Goal: Task Accomplishment & Management: Manage account settings

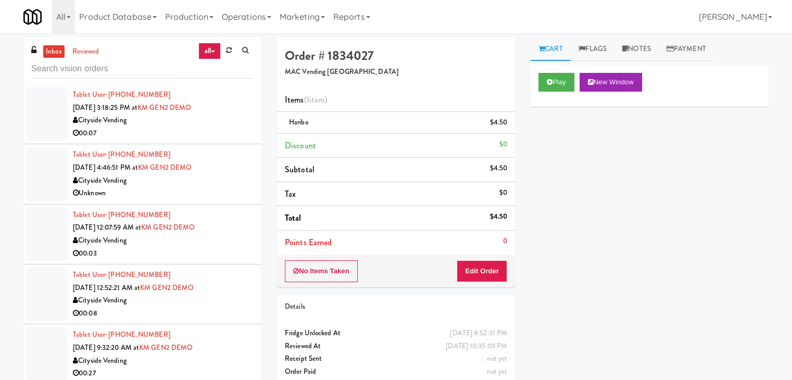
scroll to position [8916, 0]
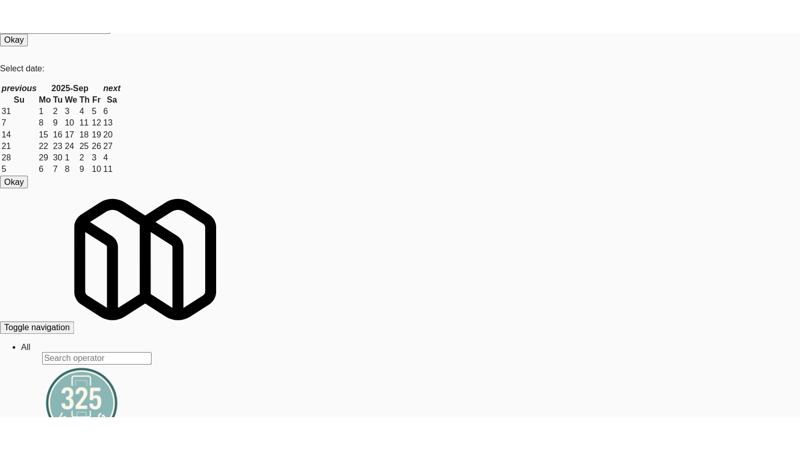
scroll to position [6207, 0]
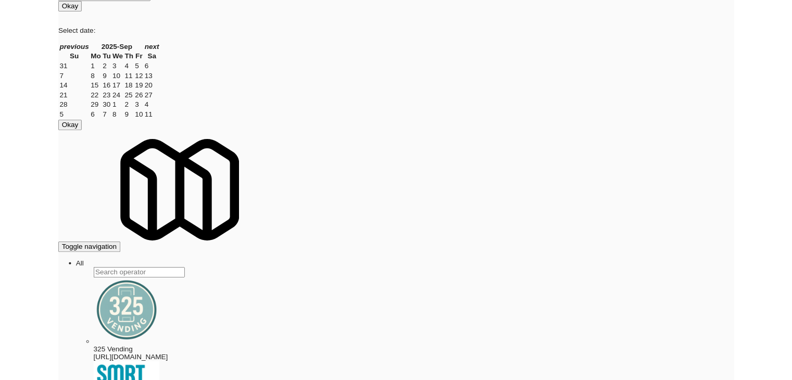
scroll to position [6195, 0]
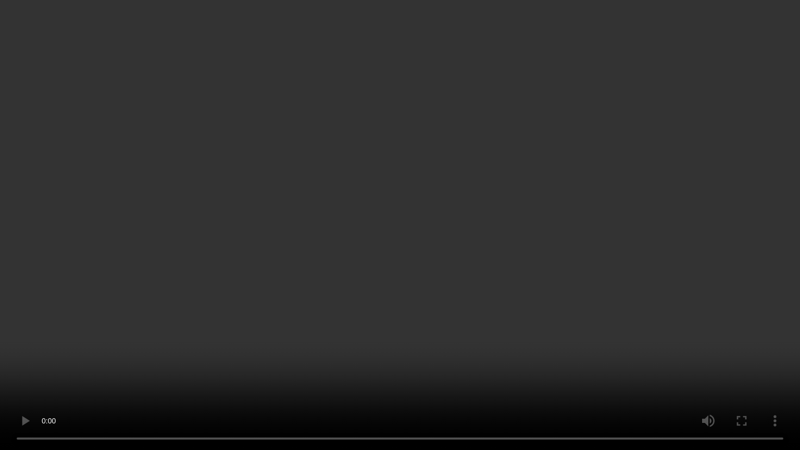
click at [462, 269] on video at bounding box center [400, 225] width 800 height 450
click at [451, 272] on video at bounding box center [400, 225] width 800 height 450
drag, startPoint x: 451, startPoint y: 272, endPoint x: 491, endPoint y: 148, distance: 129.7
click at [451, 270] on video at bounding box center [400, 225] width 800 height 450
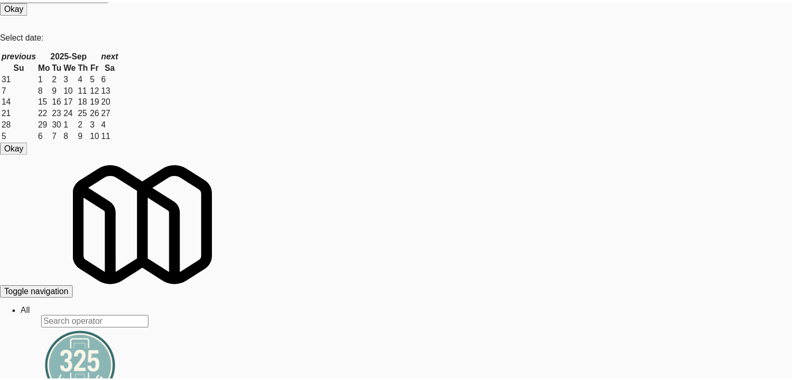
scroll to position [104, 0]
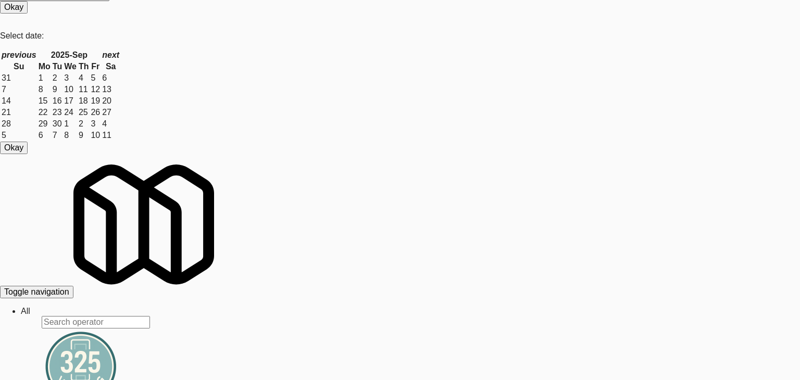
drag, startPoint x: 0, startPoint y: 236, endPoint x: 91, endPoint y: 248, distance: 91.3
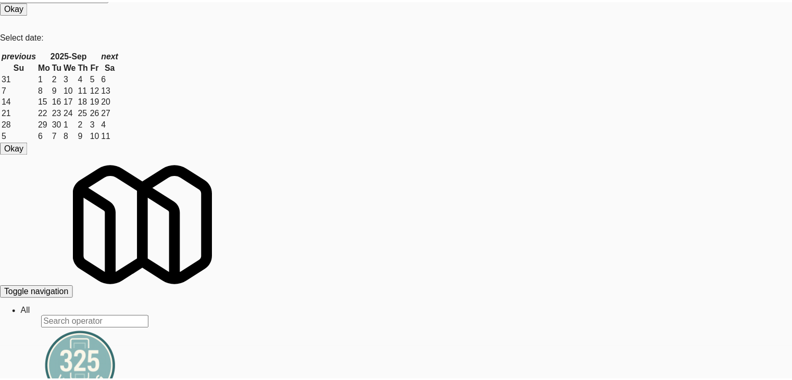
scroll to position [6207, 0]
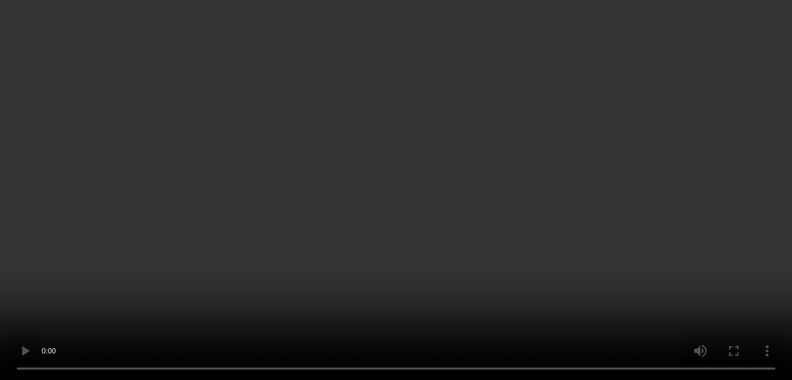
scroll to position [6195, 0]
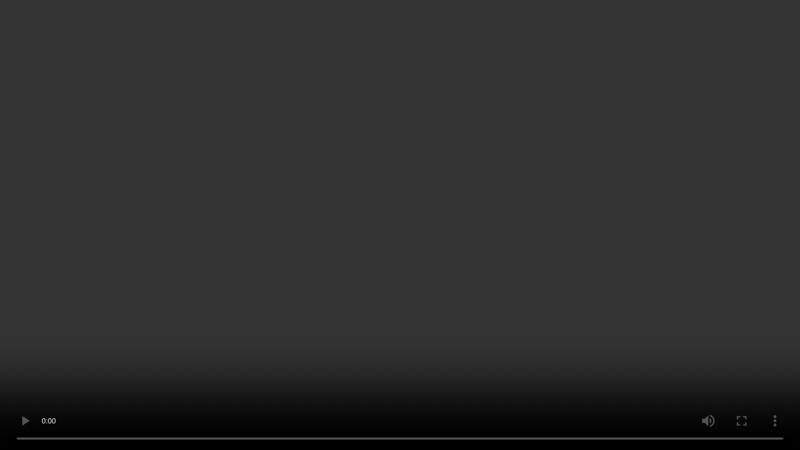
click at [457, 310] on video at bounding box center [400, 225] width 800 height 450
drag, startPoint x: 458, startPoint y: 310, endPoint x: 455, endPoint y: 315, distance: 5.6
click at [458, 312] on video at bounding box center [400, 225] width 800 height 450
click at [457, 309] on video at bounding box center [400, 225] width 800 height 450
drag, startPoint x: 457, startPoint y: 309, endPoint x: 505, endPoint y: 220, distance: 101.8
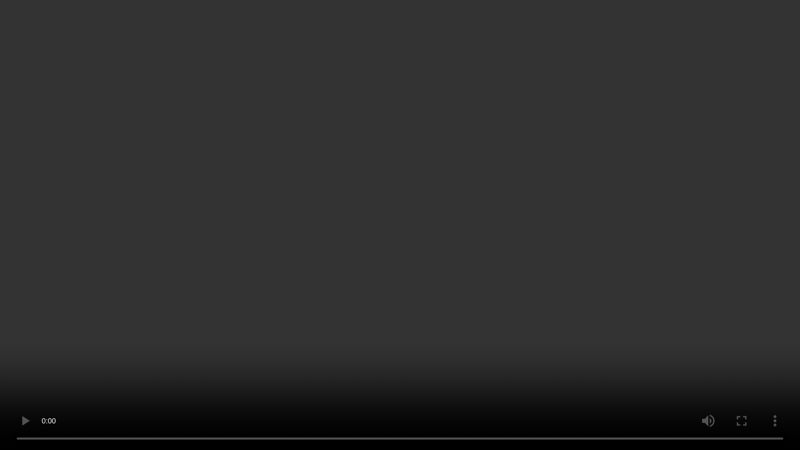
click at [459, 305] on video at bounding box center [400, 225] width 800 height 450
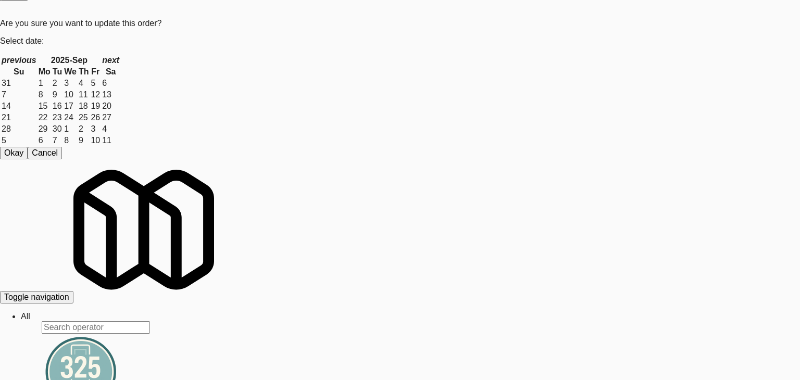
drag, startPoint x: 0, startPoint y: 245, endPoint x: 115, endPoint y: 243, distance: 114.5
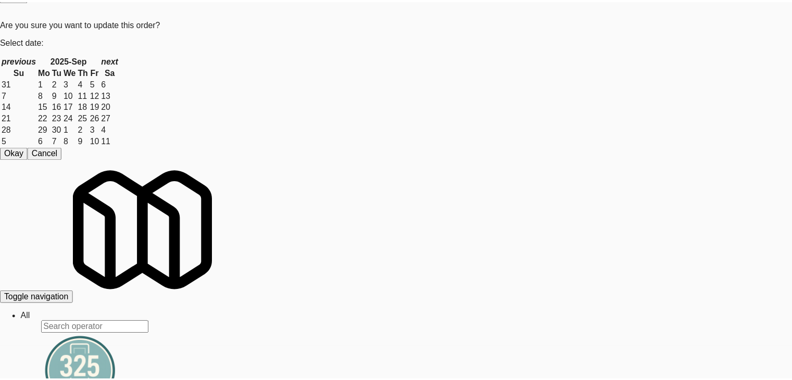
scroll to position [6207, 0]
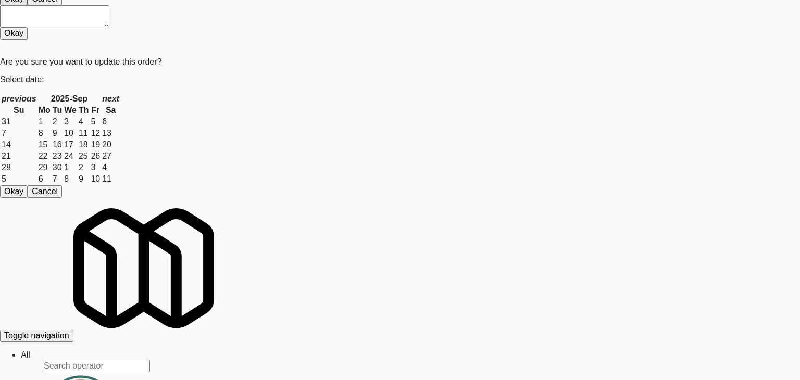
click at [371, 112] on body "Are you sure you want to update this order? Okay Cancel Okay Are you sure you w…" at bounding box center [400, 165] width 800 height 380
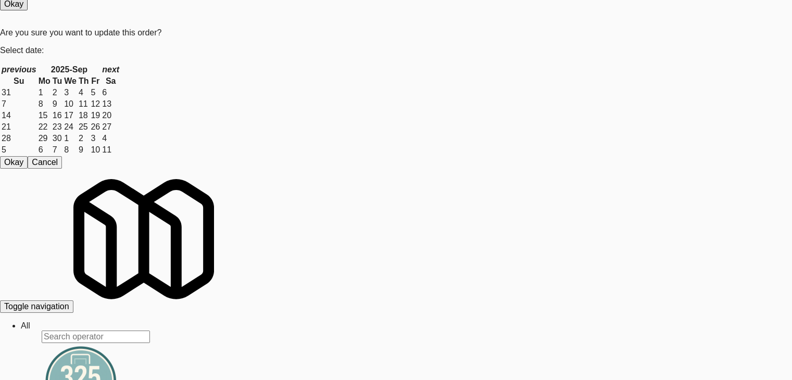
scroll to position [6311, 0]
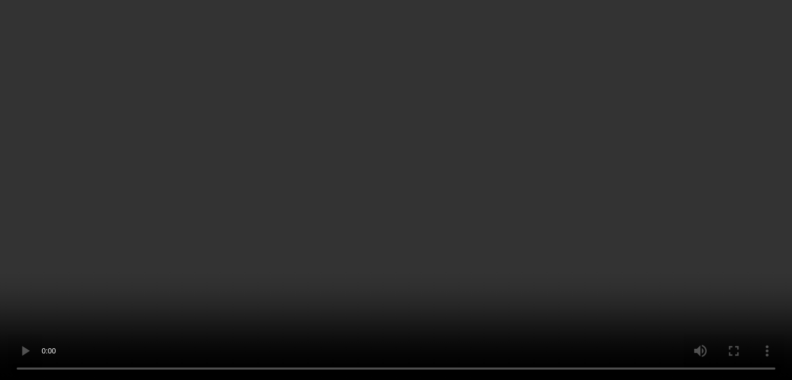
scroll to position [6299, 0]
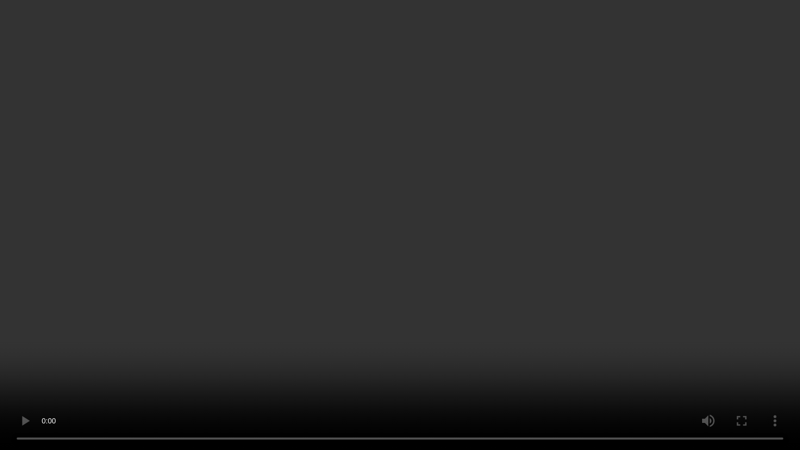
click at [504, 308] on video at bounding box center [400, 225] width 800 height 450
click at [505, 308] on video at bounding box center [400, 225] width 800 height 450
click at [513, 303] on video at bounding box center [400, 225] width 800 height 450
click at [518, 309] on video at bounding box center [400, 225] width 800 height 450
click at [521, 308] on video at bounding box center [400, 225] width 800 height 450
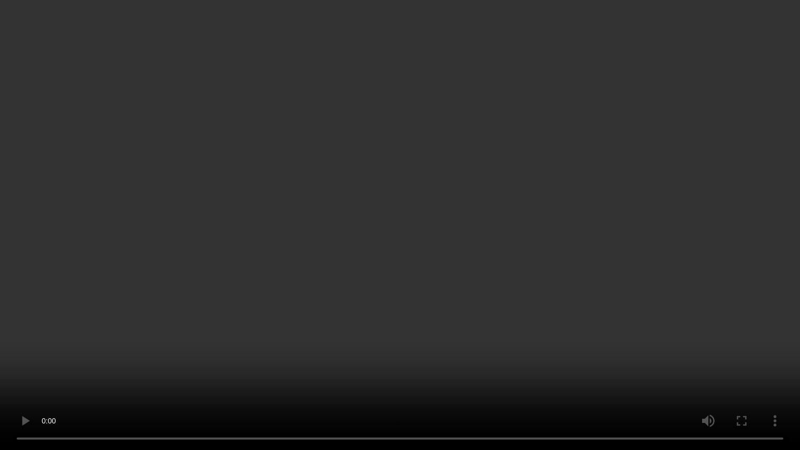
click at [523, 308] on video at bounding box center [400, 225] width 800 height 450
click at [529, 278] on video at bounding box center [400, 225] width 800 height 450
click at [526, 283] on video at bounding box center [400, 225] width 800 height 450
drag, startPoint x: 526, startPoint y: 283, endPoint x: 537, endPoint y: 179, distance: 104.2
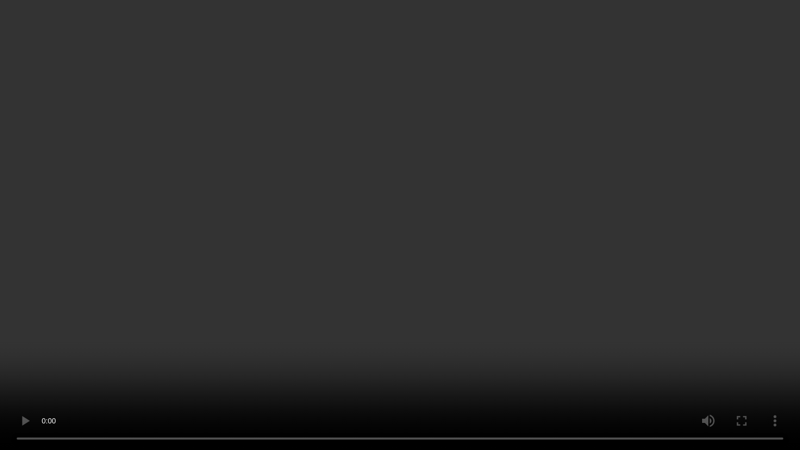
click at [526, 278] on video at bounding box center [400, 225] width 800 height 450
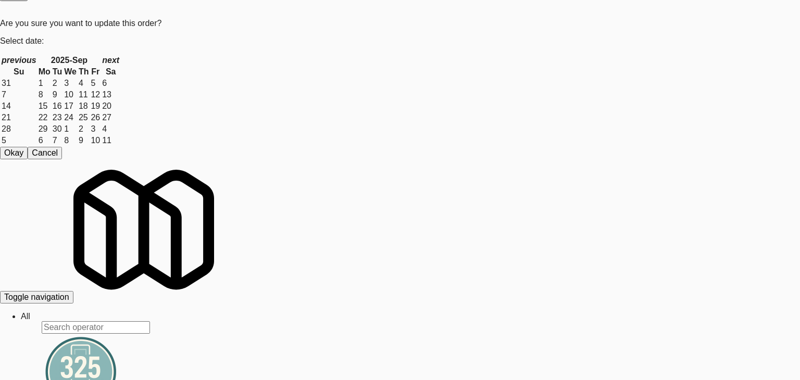
drag, startPoint x: 0, startPoint y: 253, endPoint x: 36, endPoint y: 247, distance: 36.9
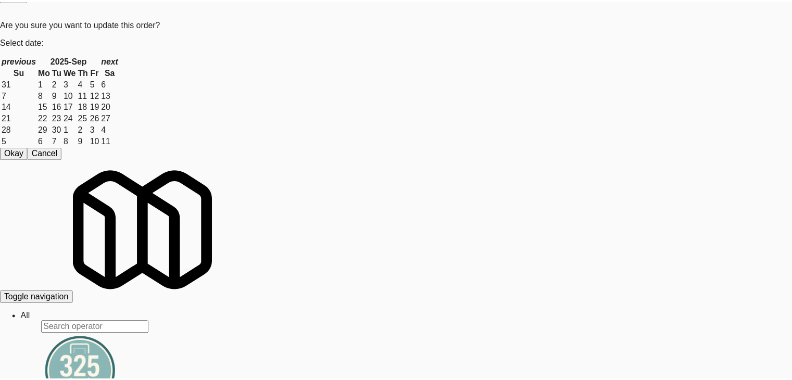
scroll to position [6311, 0]
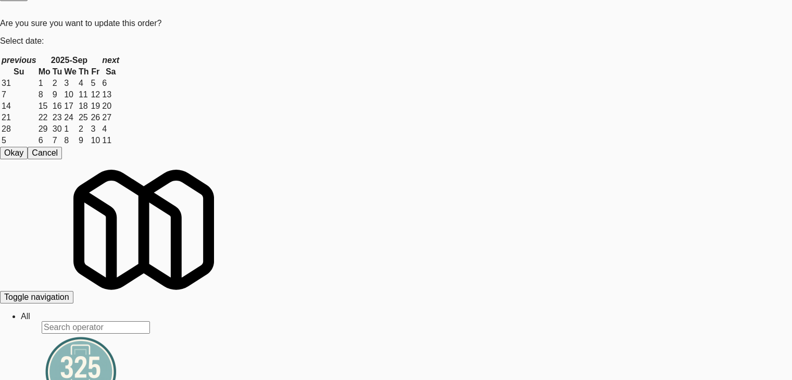
drag, startPoint x: 490, startPoint y: 260, endPoint x: 451, endPoint y: 184, distance: 86.1
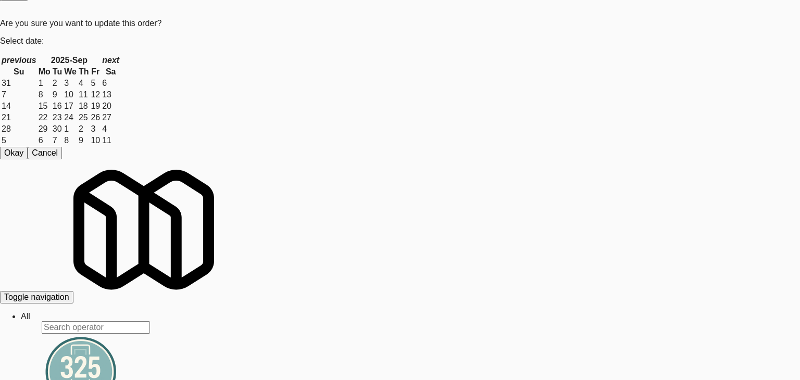
click at [387, 112] on body "Are you sure you want to update this order? Okay Cancel Okay Are you sure you w…" at bounding box center [400, 157] width 800 height 380
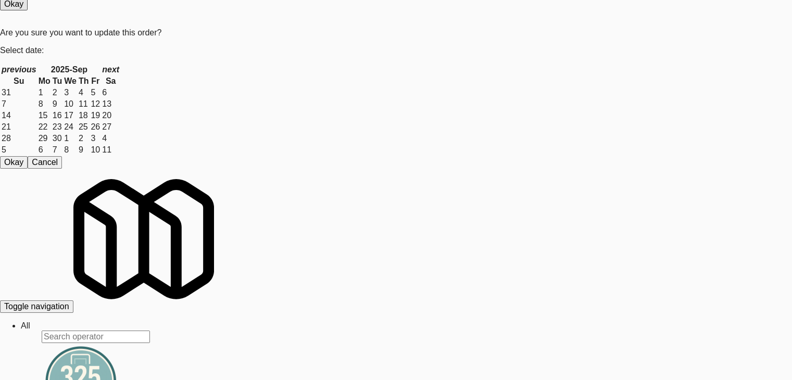
drag, startPoint x: 214, startPoint y: 275, endPoint x: 223, endPoint y: 274, distance: 8.5
drag, startPoint x: 212, startPoint y: 194, endPoint x: 337, endPoint y: 138, distance: 136.5
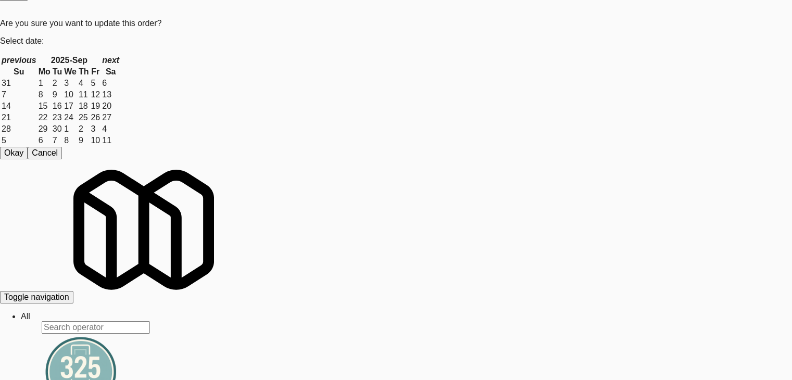
drag, startPoint x: 543, startPoint y: 45, endPoint x: 516, endPoint y: 96, distance: 57.8
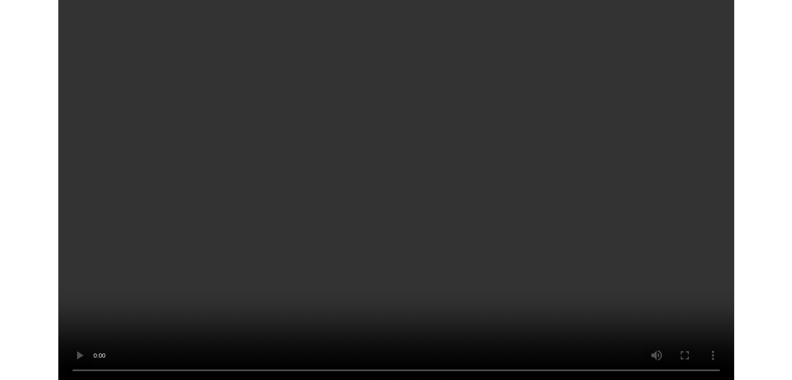
scroll to position [6299, 0]
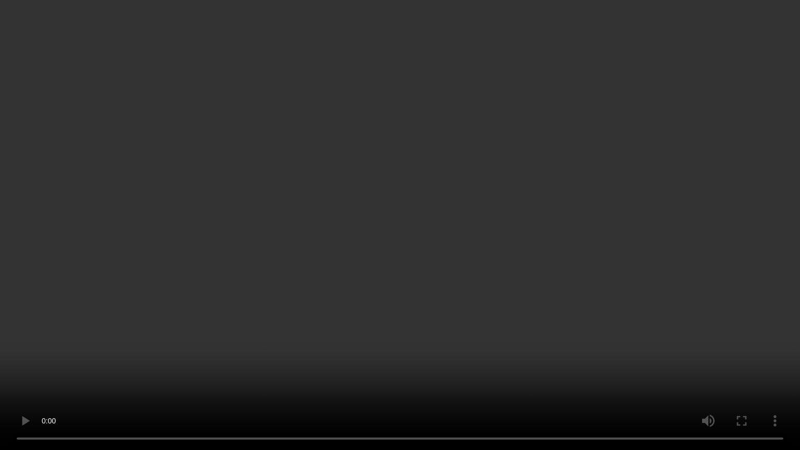
click at [437, 285] on video at bounding box center [400, 225] width 800 height 450
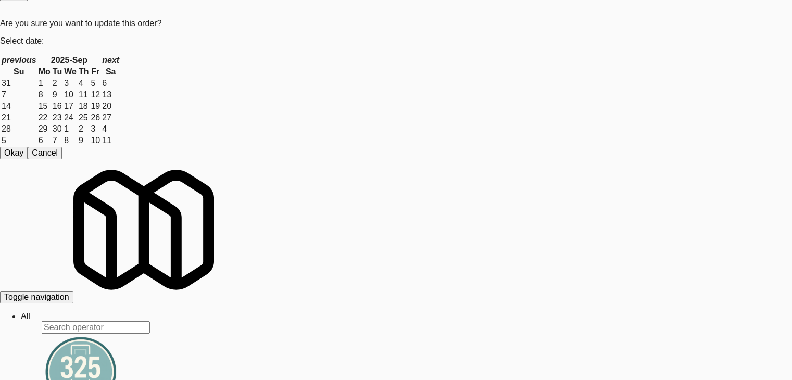
scroll to position [146, 0]
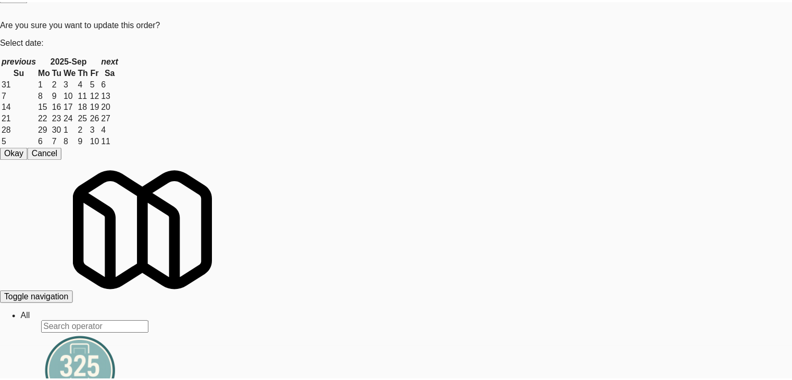
scroll to position [131, 0]
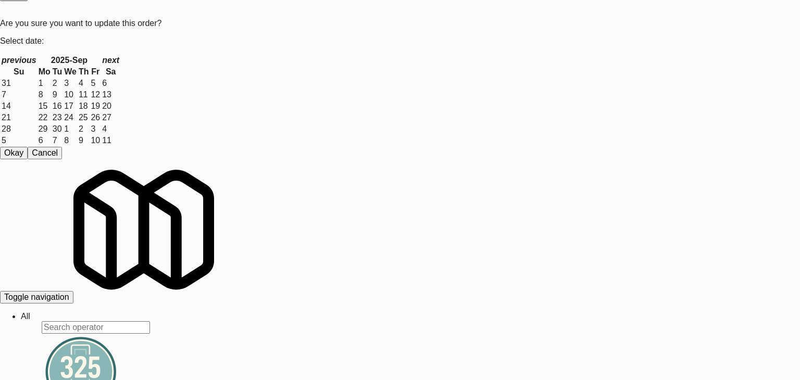
drag, startPoint x: 112, startPoint y: 264, endPoint x: 118, endPoint y: 263, distance: 5.8
drag, startPoint x: 0, startPoint y: 220, endPoint x: 87, endPoint y: 213, distance: 87.8
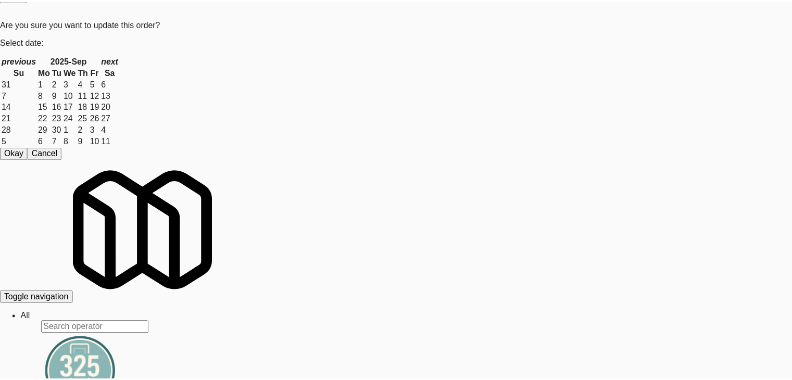
scroll to position [6311, 0]
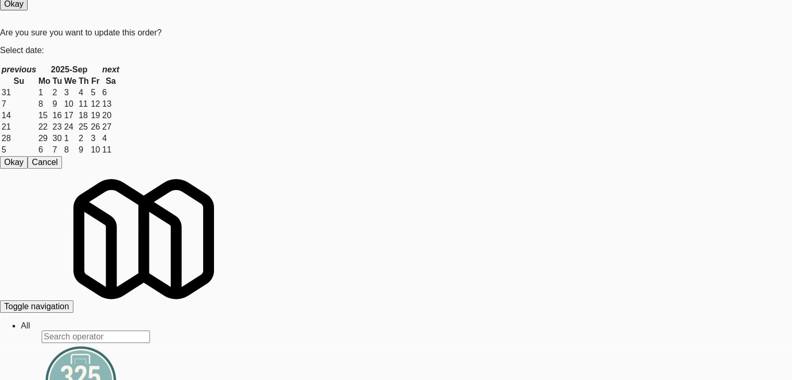
scroll to position [6467, 0]
drag, startPoint x: 221, startPoint y: 213, endPoint x: 216, endPoint y: 213, distance: 5.2
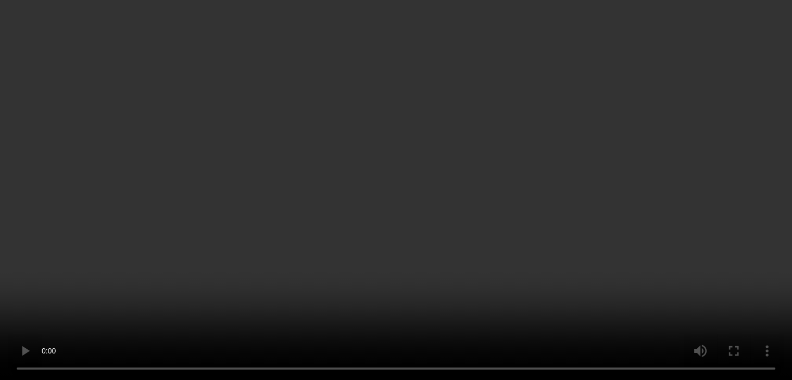
scroll to position [6455, 0]
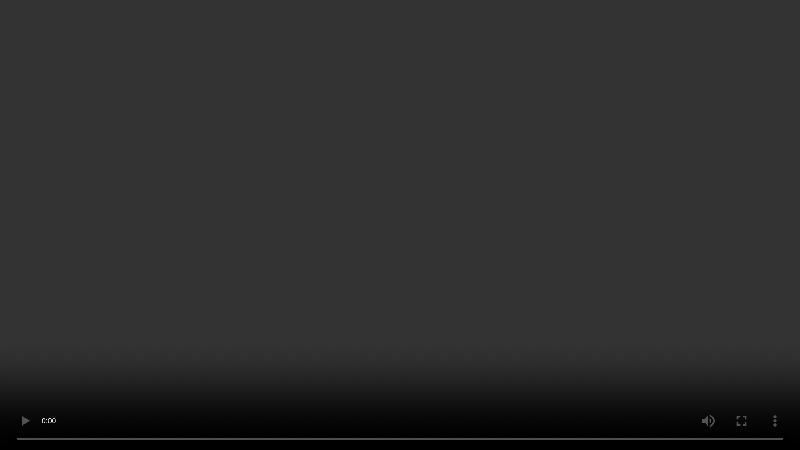
click at [432, 283] on video at bounding box center [400, 225] width 800 height 450
click at [440, 285] on video at bounding box center [400, 225] width 800 height 450
click at [444, 283] on video at bounding box center [400, 225] width 800 height 450
click at [445, 282] on video at bounding box center [400, 225] width 800 height 450
click at [474, 253] on video at bounding box center [400, 225] width 800 height 450
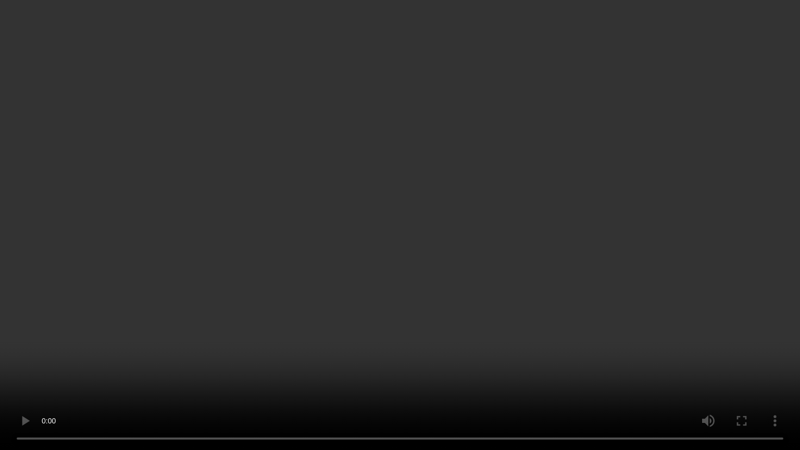
drag, startPoint x: 474, startPoint y: 253, endPoint x: 548, endPoint y: 128, distance: 145.2
click at [475, 252] on video at bounding box center [400, 225] width 800 height 450
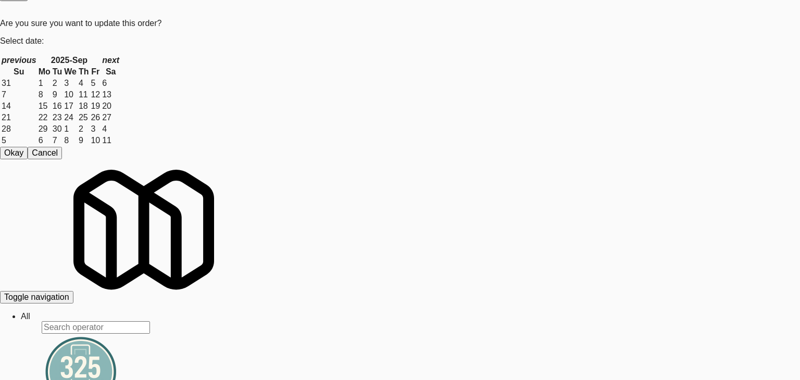
drag, startPoint x: 0, startPoint y: 208, endPoint x: 35, endPoint y: 210, distance: 35.4
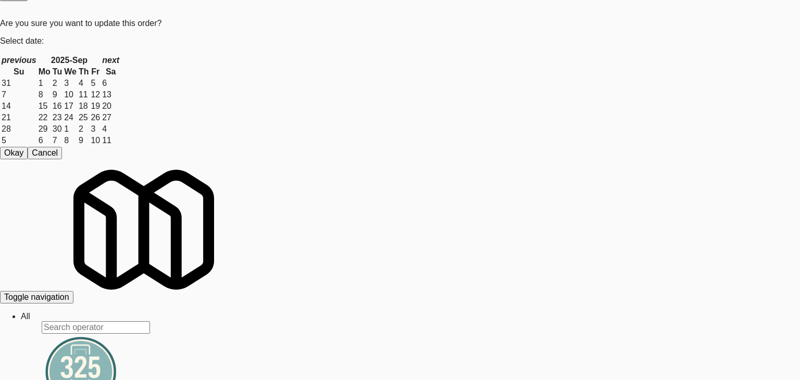
drag, startPoint x: 0, startPoint y: 210, endPoint x: 250, endPoint y: 209, distance: 249.9
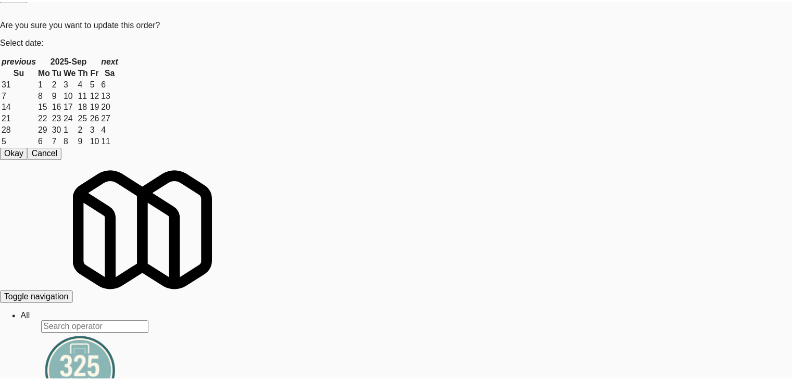
scroll to position [6467, 0]
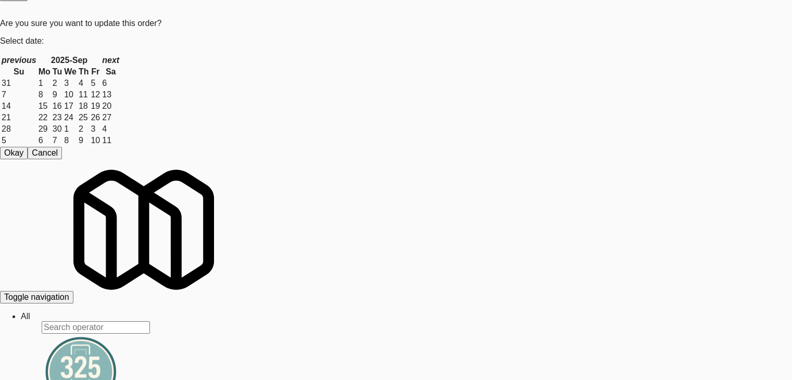
drag, startPoint x: 488, startPoint y: 236, endPoint x: 485, endPoint y: 230, distance: 7.0
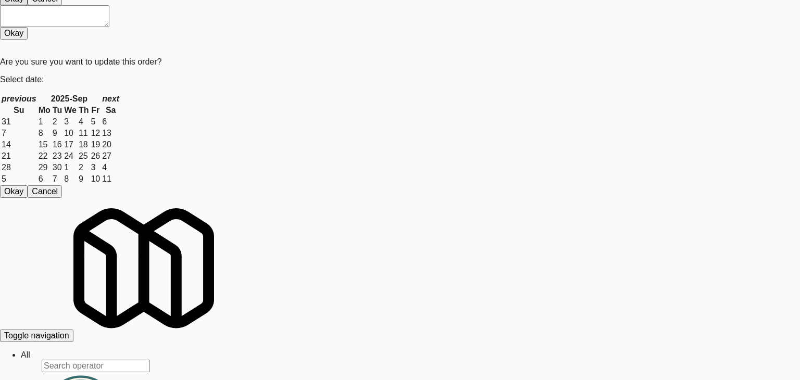
click at [377, 104] on body "Are you sure you want to update this order? Okay Cancel Okay Are you sure you w…" at bounding box center [400, 165] width 800 height 380
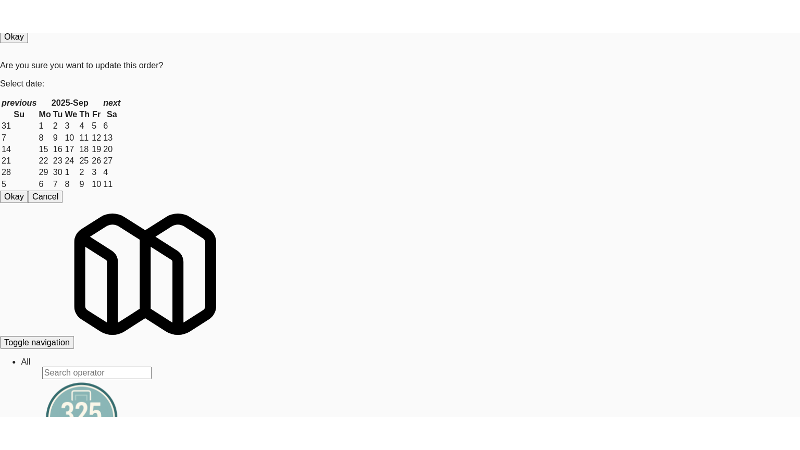
scroll to position [6623, 0]
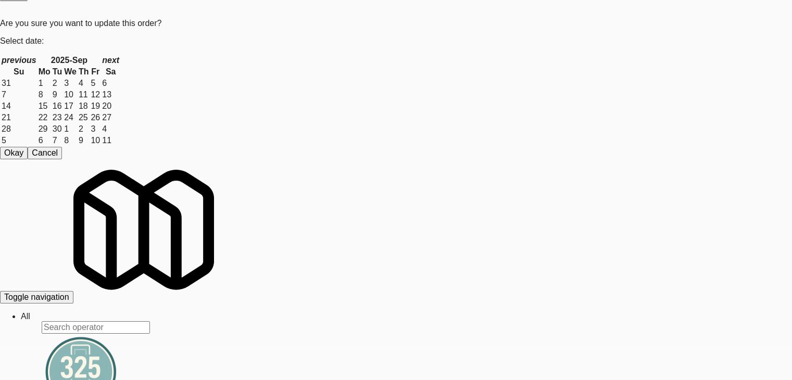
scroll to position [6611, 0]
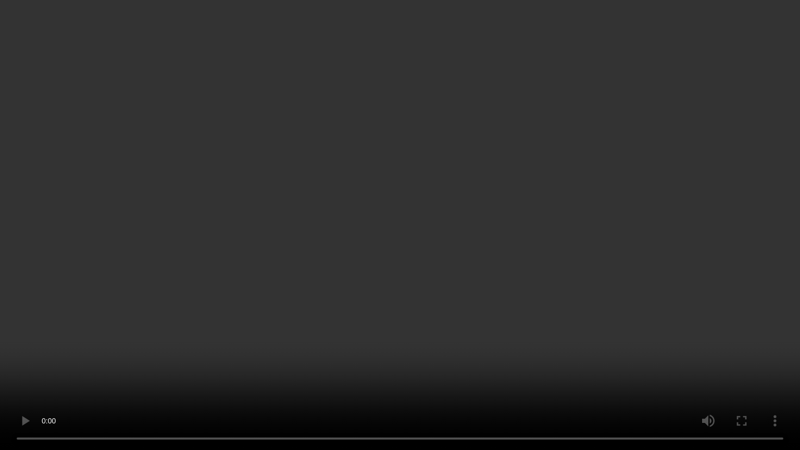
click at [427, 285] on video at bounding box center [400, 225] width 800 height 450
click at [427, 286] on video at bounding box center [400, 225] width 800 height 450
click at [427, 278] on video at bounding box center [400, 225] width 800 height 450
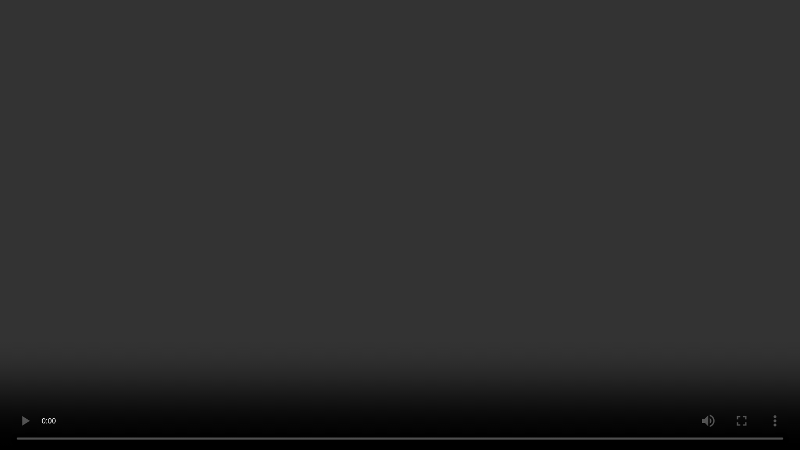
click at [426, 279] on video at bounding box center [400, 225] width 800 height 450
click at [425, 277] on video at bounding box center [400, 225] width 800 height 450
drag, startPoint x: 425, startPoint y: 277, endPoint x: 499, endPoint y: 146, distance: 150.6
click at [426, 276] on video at bounding box center [400, 225] width 800 height 450
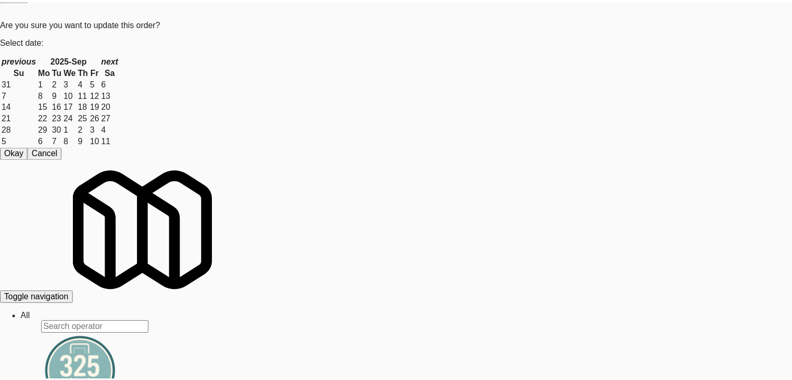
scroll to position [131, 0]
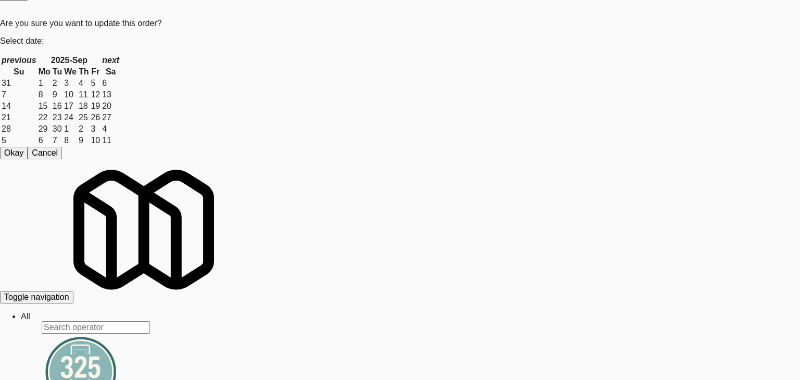
drag, startPoint x: 524, startPoint y: 255, endPoint x: 517, endPoint y: 254, distance: 6.9
drag, startPoint x: 281, startPoint y: 125, endPoint x: 205, endPoint y: 121, distance: 76.6
drag, startPoint x: 97, startPoint y: 144, endPoint x: 104, endPoint y: 147, distance: 7.0
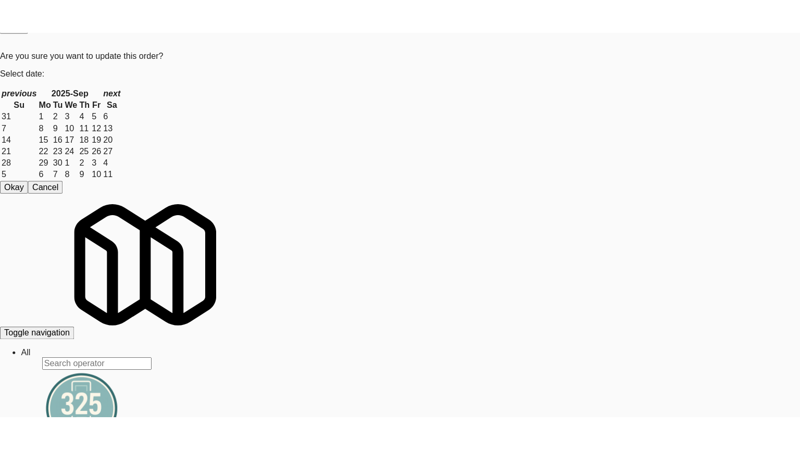
scroll to position [6623, 0]
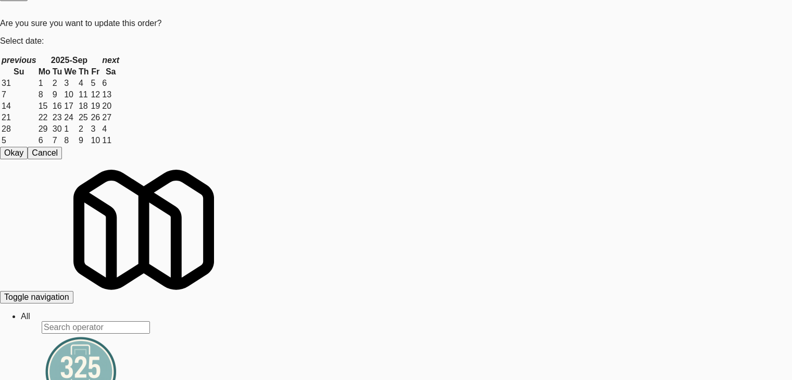
drag, startPoint x: 351, startPoint y: 219, endPoint x: 352, endPoint y: 269, distance: 49.5
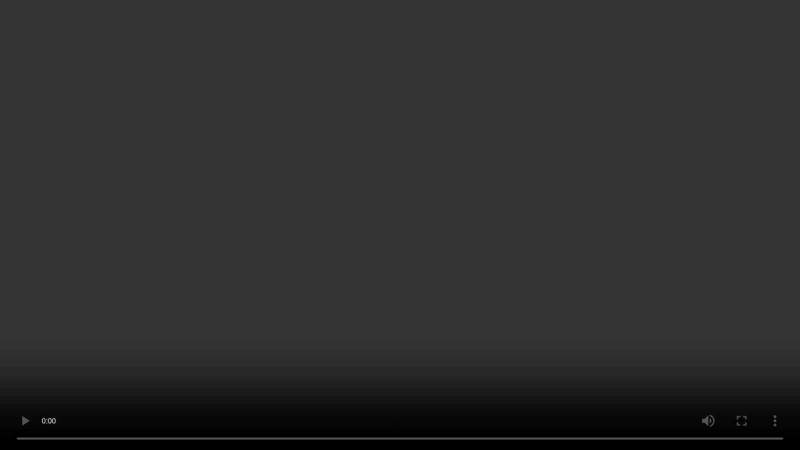
click at [483, 332] on video at bounding box center [400, 225] width 800 height 450
click at [499, 285] on video at bounding box center [400, 225] width 800 height 450
drag, startPoint x: 518, startPoint y: 252, endPoint x: 573, endPoint y: 128, distance: 135.9
click at [531, 235] on video at bounding box center [400, 225] width 800 height 450
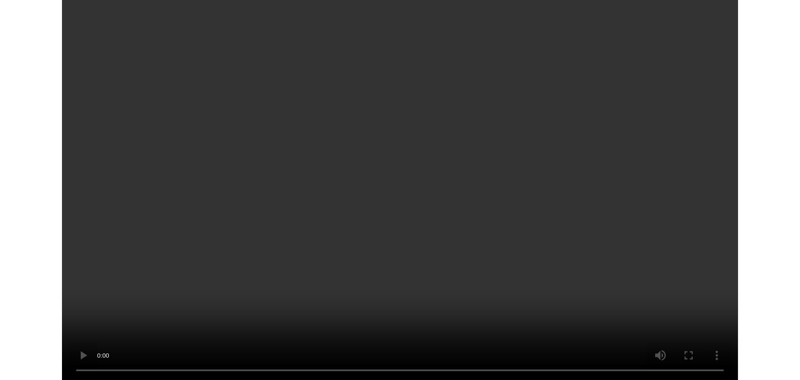
scroll to position [6623, 0]
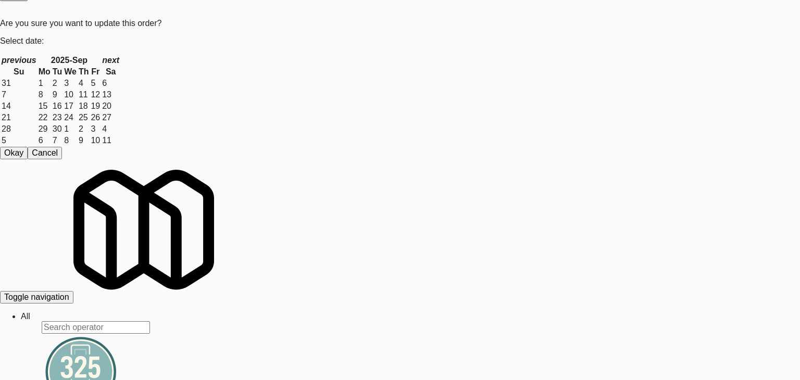
drag, startPoint x: 0, startPoint y: 259, endPoint x: 250, endPoint y: 232, distance: 251.3
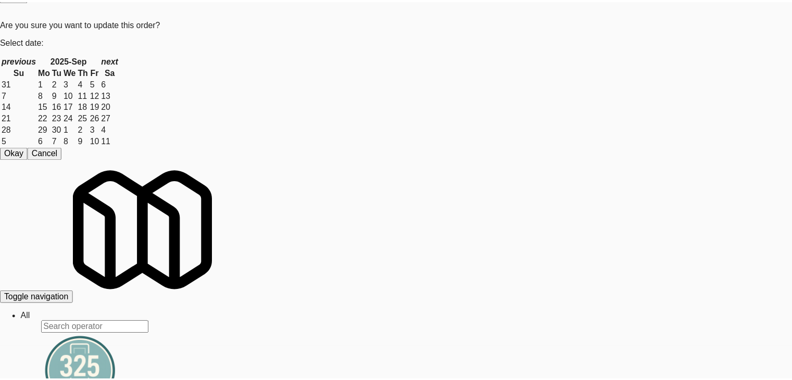
scroll to position [6623, 0]
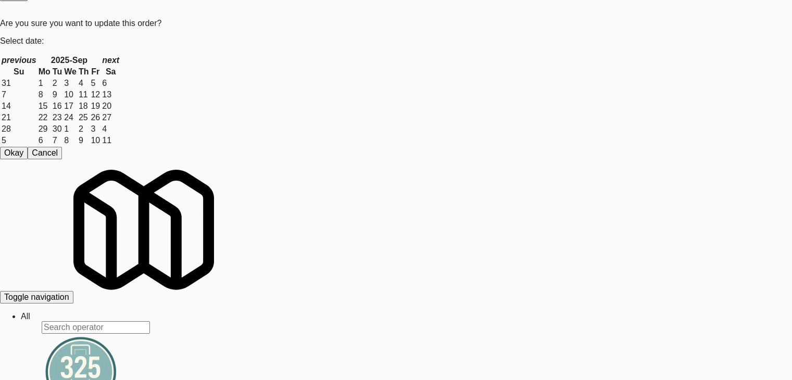
drag, startPoint x: 506, startPoint y: 278, endPoint x: 500, endPoint y: 279, distance: 5.8
drag, startPoint x: 496, startPoint y: 279, endPoint x: 489, endPoint y: 278, distance: 6.3
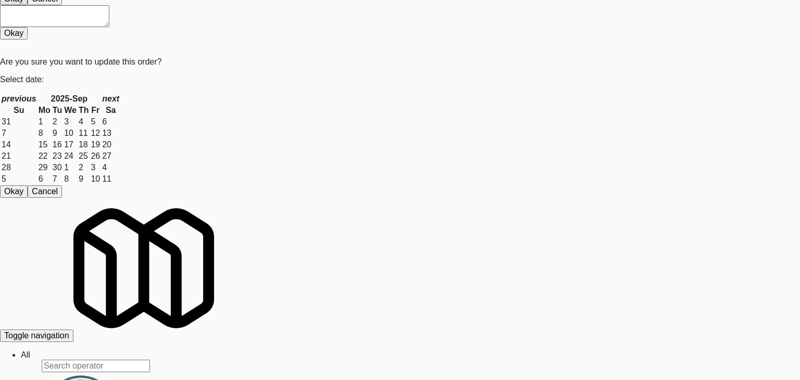
click at [378, 112] on body "Are you sure you want to update this order? Okay Cancel Okay Are you sure you w…" at bounding box center [400, 165] width 800 height 380
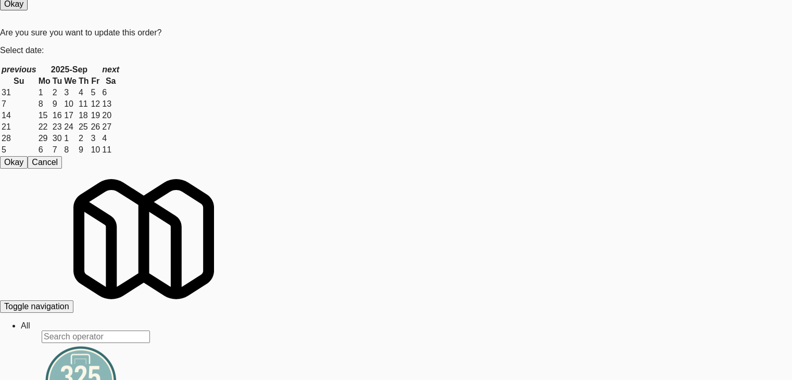
scroll to position [6740, 0]
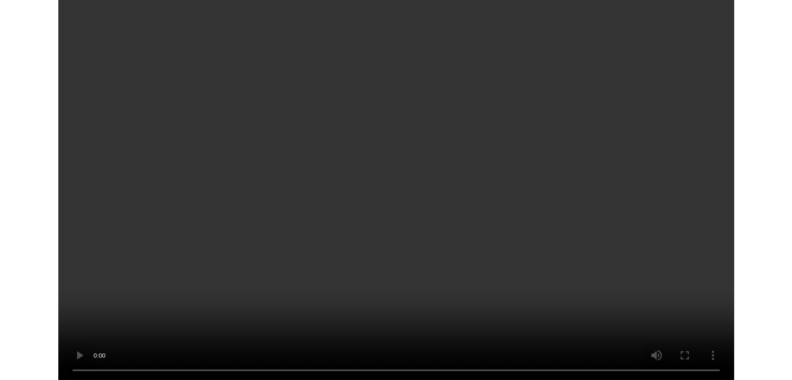
scroll to position [6728, 0]
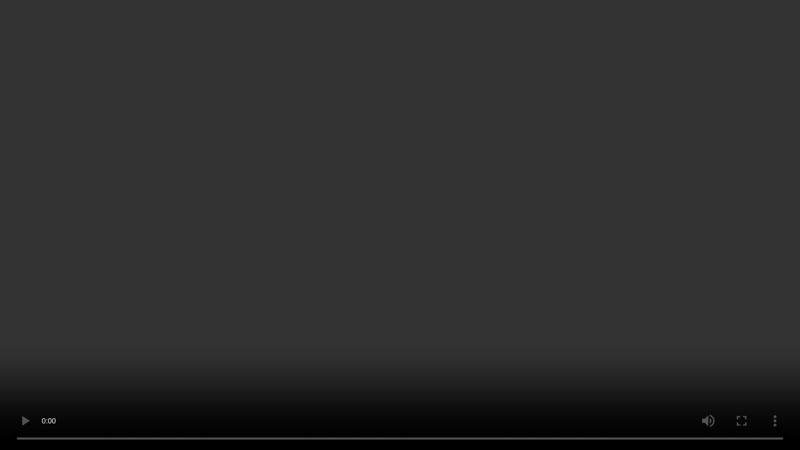
click at [467, 310] on video at bounding box center [400, 225] width 800 height 450
drag, startPoint x: 469, startPoint y: 305, endPoint x: 560, endPoint y: 171, distance: 161.6
click at [473, 299] on video at bounding box center [400, 225] width 800 height 450
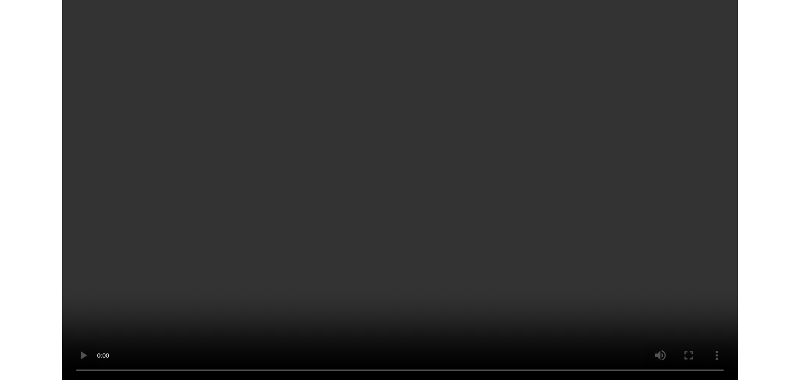
scroll to position [6740, 0]
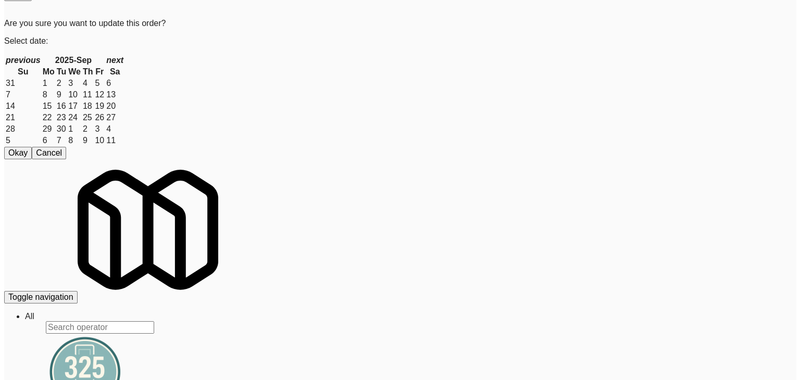
scroll to position [6728, 0]
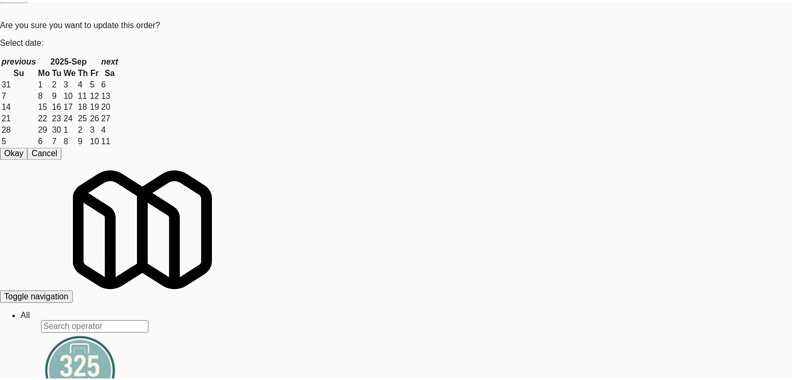
scroll to position [131, 0]
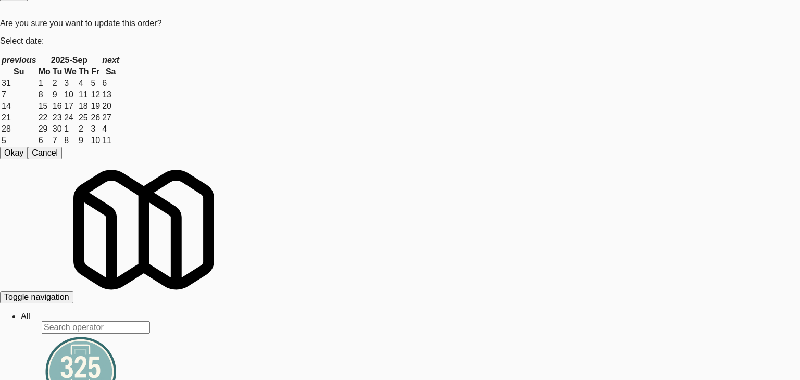
drag, startPoint x: 168, startPoint y: 259, endPoint x: 0, endPoint y: 246, distance: 168.6
drag, startPoint x: 0, startPoint y: 246, endPoint x: 134, endPoint y: 243, distance: 133.8
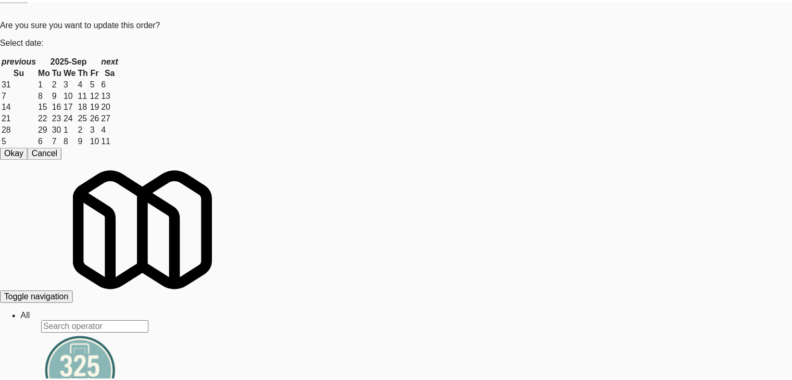
scroll to position [6740, 0]
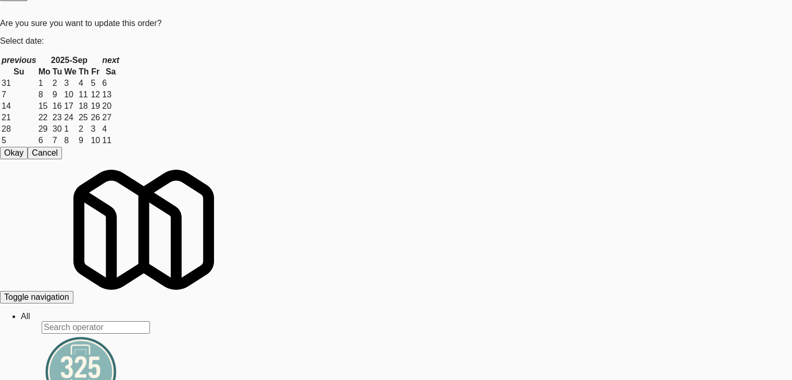
drag, startPoint x: 514, startPoint y: 265, endPoint x: 495, endPoint y: 261, distance: 20.2
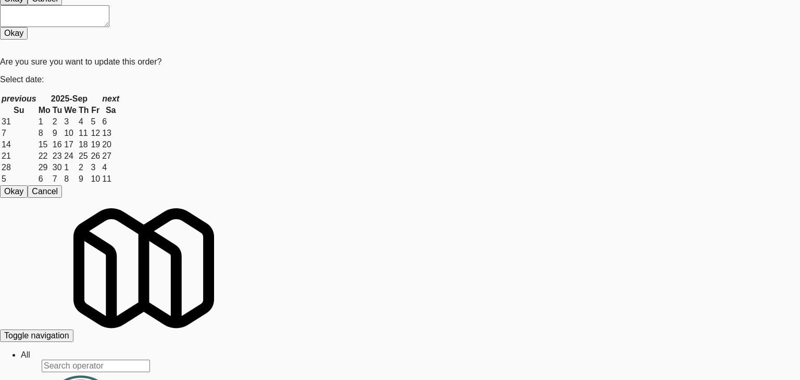
click at [379, 109] on body "Are you sure you want to update this order? Okay Cancel Okay Are you sure you w…" at bounding box center [400, 165] width 800 height 380
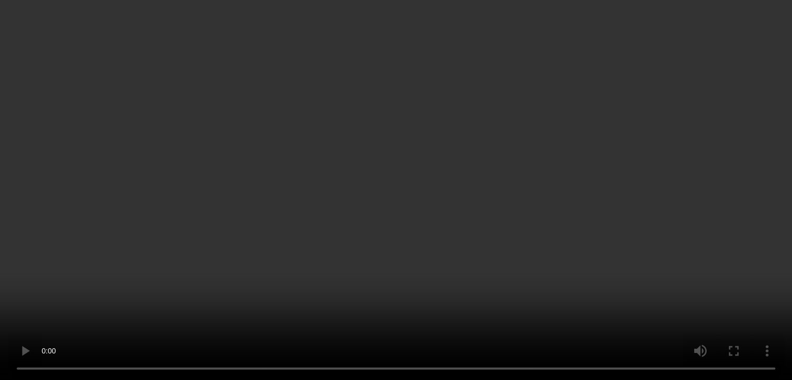
scroll to position [6728, 0]
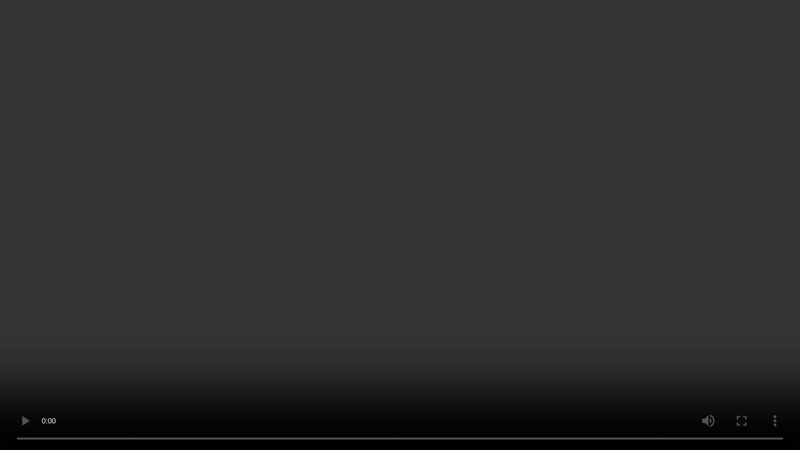
click at [488, 292] on video at bounding box center [400, 225] width 800 height 450
drag, startPoint x: 488, startPoint y: 292, endPoint x: 484, endPoint y: 296, distance: 5.5
click at [487, 294] on video at bounding box center [400, 225] width 800 height 450
click at [498, 279] on video at bounding box center [400, 225] width 800 height 450
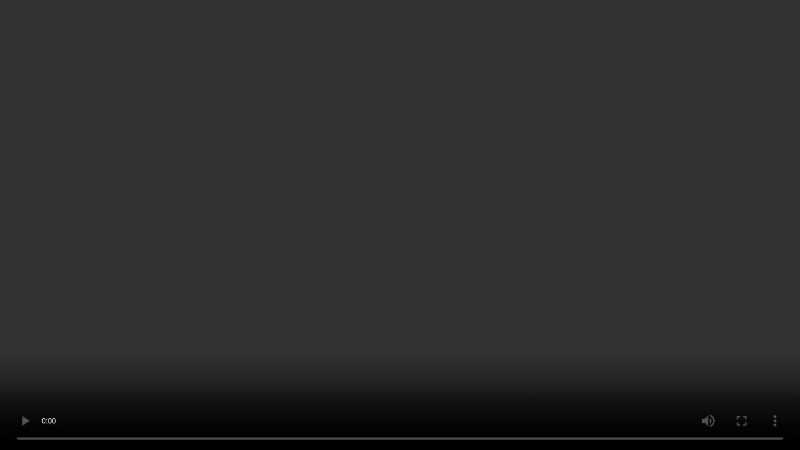
click at [498, 277] on video at bounding box center [400, 225] width 800 height 450
click at [495, 277] on video at bounding box center [400, 225] width 800 height 450
drag, startPoint x: 495, startPoint y: 277, endPoint x: 559, endPoint y: 150, distance: 142.2
click at [498, 269] on video at bounding box center [400, 225] width 800 height 450
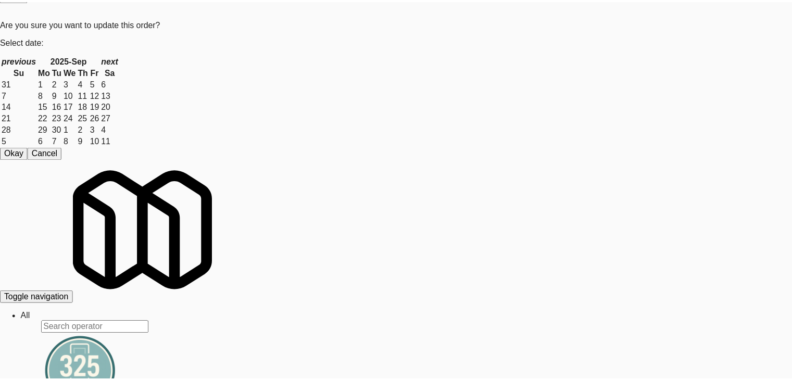
scroll to position [131, 0]
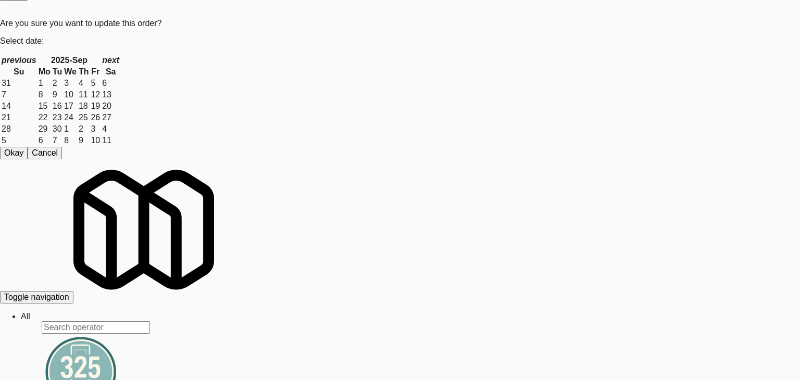
drag, startPoint x: 0, startPoint y: 276, endPoint x: 148, endPoint y: 262, distance: 148.5
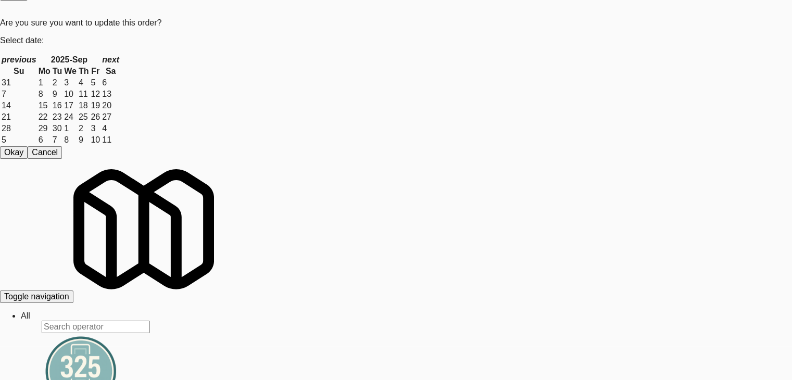
scroll to position [34, 0]
drag, startPoint x: 500, startPoint y: 263, endPoint x: 494, endPoint y: 255, distance: 9.7
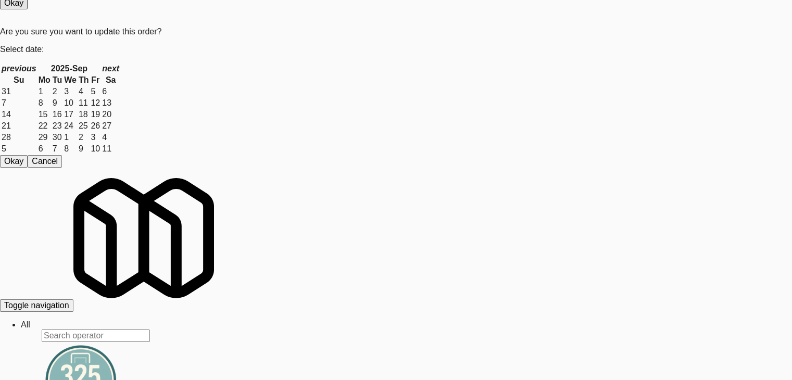
scroll to position [6844, 0]
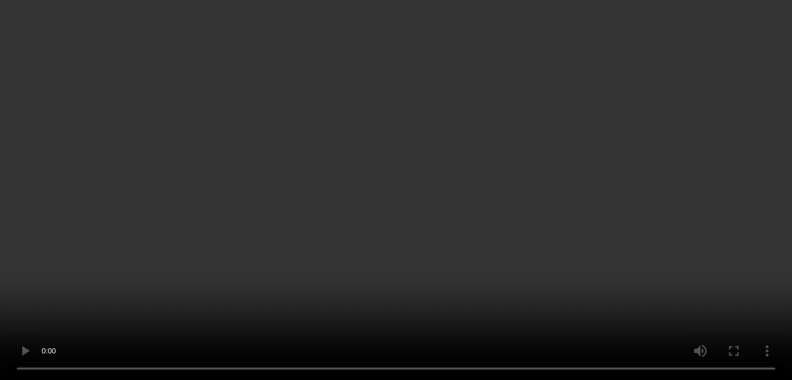
scroll to position [6832, 0]
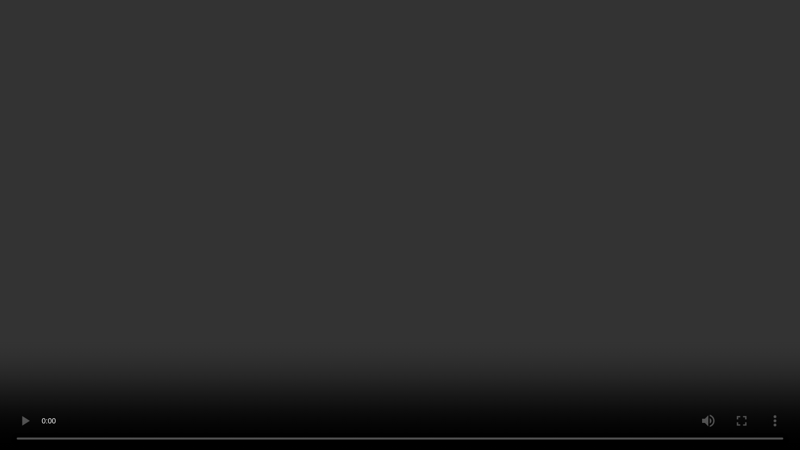
click at [483, 311] on video at bounding box center [400, 225] width 800 height 450
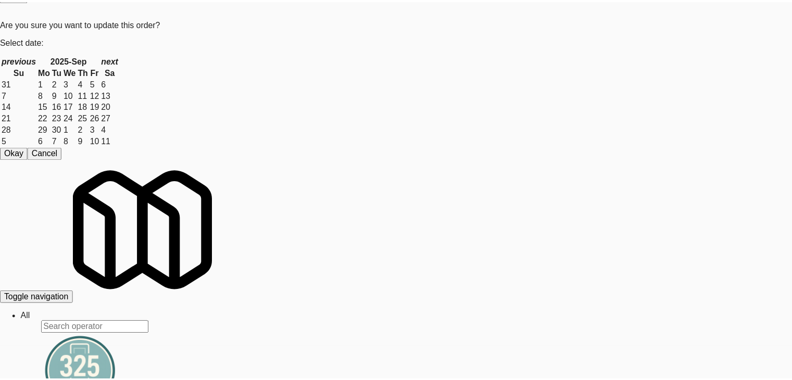
scroll to position [131, 0]
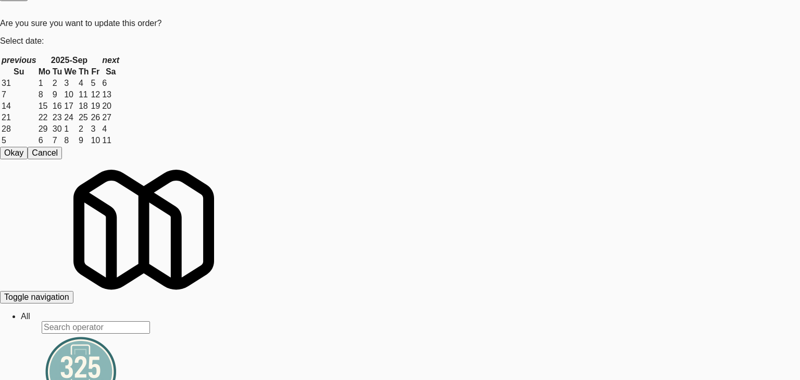
drag, startPoint x: 2, startPoint y: 258, endPoint x: 209, endPoint y: 246, distance: 207.5
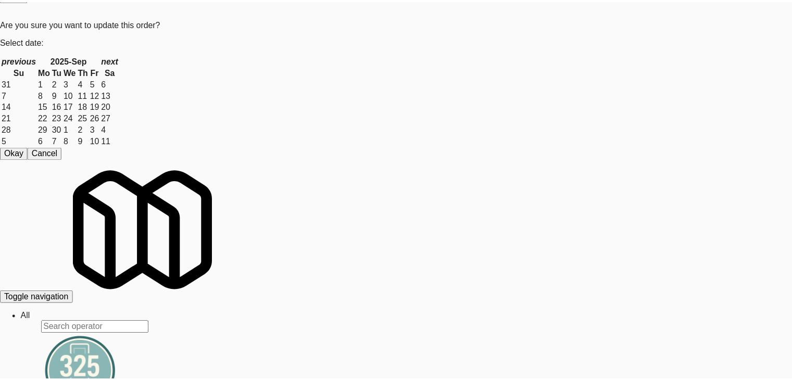
scroll to position [6844, 0]
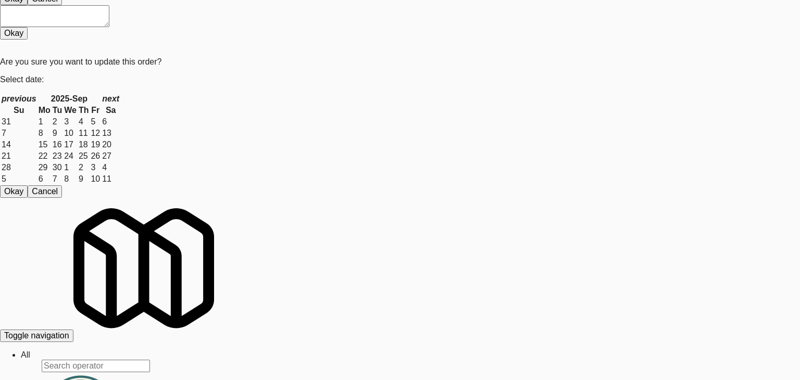
click at [373, 107] on body "Are you sure you want to update this order? Okay Cancel Okay Are you sure you w…" at bounding box center [400, 165] width 800 height 380
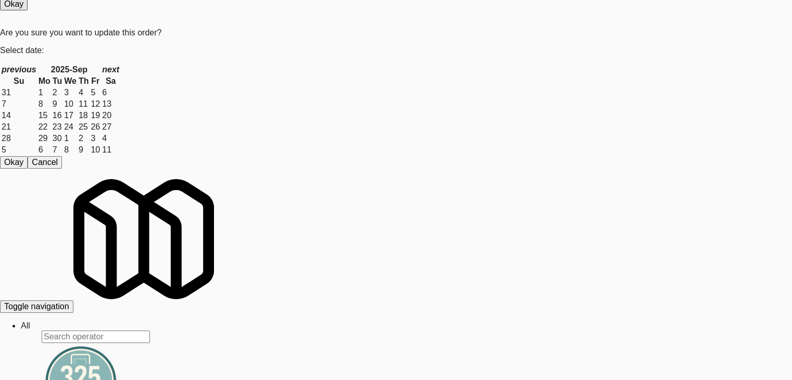
scroll to position [7000, 0]
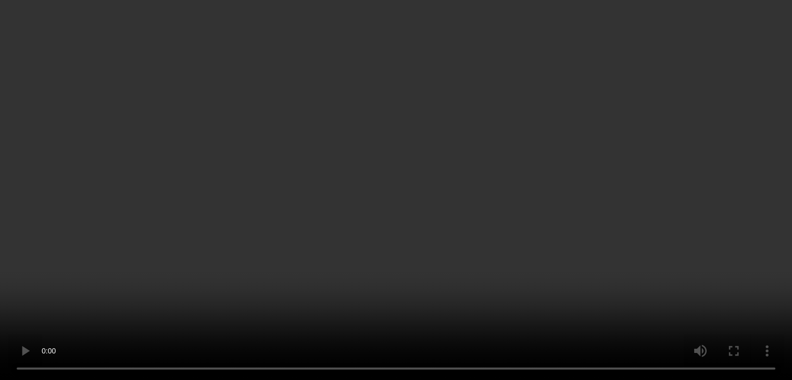
scroll to position [6988, 0]
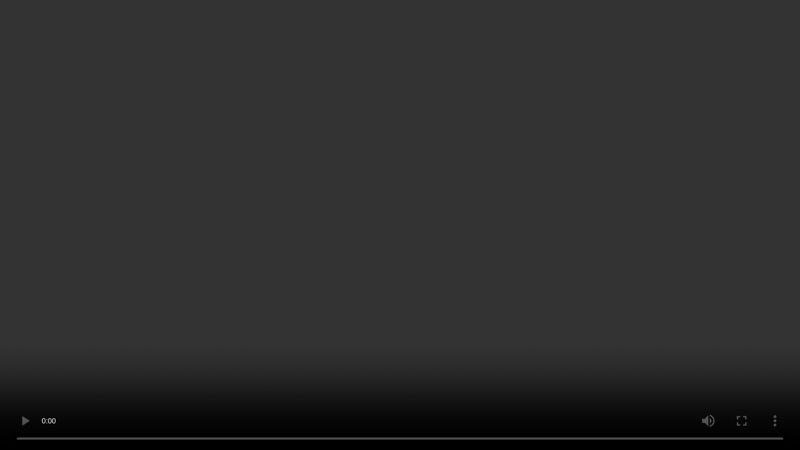
click at [554, 221] on video at bounding box center [400, 225] width 800 height 450
click at [541, 206] on video at bounding box center [400, 225] width 800 height 450
click at [543, 201] on video at bounding box center [400, 225] width 800 height 450
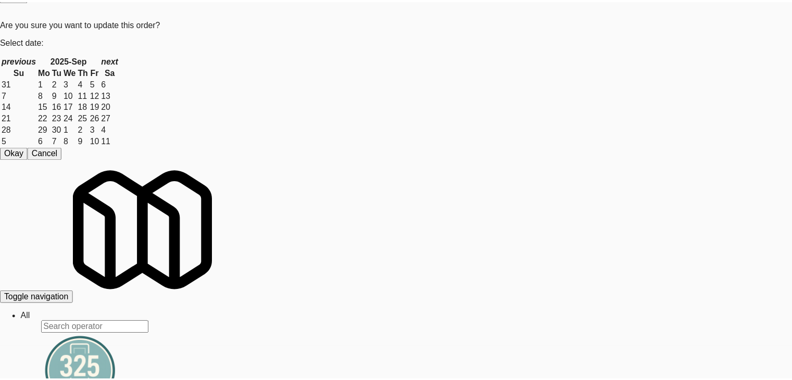
scroll to position [6988, 0]
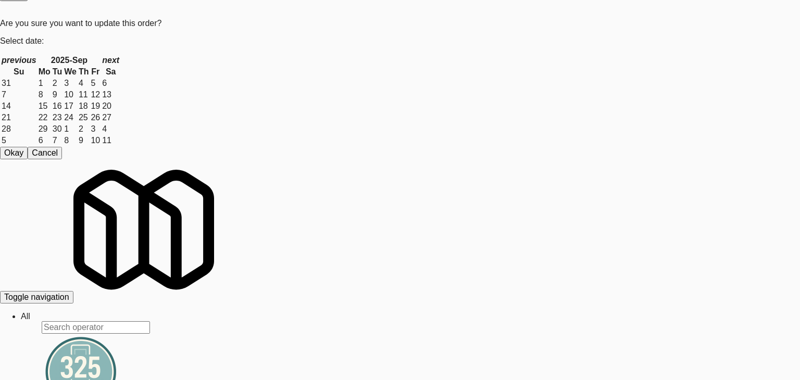
drag, startPoint x: 0, startPoint y: 140, endPoint x: 55, endPoint y: 143, distance: 54.8
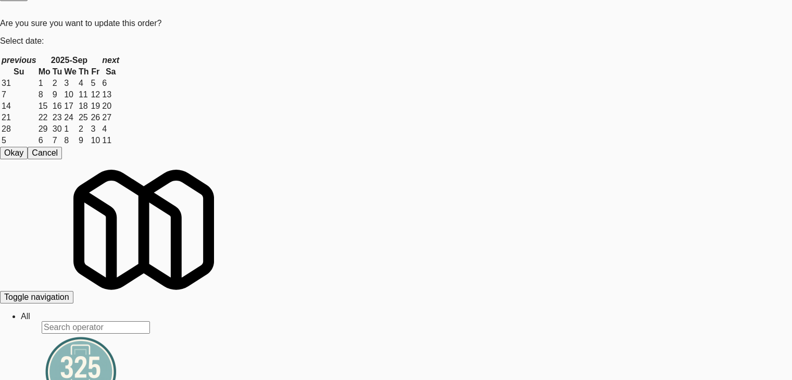
scroll to position [7000, 0]
drag, startPoint x: 488, startPoint y: 251, endPoint x: 491, endPoint y: 261, distance: 10.4
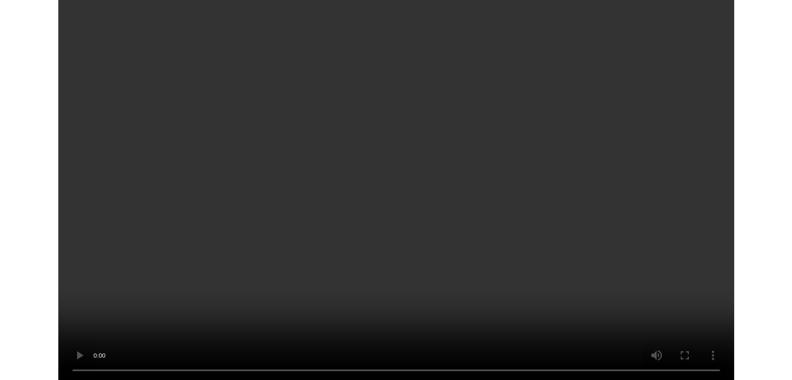
scroll to position [6988, 0]
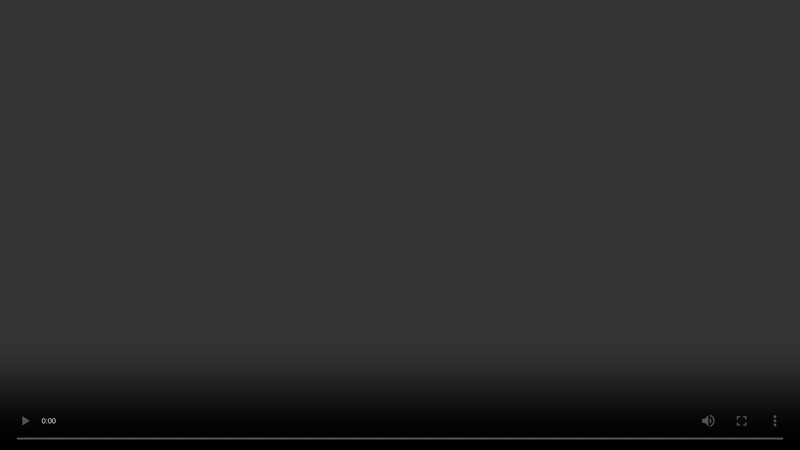
click at [450, 288] on video at bounding box center [400, 225] width 800 height 450
click at [448, 291] on video at bounding box center [400, 225] width 800 height 450
click at [448, 290] on video at bounding box center [400, 225] width 800 height 450
click at [459, 288] on video at bounding box center [400, 225] width 800 height 450
click at [460, 287] on video at bounding box center [400, 225] width 800 height 450
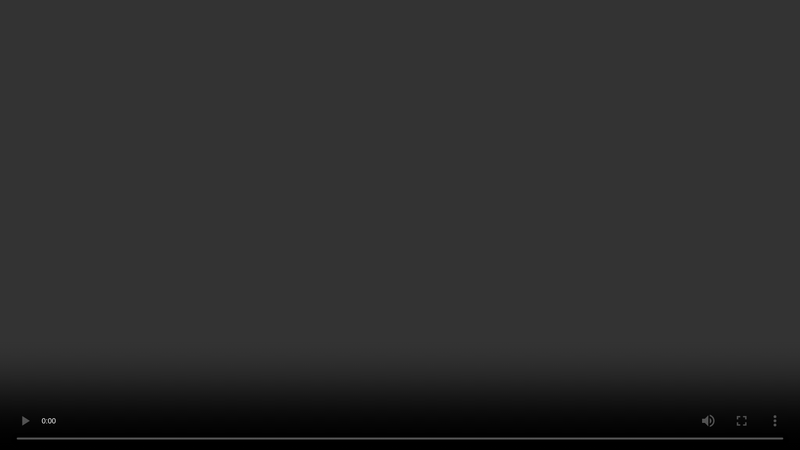
click at [460, 287] on video at bounding box center [400, 225] width 800 height 450
click at [461, 287] on video at bounding box center [400, 225] width 800 height 450
click at [463, 286] on video at bounding box center [400, 225] width 800 height 450
click at [462, 285] on video at bounding box center [400, 225] width 800 height 450
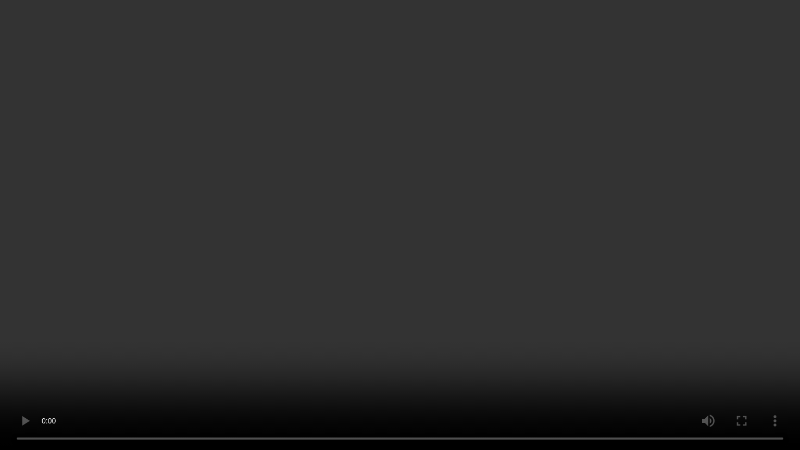
click at [462, 284] on video at bounding box center [400, 225] width 800 height 450
click at [462, 285] on video at bounding box center [400, 225] width 800 height 450
click at [462, 284] on video at bounding box center [400, 225] width 800 height 450
click at [458, 279] on video at bounding box center [400, 225] width 800 height 450
click at [458, 277] on video at bounding box center [400, 225] width 800 height 450
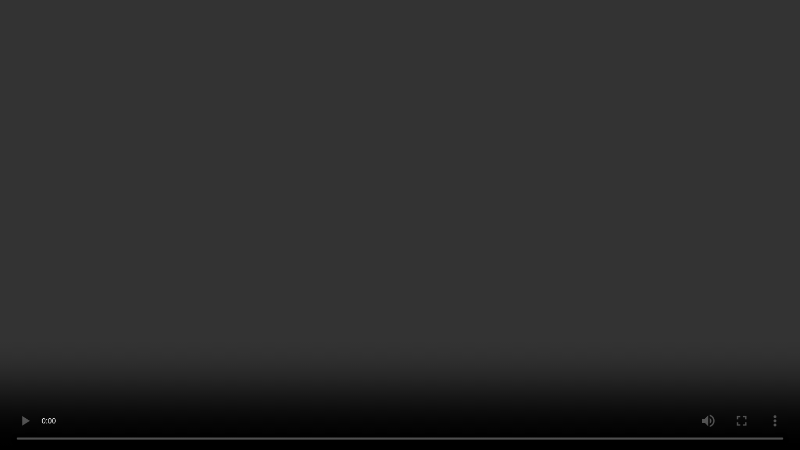
click at [458, 276] on video at bounding box center [400, 225] width 800 height 450
click at [458, 277] on video at bounding box center [400, 225] width 800 height 450
click at [457, 277] on video at bounding box center [400, 225] width 800 height 450
click at [455, 276] on video at bounding box center [400, 225] width 800 height 450
click at [451, 276] on video at bounding box center [400, 225] width 800 height 450
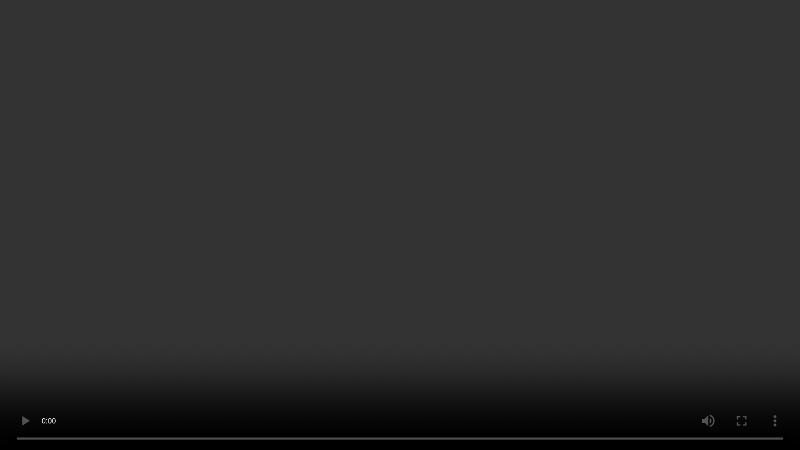
click at [449, 275] on video at bounding box center [400, 225] width 800 height 450
click at [435, 264] on video at bounding box center [400, 225] width 800 height 450
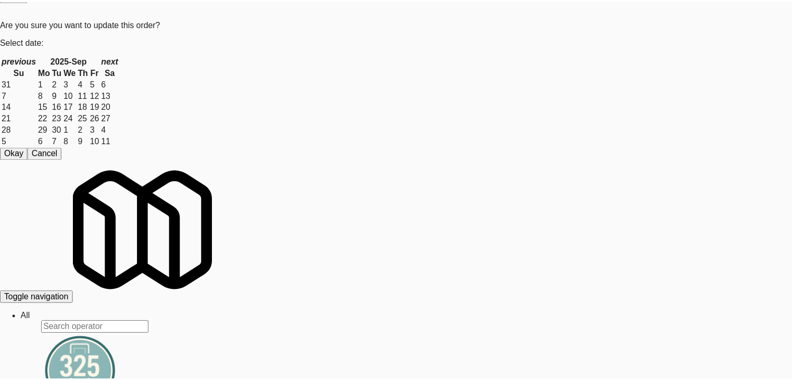
scroll to position [6988, 0]
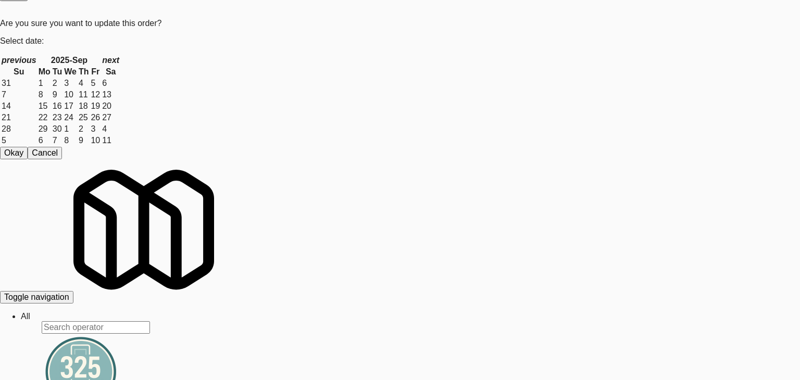
drag, startPoint x: 0, startPoint y: 262, endPoint x: 209, endPoint y: 243, distance: 209.6
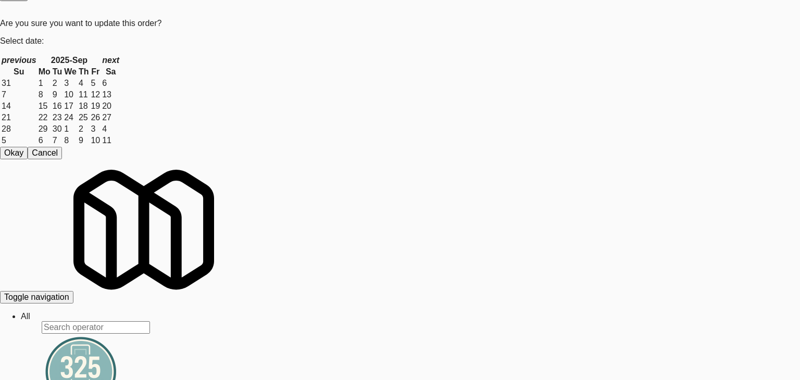
drag, startPoint x: 0, startPoint y: 203, endPoint x: 146, endPoint y: 203, distance: 146.3
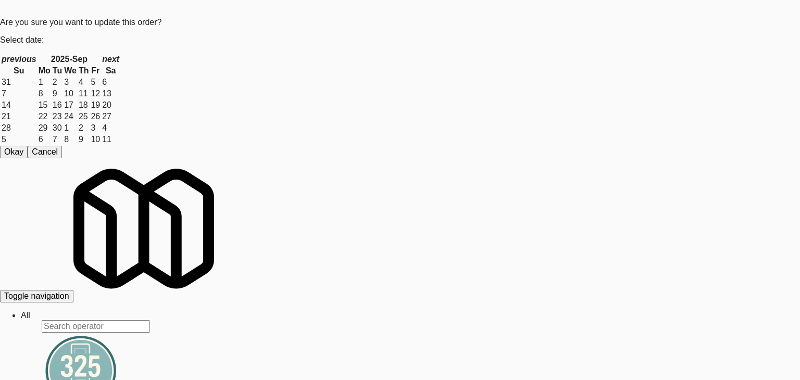
drag, startPoint x: 0, startPoint y: 294, endPoint x: 130, endPoint y: 277, distance: 131.2
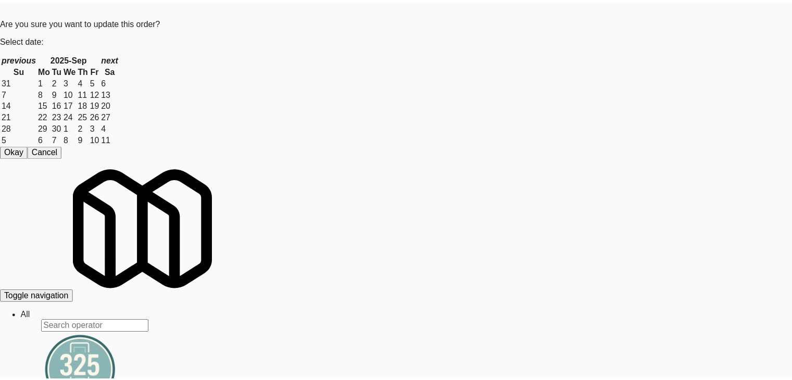
scroll to position [7000, 0]
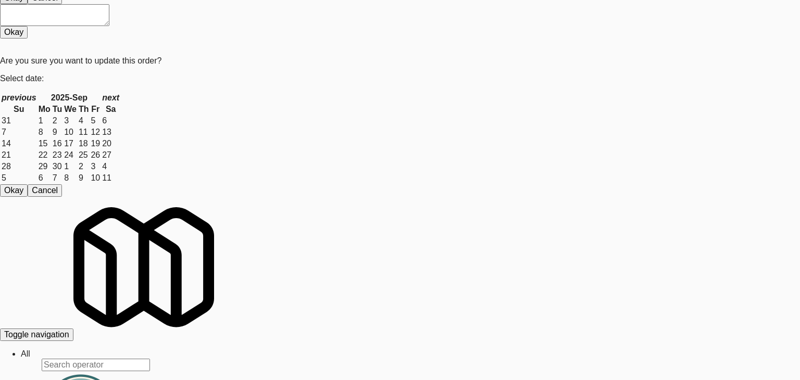
click at [377, 107] on body "Are you sure you want to update this order? Okay Cancel Okay Are you sure you w…" at bounding box center [400, 164] width 800 height 380
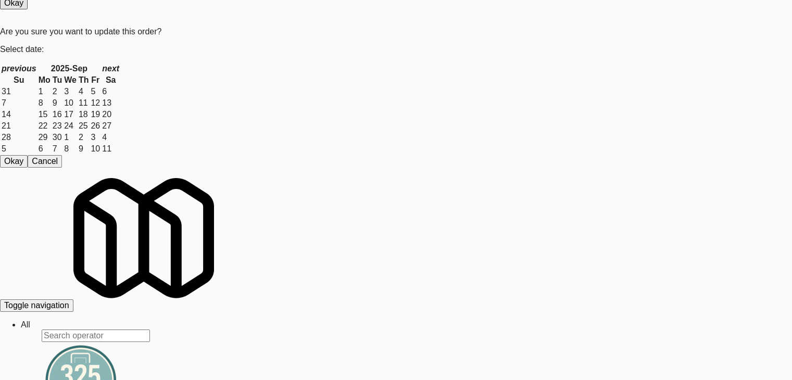
scroll to position [7104, 0]
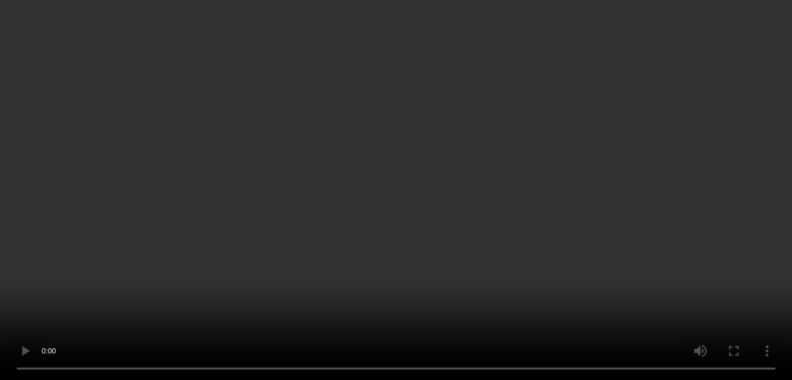
scroll to position [7092, 0]
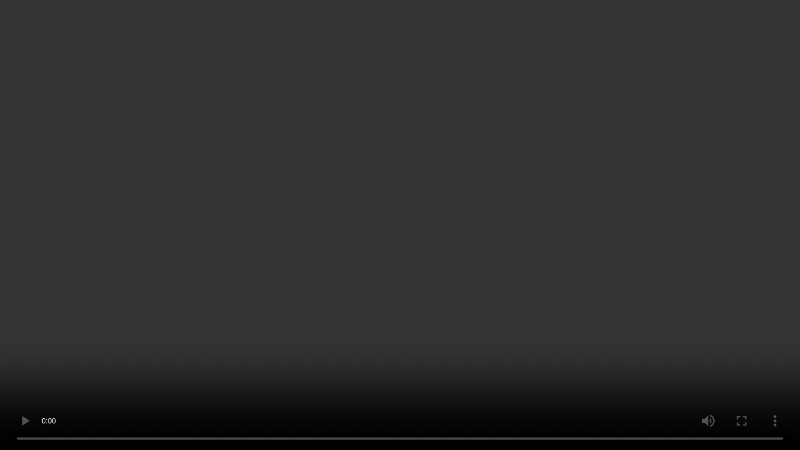
click at [462, 304] on video at bounding box center [400, 225] width 800 height 450
drag, startPoint x: 462, startPoint y: 304, endPoint x: 549, endPoint y: 169, distance: 161.1
click at [469, 292] on video at bounding box center [400, 225] width 800 height 450
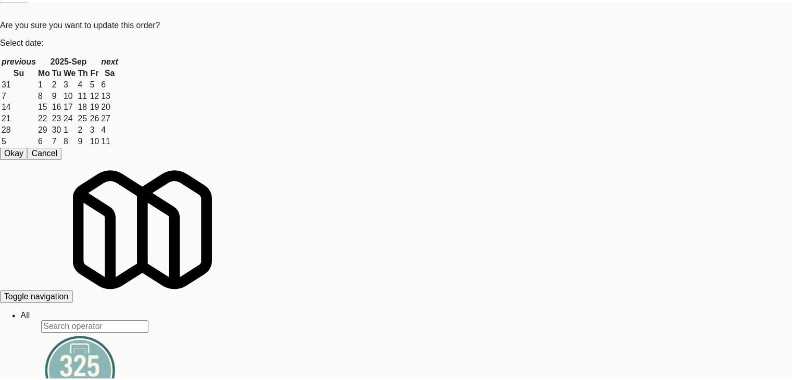
scroll to position [131, 0]
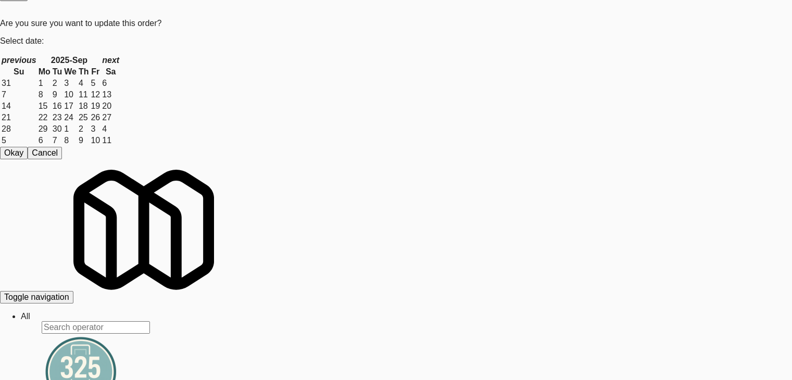
scroll to position [104, 0]
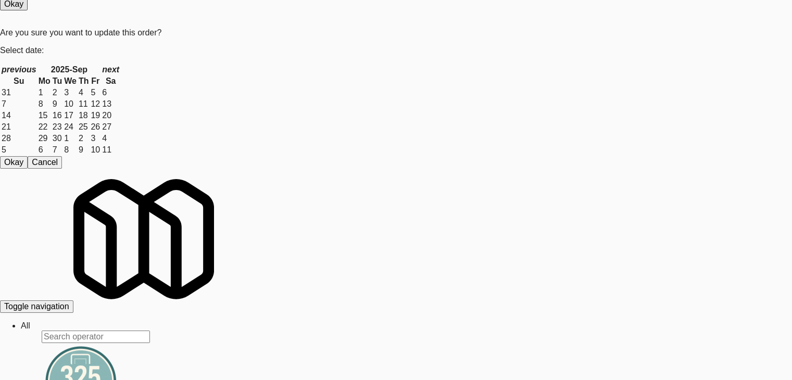
scroll to position [7209, 0]
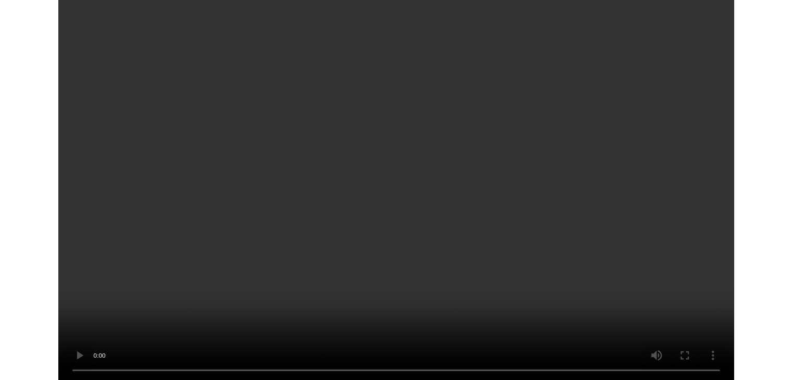
scroll to position [7196, 0]
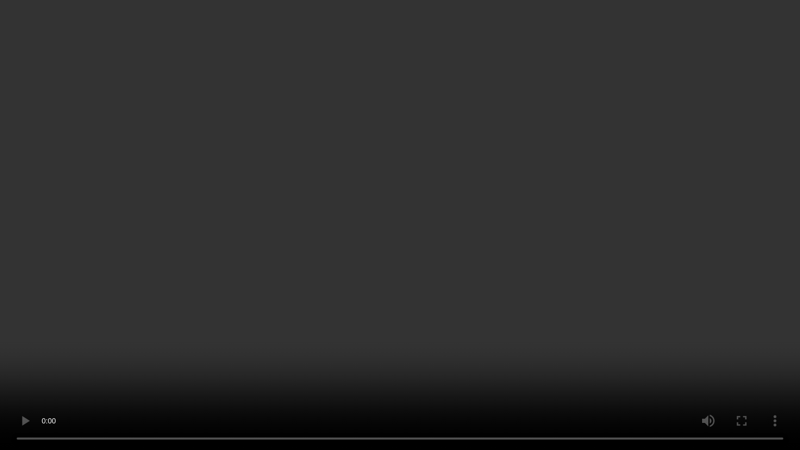
click at [438, 353] on video at bounding box center [400, 225] width 800 height 450
click at [490, 346] on video at bounding box center [400, 225] width 800 height 450
click at [492, 347] on video at bounding box center [400, 225] width 800 height 450
click at [494, 346] on video at bounding box center [400, 225] width 800 height 450
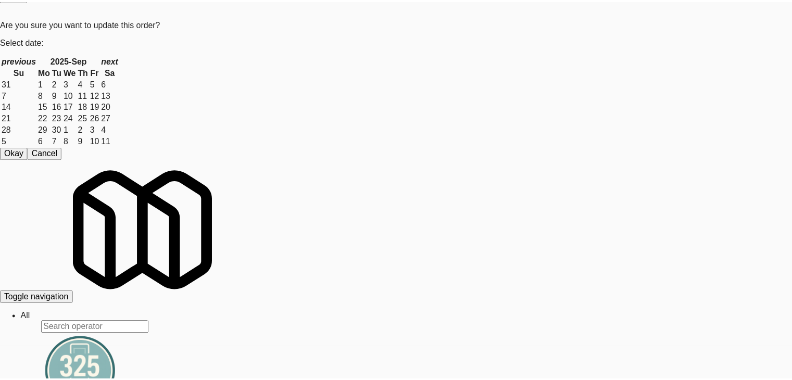
scroll to position [104, 0]
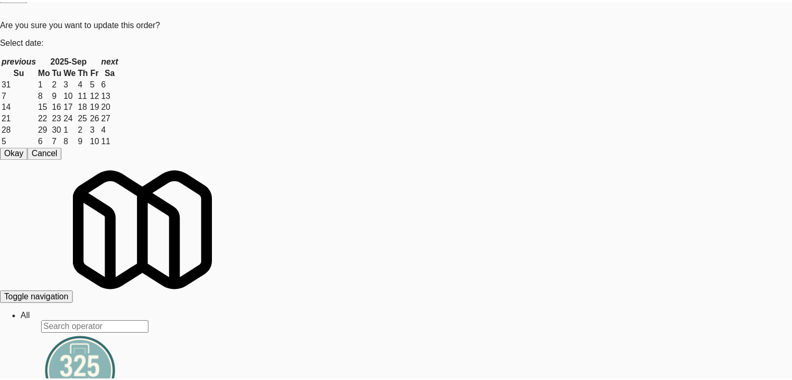
scroll to position [7209, 0]
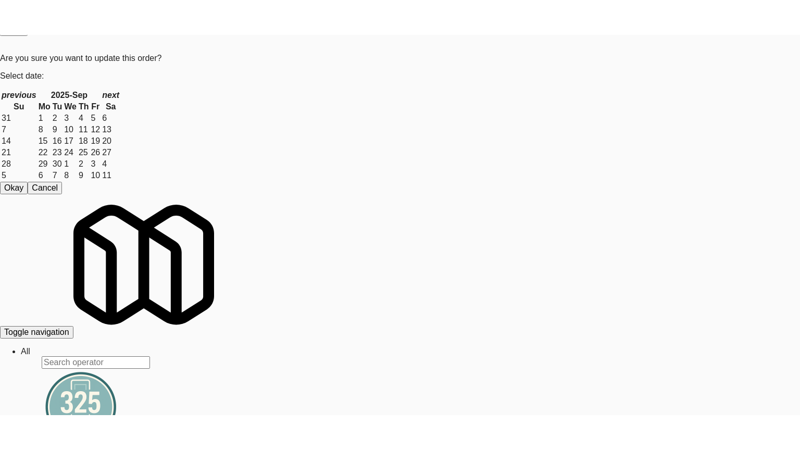
scroll to position [7209, 0]
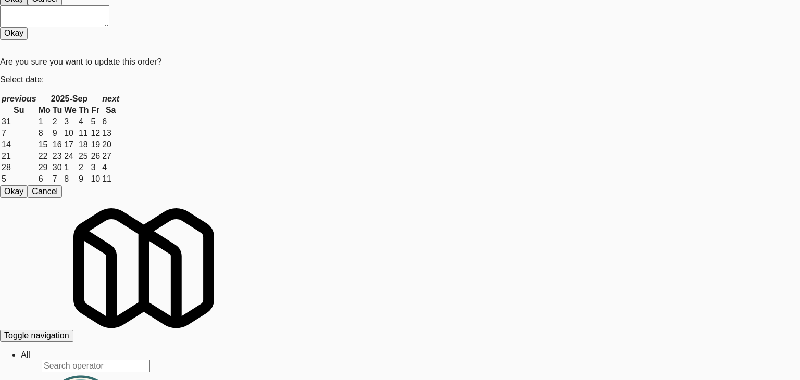
drag, startPoint x: 378, startPoint y: 89, endPoint x: 370, endPoint y: 98, distance: 11.8
drag, startPoint x: 369, startPoint y: 99, endPoint x: 364, endPoint y: 109, distance: 10.9
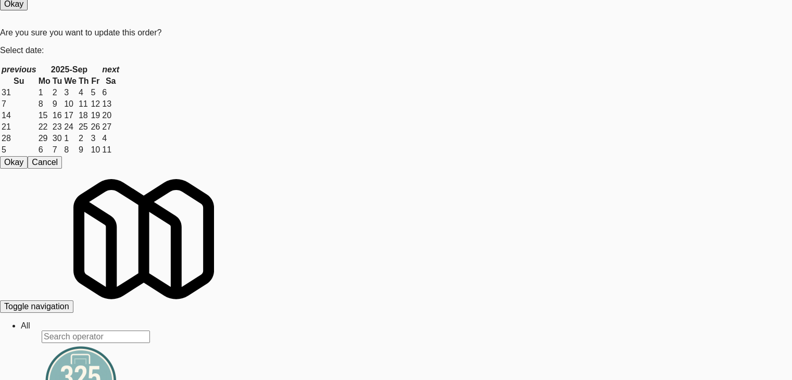
drag, startPoint x: 187, startPoint y: 177, endPoint x: 204, endPoint y: 211, distance: 37.5
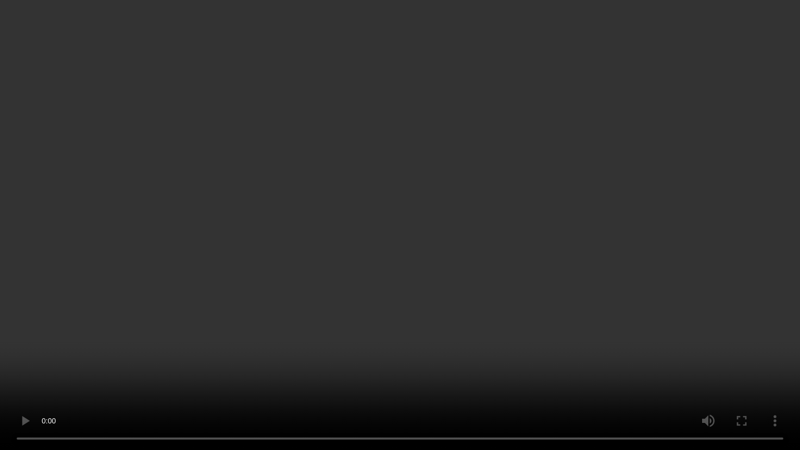
click at [449, 295] on video at bounding box center [400, 225] width 800 height 450
click at [452, 288] on video at bounding box center [400, 225] width 800 height 450
click at [454, 290] on video at bounding box center [400, 225] width 800 height 450
click at [454, 289] on video at bounding box center [400, 225] width 800 height 450
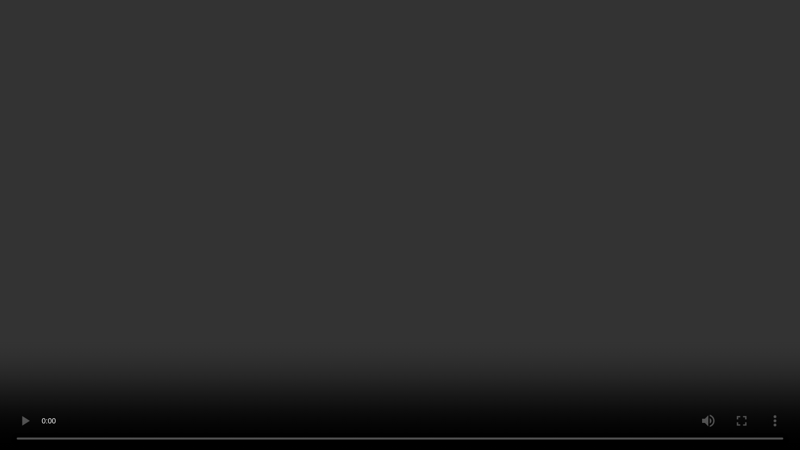
click at [454, 288] on video at bounding box center [400, 225] width 800 height 450
click at [451, 275] on video at bounding box center [400, 225] width 800 height 450
drag, startPoint x: 452, startPoint y: 275, endPoint x: 527, endPoint y: 137, distance: 156.5
click at [459, 264] on video at bounding box center [400, 225] width 800 height 450
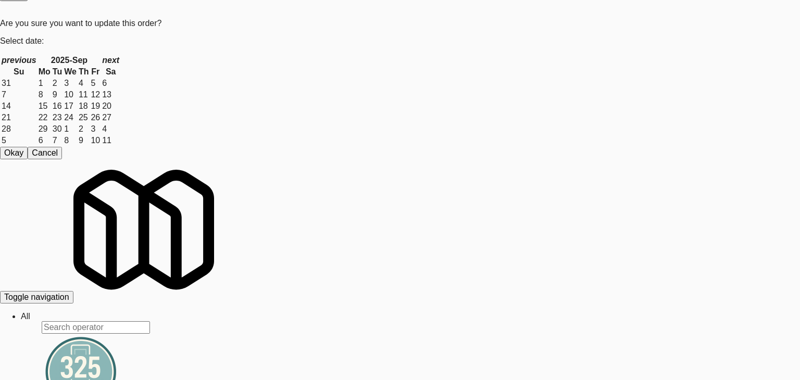
drag, startPoint x: 0, startPoint y: 223, endPoint x: 80, endPoint y: 222, distance: 79.6
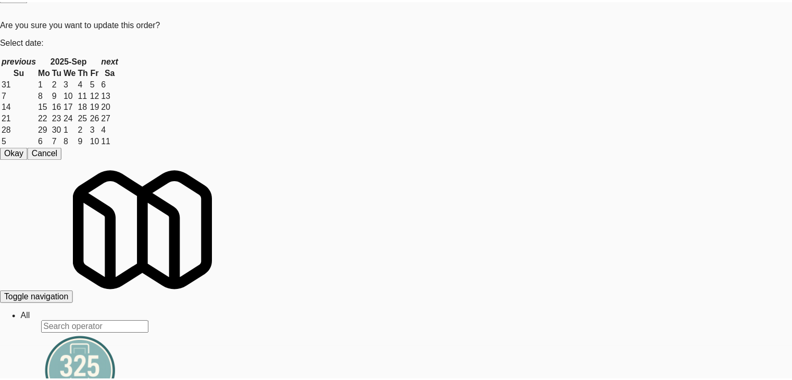
scroll to position [7209, 0]
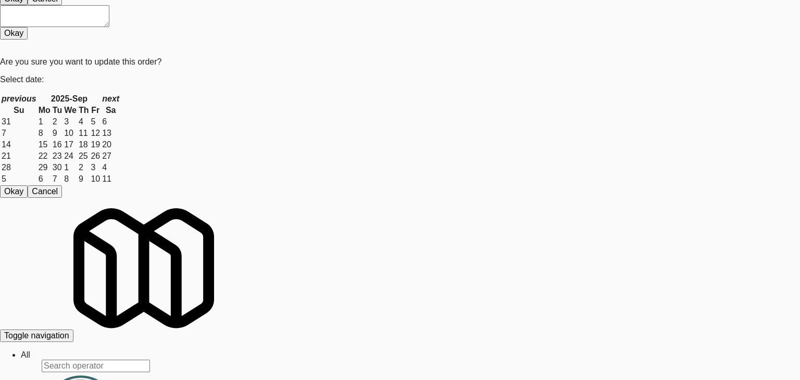
drag, startPoint x: 358, startPoint y: 123, endPoint x: 368, endPoint y: 113, distance: 14.4
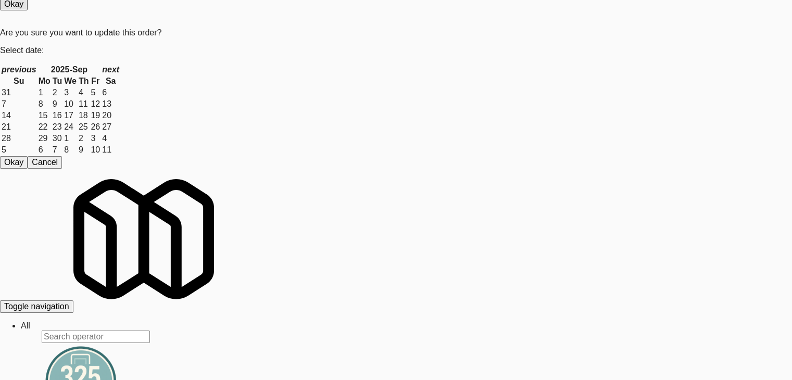
scroll to position [7365, 0]
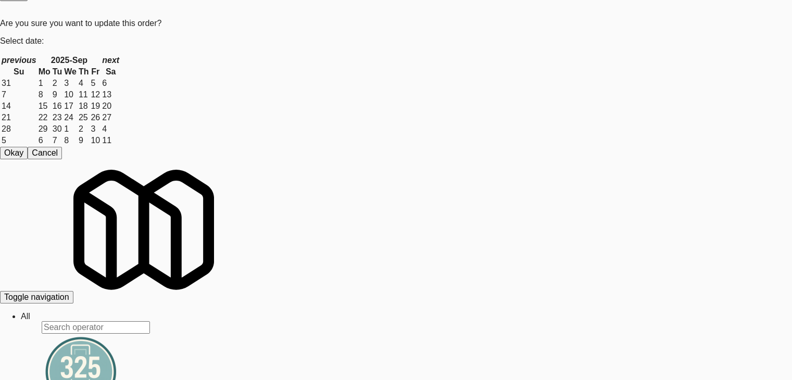
scroll to position [7508, 0]
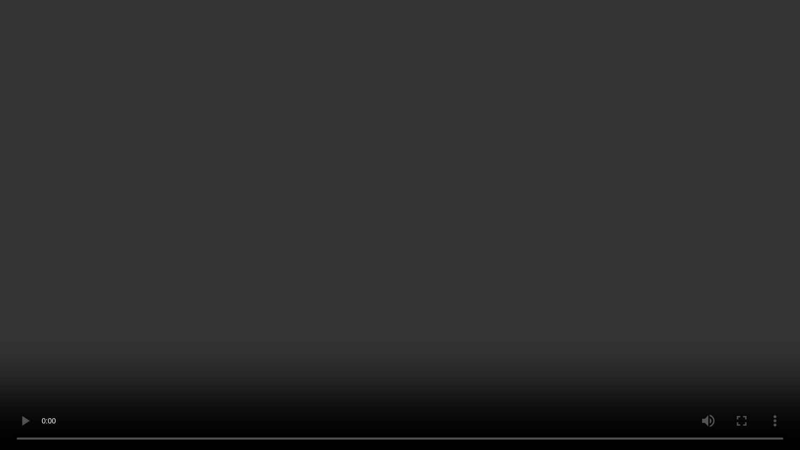
click at [451, 296] on video at bounding box center [400, 225] width 800 height 450
click at [454, 297] on video at bounding box center [400, 225] width 800 height 450
click at [454, 296] on video at bounding box center [400, 225] width 800 height 450
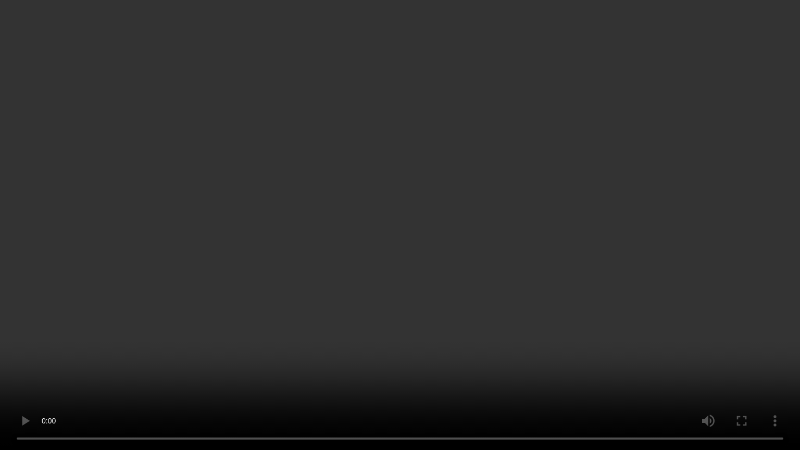
click at [454, 296] on video at bounding box center [400, 225] width 800 height 450
click at [455, 296] on video at bounding box center [400, 225] width 800 height 450
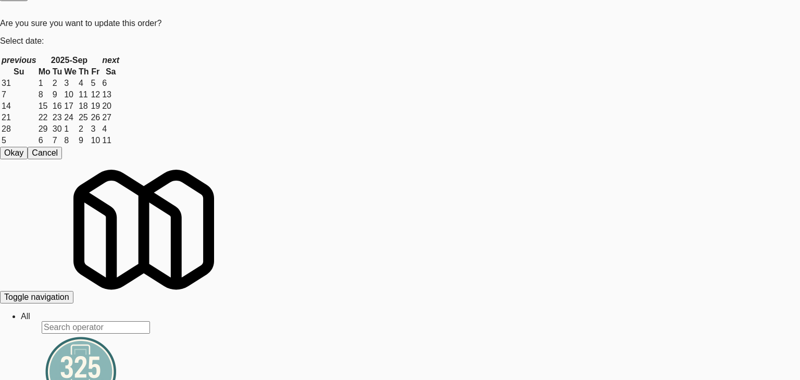
drag, startPoint x: 0, startPoint y: 305, endPoint x: 162, endPoint y: 287, distance: 163.4
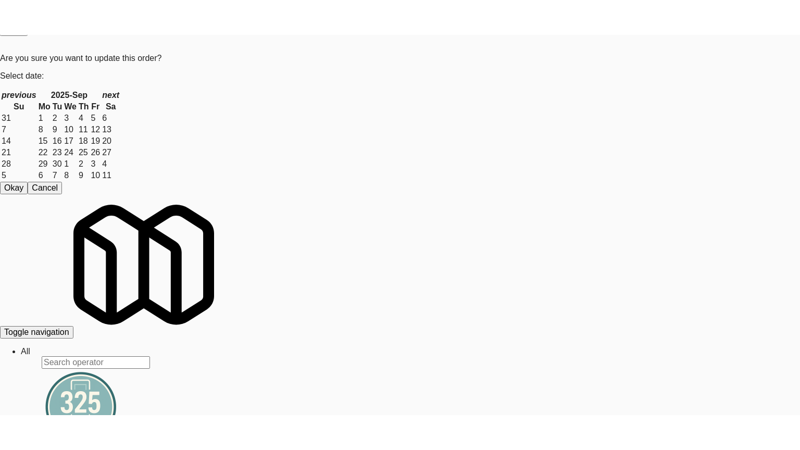
scroll to position [7521, 0]
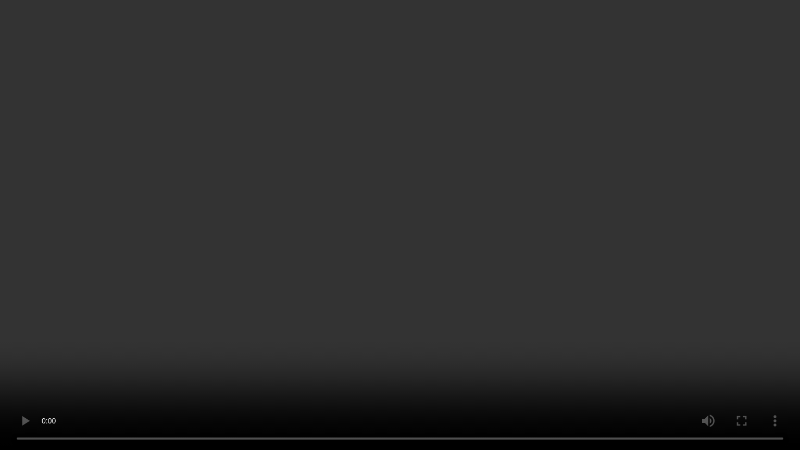
click at [417, 320] on video at bounding box center [400, 225] width 800 height 450
click at [420, 320] on video at bounding box center [400, 225] width 800 height 450
click at [424, 321] on video at bounding box center [400, 225] width 800 height 450
click at [448, 330] on video at bounding box center [400, 225] width 800 height 450
click at [449, 330] on video at bounding box center [400, 225] width 800 height 450
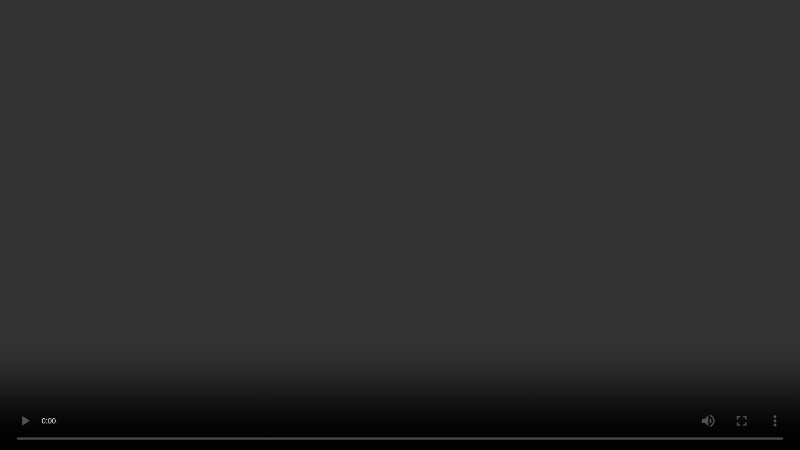
click at [449, 330] on video at bounding box center [400, 225] width 800 height 450
click at [450, 330] on video at bounding box center [400, 225] width 800 height 450
click at [443, 327] on video at bounding box center [400, 225] width 800 height 450
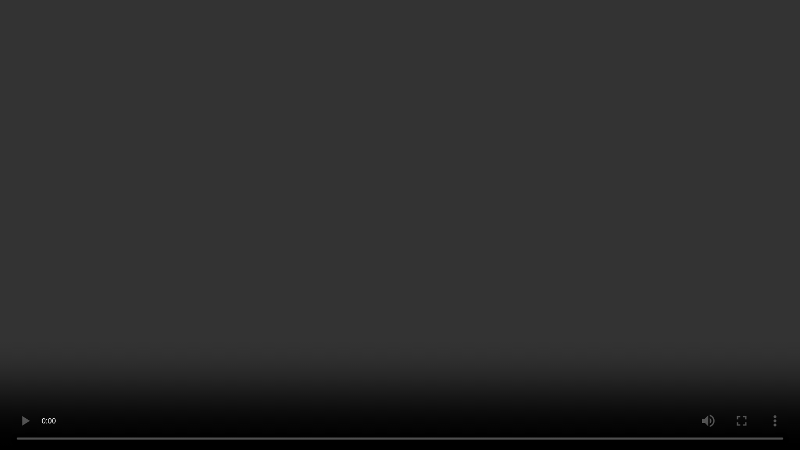
click at [443, 327] on video at bounding box center [400, 225] width 800 height 450
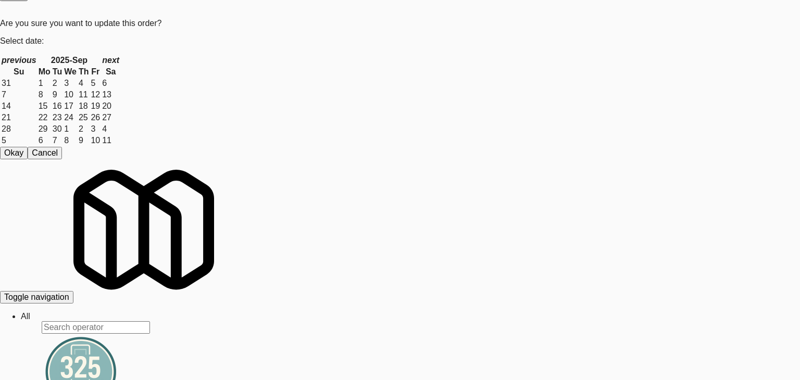
drag, startPoint x: 268, startPoint y: 135, endPoint x: 229, endPoint y: 142, distance: 39.5
drag, startPoint x: 0, startPoint y: 173, endPoint x: 93, endPoint y: 174, distance: 92.7
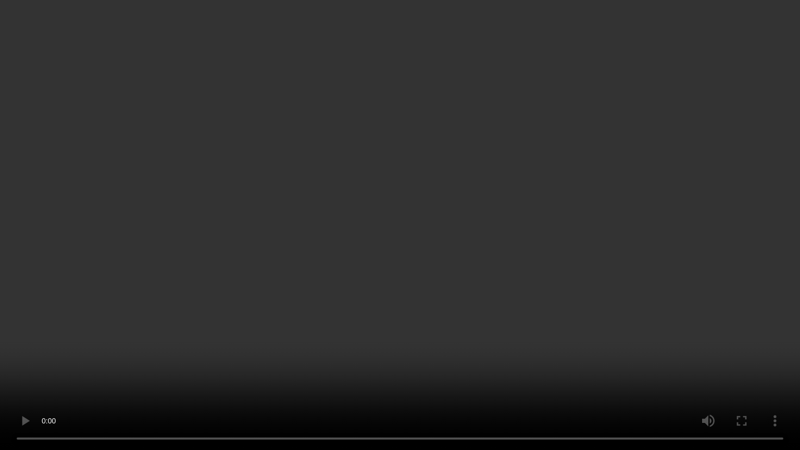
click at [389, 243] on video at bounding box center [400, 225] width 800 height 450
click at [391, 240] on video at bounding box center [400, 225] width 800 height 450
click at [391, 239] on video at bounding box center [400, 225] width 800 height 450
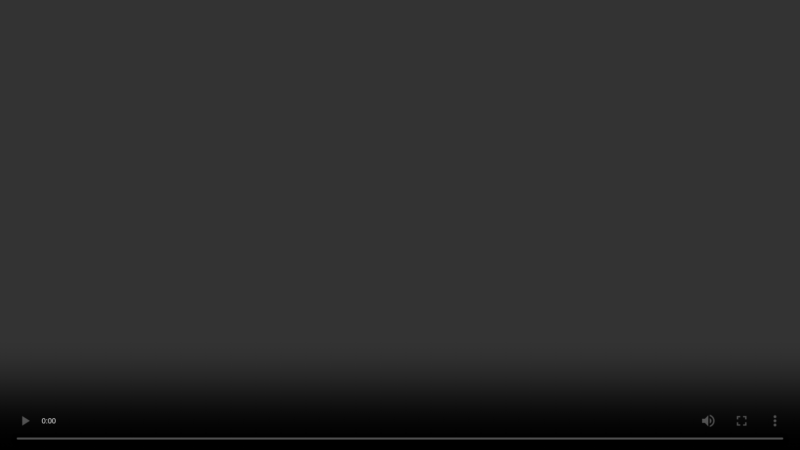
click at [391, 239] on video at bounding box center [400, 225] width 800 height 450
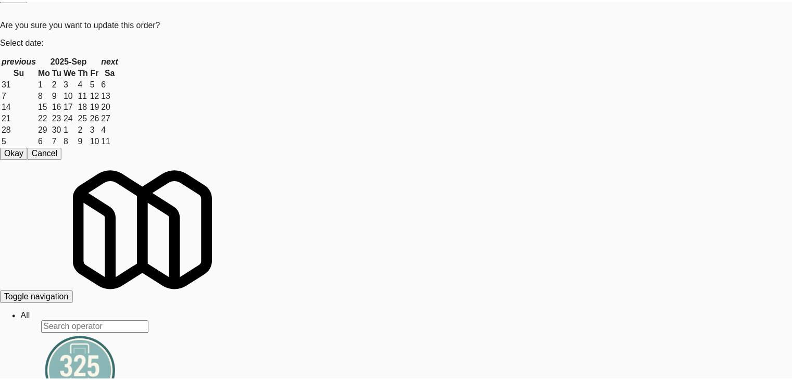
scroll to position [7508, 0]
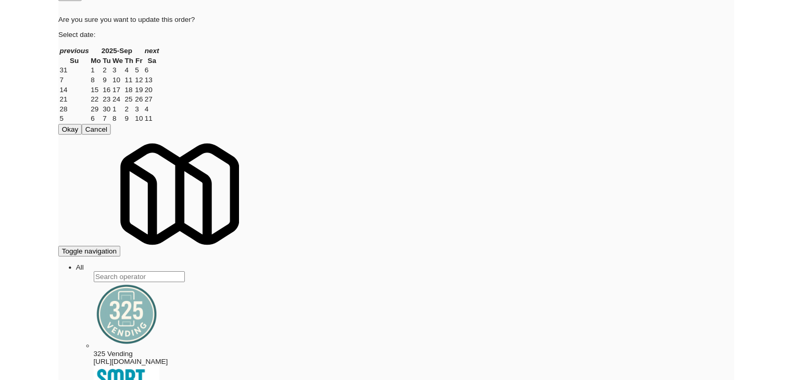
scroll to position [7508, 0]
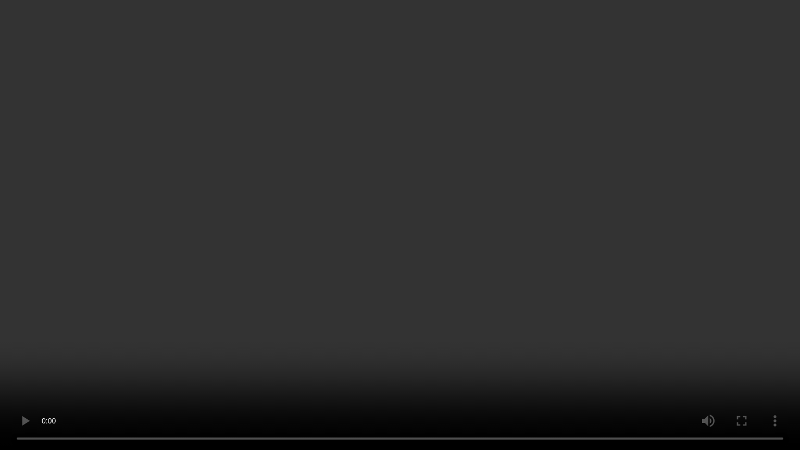
click at [295, 260] on video at bounding box center [400, 225] width 800 height 450
click at [307, 264] on video at bounding box center [400, 225] width 800 height 450
click at [309, 264] on video at bounding box center [400, 225] width 800 height 450
click at [502, 313] on video at bounding box center [400, 225] width 800 height 450
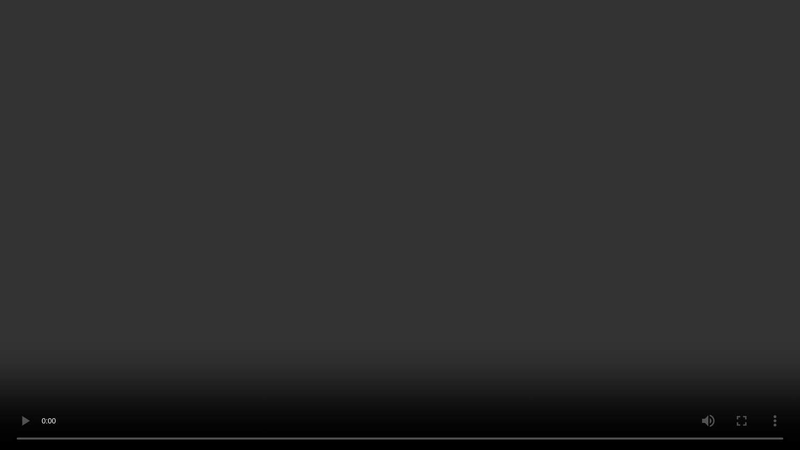
click at [502, 313] on video at bounding box center [400, 225] width 800 height 450
click at [502, 309] on video at bounding box center [400, 225] width 800 height 450
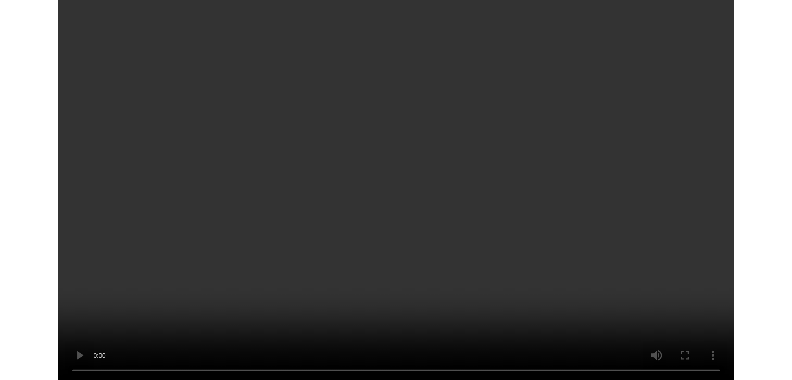
scroll to position [7521, 0]
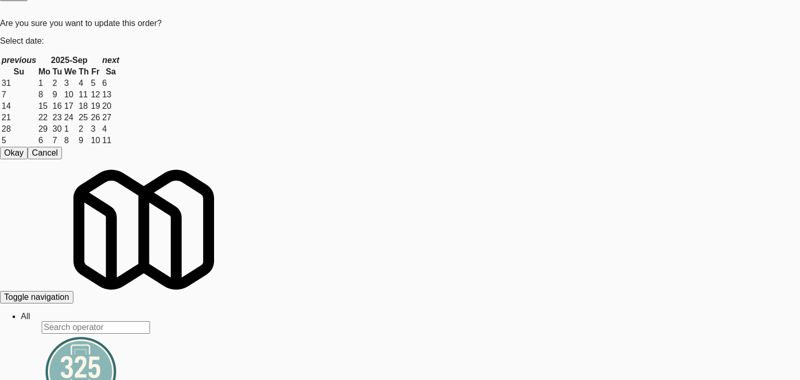
drag, startPoint x: 1, startPoint y: 175, endPoint x: 96, endPoint y: 177, distance: 95.3
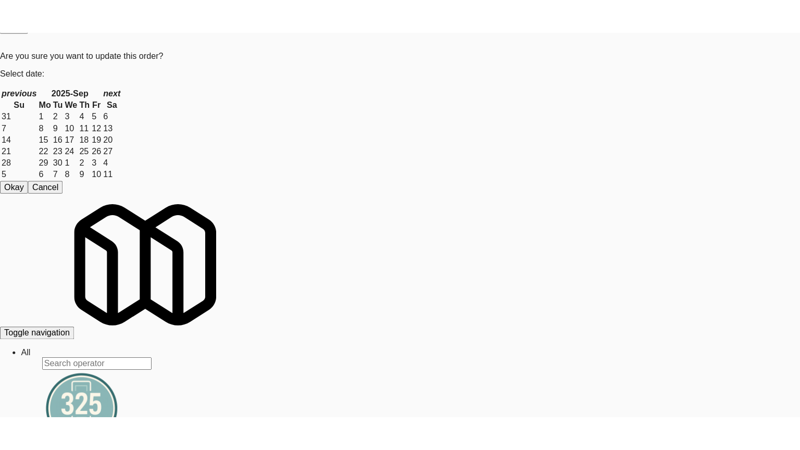
scroll to position [7521, 0]
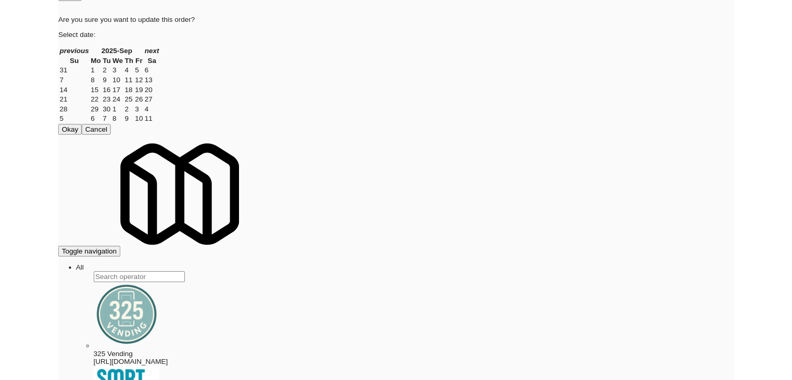
scroll to position [7508, 0]
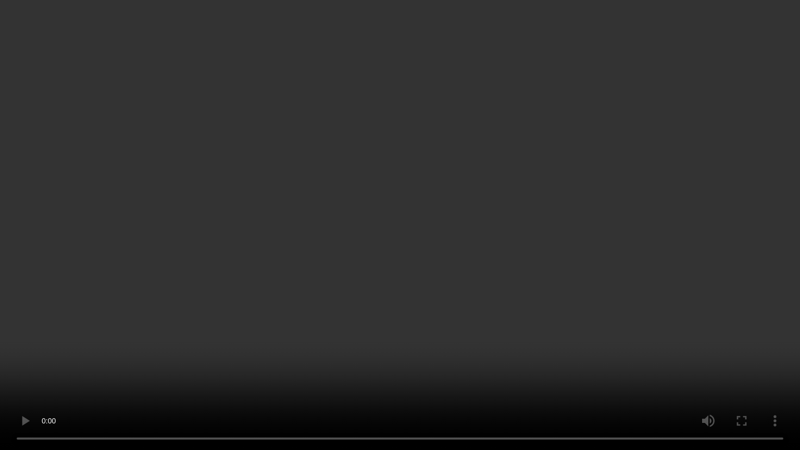
click at [460, 200] on video at bounding box center [400, 225] width 800 height 450
drag, startPoint x: 460, startPoint y: 200, endPoint x: 460, endPoint y: 155, distance: 45.3
click at [460, 200] on video at bounding box center [400, 225] width 800 height 450
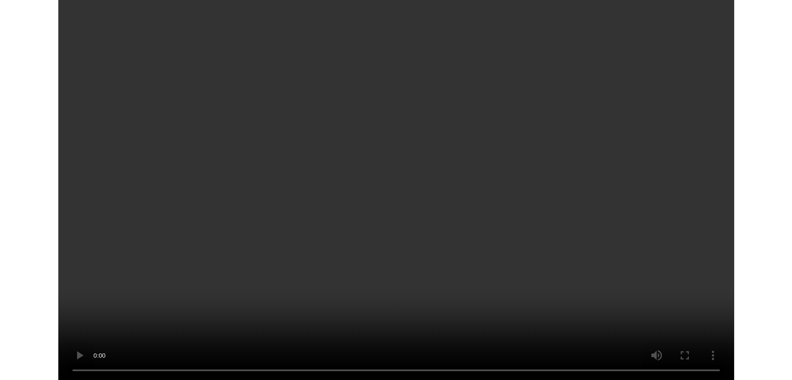
scroll to position [7521, 0]
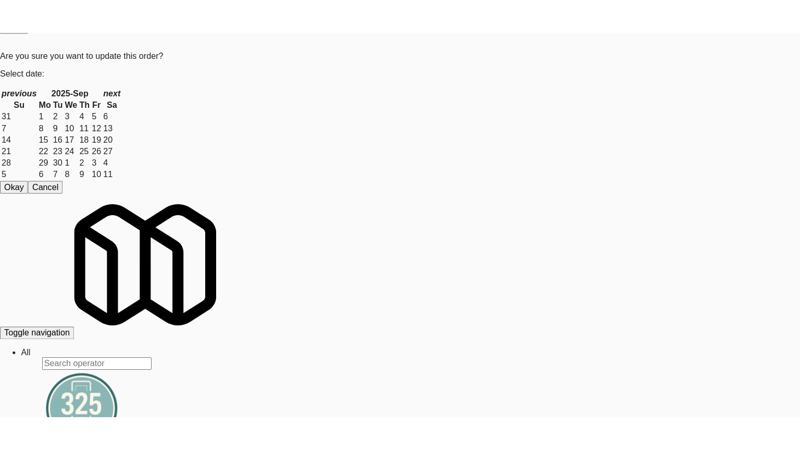
scroll to position [7313, 0]
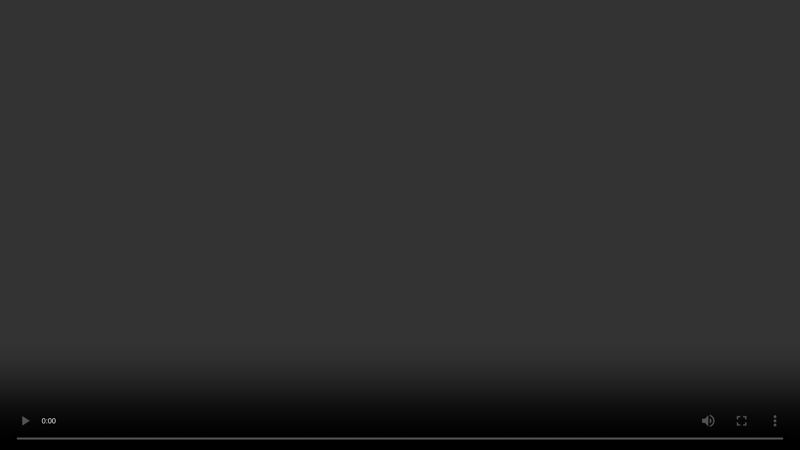
click at [400, 214] on video at bounding box center [400, 225] width 800 height 450
click at [400, 209] on video at bounding box center [400, 225] width 800 height 450
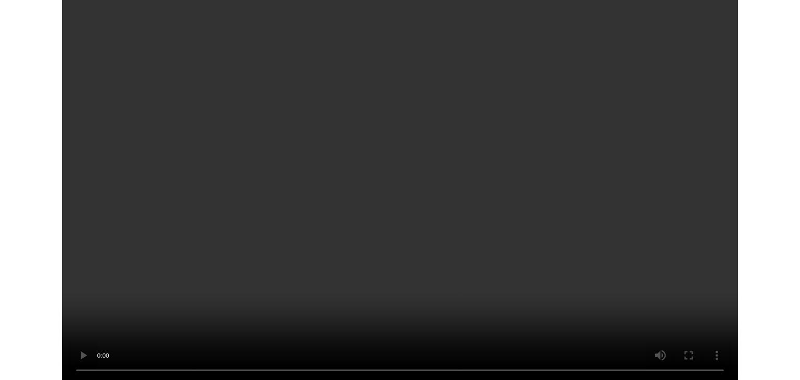
scroll to position [7313, 0]
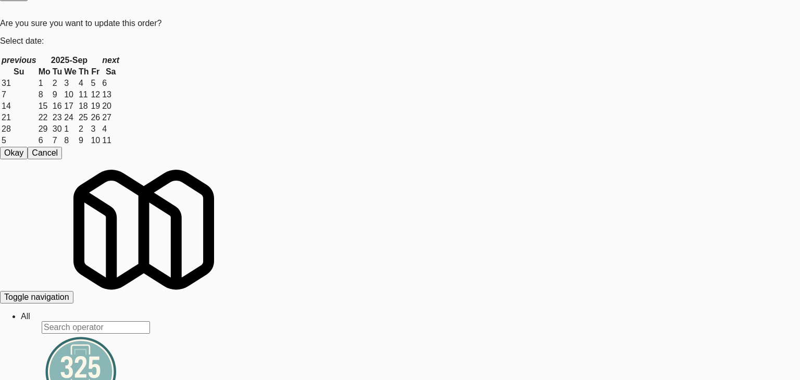
drag, startPoint x: 201, startPoint y: 312, endPoint x: 169, endPoint y: 309, distance: 32.9
drag, startPoint x: 127, startPoint y: 313, endPoint x: 116, endPoint y: 312, distance: 10.9
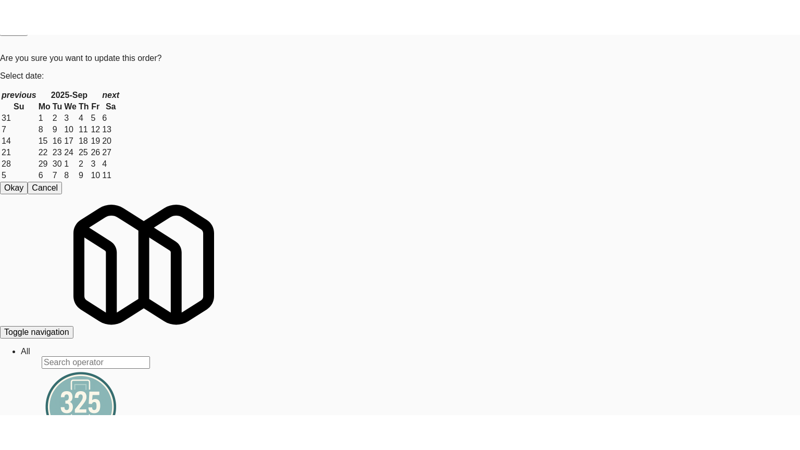
scroll to position [7313, 0]
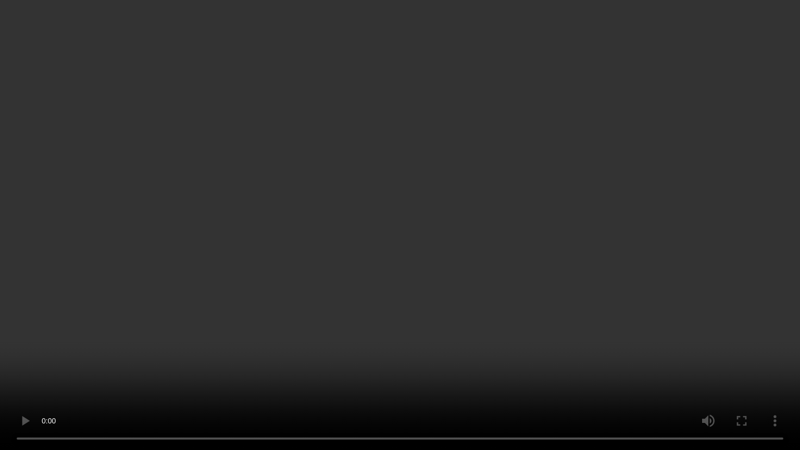
click at [418, 224] on video at bounding box center [400, 225] width 800 height 450
click at [412, 208] on video at bounding box center [400, 225] width 800 height 450
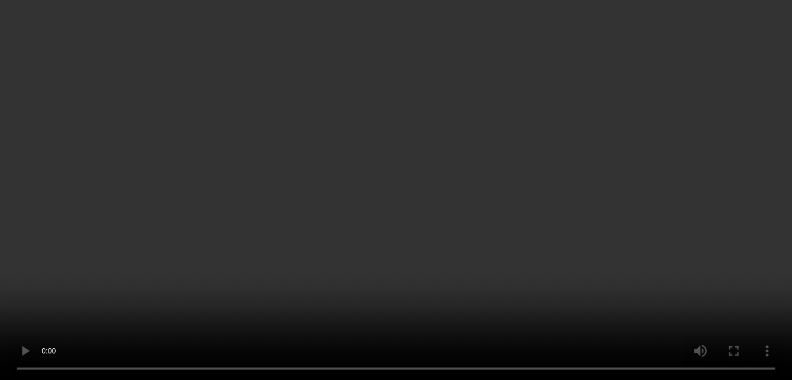
scroll to position [7313, 0]
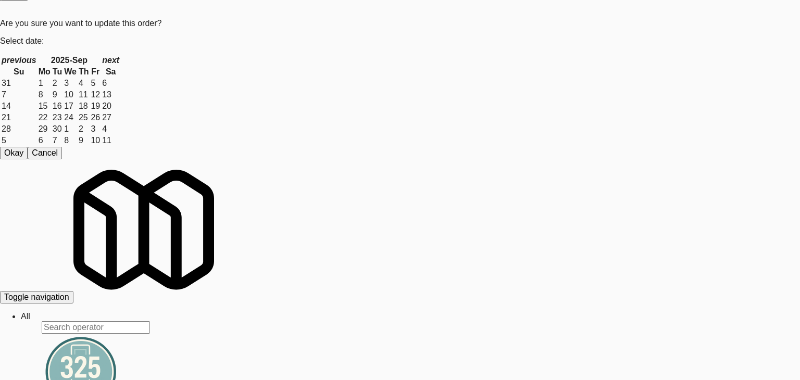
drag, startPoint x: 28, startPoint y: 136, endPoint x: 287, endPoint y: 192, distance: 265.3
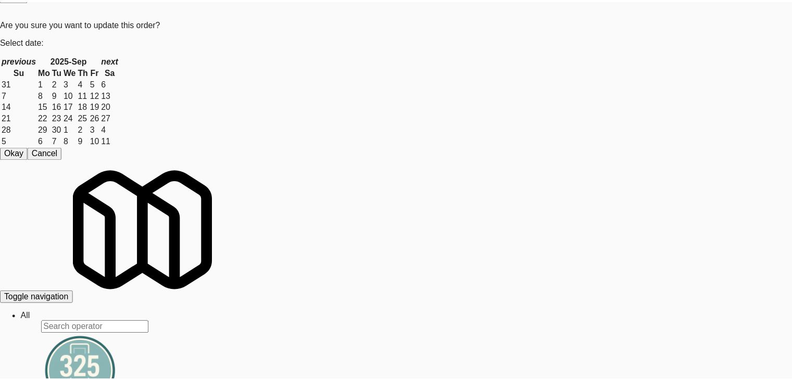
scroll to position [7313, 0]
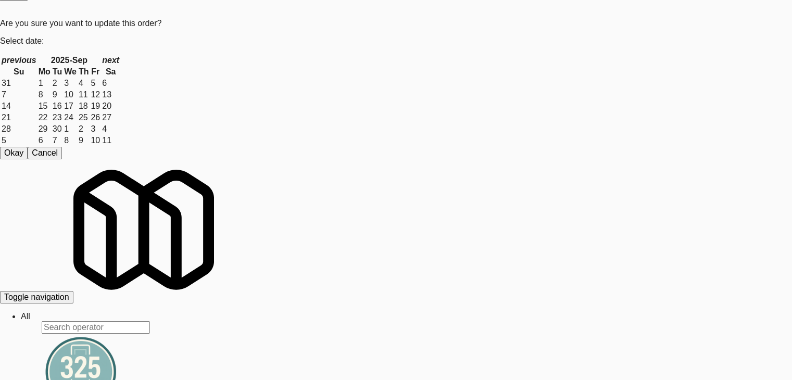
scroll to position [7521, 0]
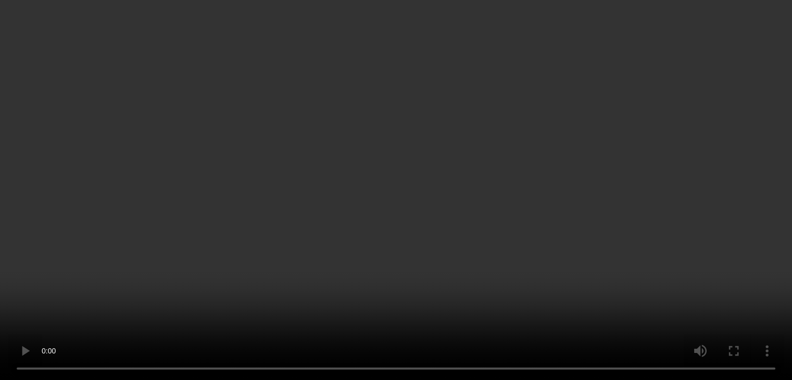
scroll to position [7352, 0]
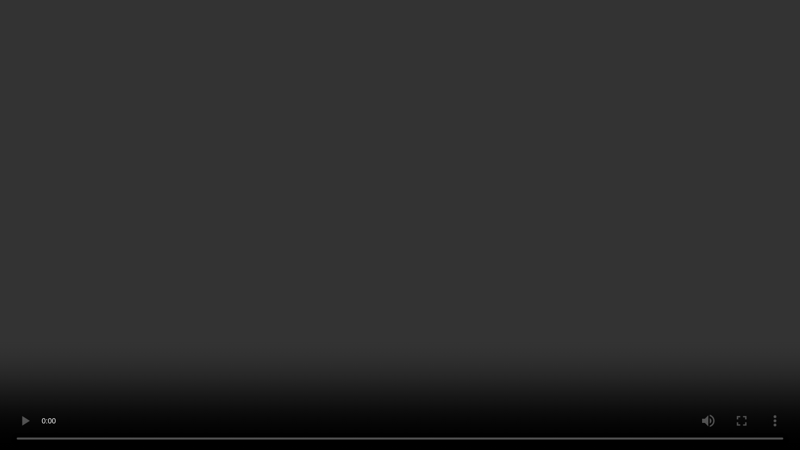
click at [483, 265] on video at bounding box center [400, 225] width 800 height 450
click at [483, 264] on video at bounding box center [400, 225] width 800 height 450
click at [505, 234] on video at bounding box center [400, 225] width 800 height 450
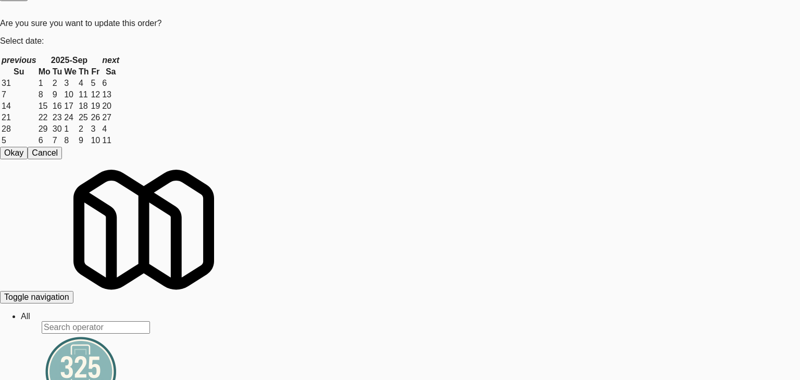
drag, startPoint x: 0, startPoint y: 261, endPoint x: 150, endPoint y: 258, distance: 150.5
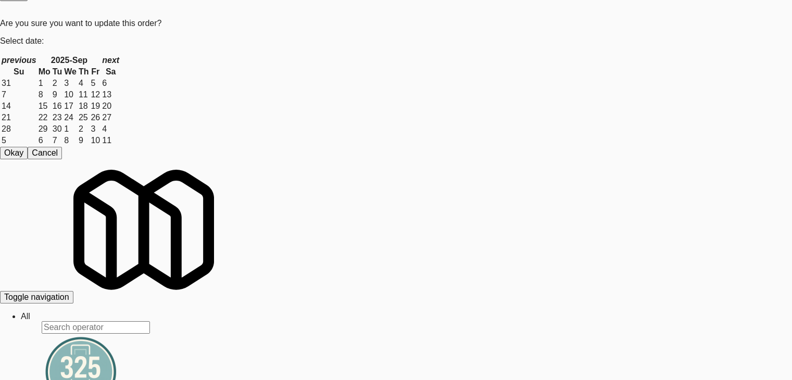
scroll to position [7365, 0]
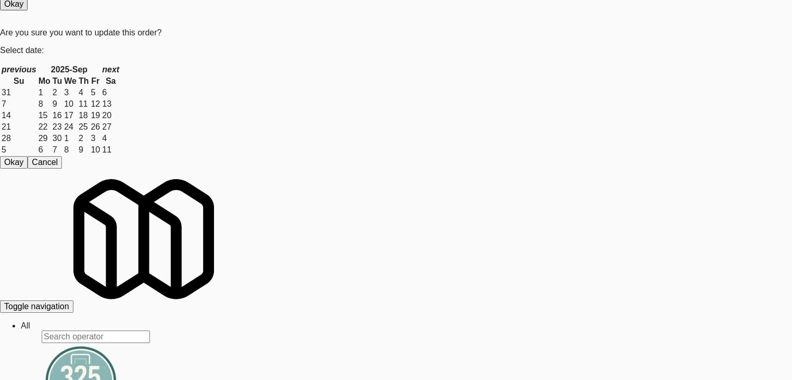
scroll to position [7573, 0]
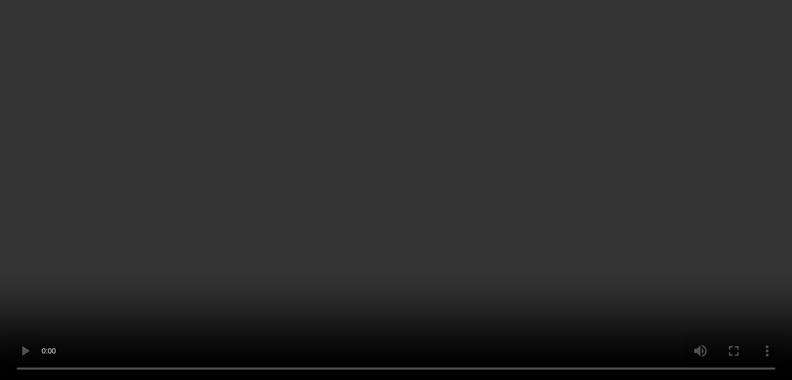
scroll to position [7560, 0]
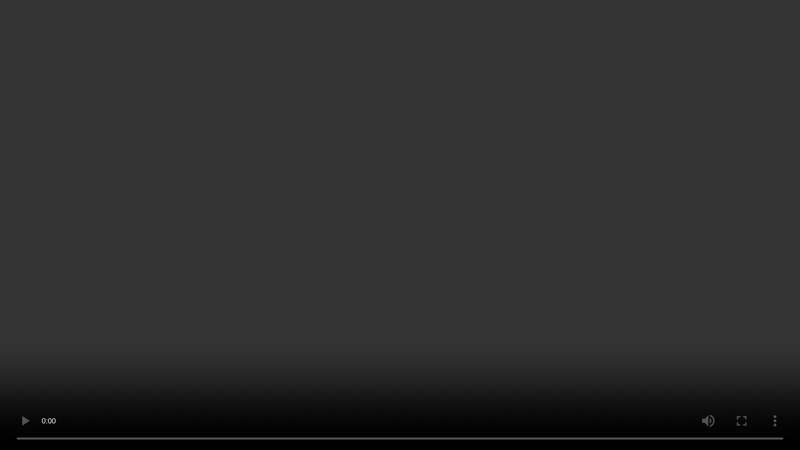
click at [475, 262] on video at bounding box center [400, 225] width 800 height 450
click at [466, 262] on video at bounding box center [400, 225] width 800 height 450
click at [464, 251] on video at bounding box center [400, 225] width 800 height 450
drag, startPoint x: 464, startPoint y: 251, endPoint x: 492, endPoint y: 177, distance: 79.3
click at [467, 247] on video at bounding box center [400, 225] width 800 height 450
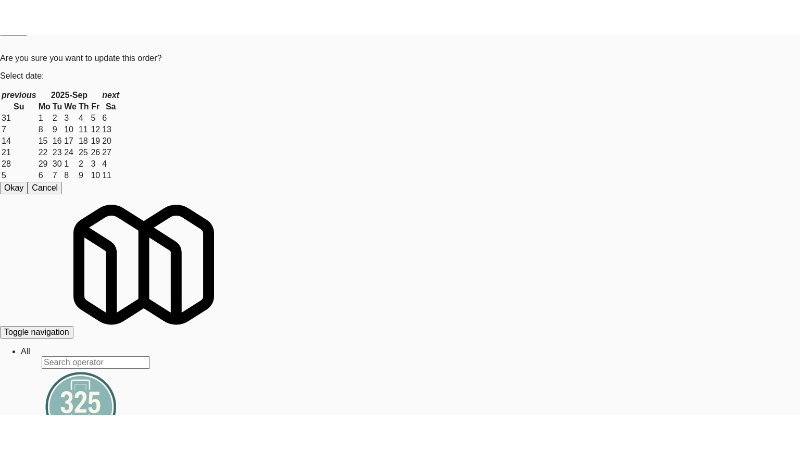
scroll to position [7573, 0]
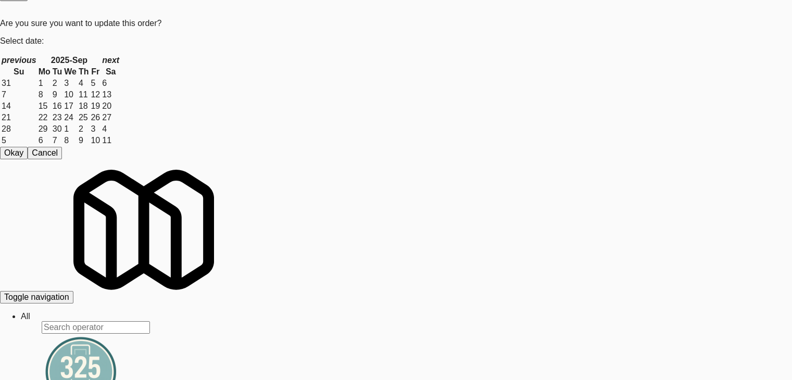
drag, startPoint x: 502, startPoint y: 242, endPoint x: 498, endPoint y: 238, distance: 5.9
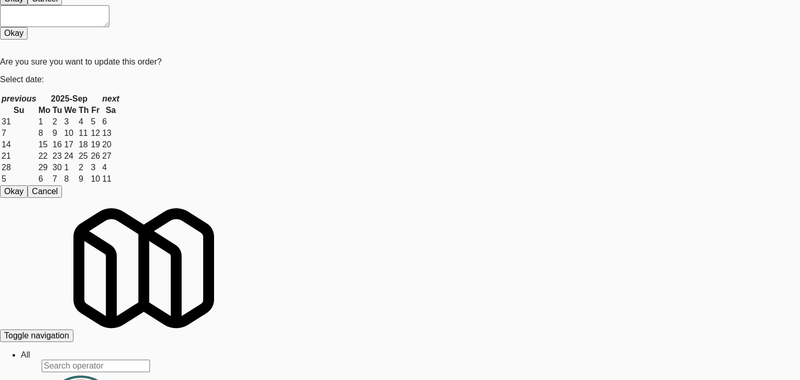
click at [374, 106] on body "Are you sure you want to update this order? Okay Cancel Okay Are you sure you w…" at bounding box center [400, 165] width 800 height 380
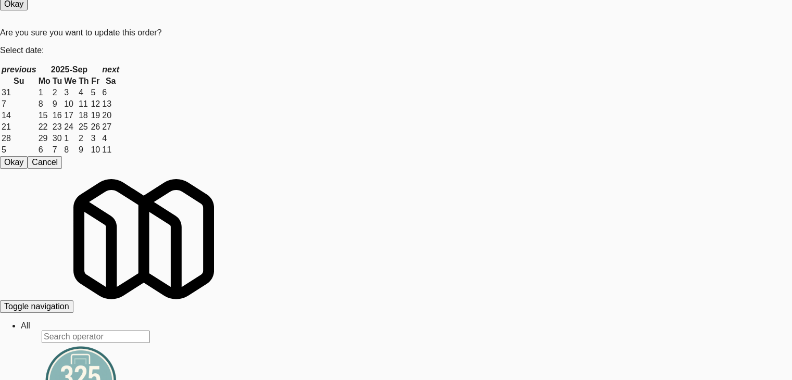
drag, startPoint x: 189, startPoint y: 213, endPoint x: 192, endPoint y: 218, distance: 5.6
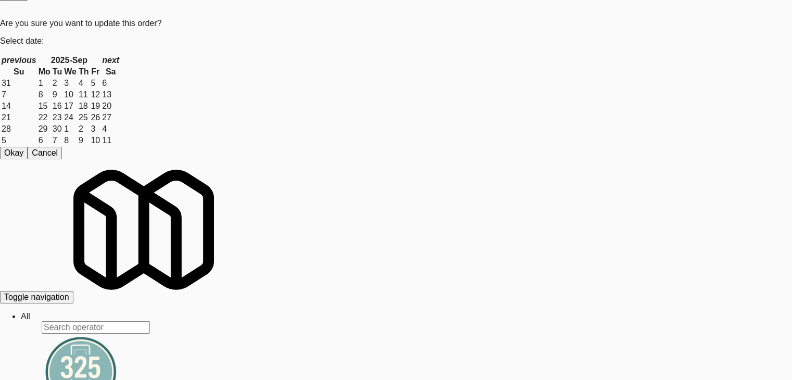
scroll to position [7560, 0]
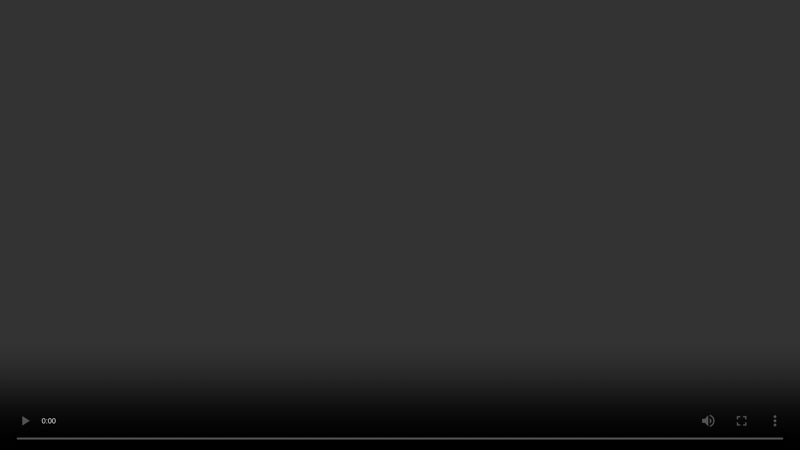
click at [474, 282] on video at bounding box center [400, 225] width 800 height 450
click at [473, 282] on video at bounding box center [400, 225] width 800 height 450
click at [473, 270] on video at bounding box center [400, 225] width 800 height 450
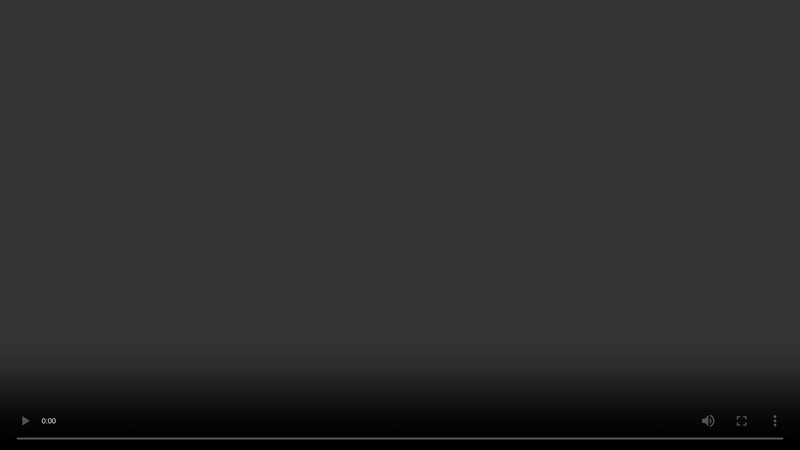
click at [473, 270] on video at bounding box center [400, 225] width 800 height 450
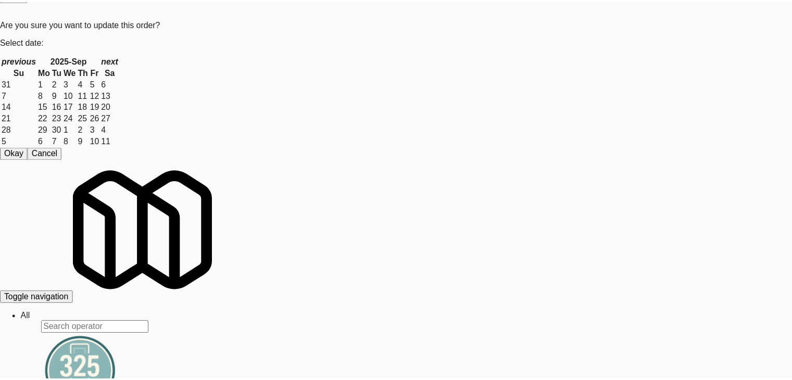
scroll to position [52, 0]
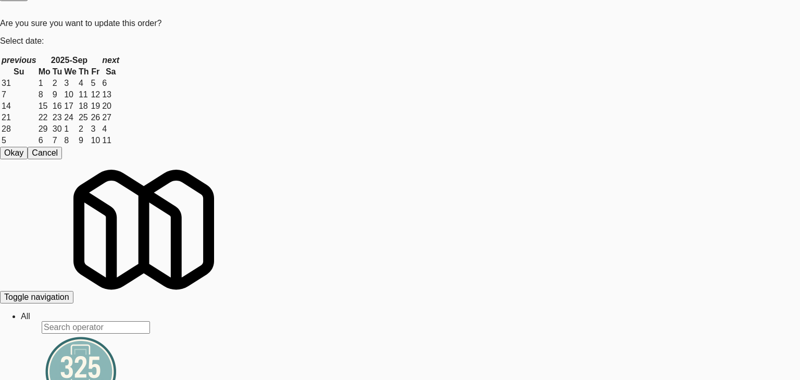
drag, startPoint x: 101, startPoint y: 267, endPoint x: 188, endPoint y: 264, distance: 87.5
drag, startPoint x: 0, startPoint y: 273, endPoint x: 99, endPoint y: 253, distance: 101.0
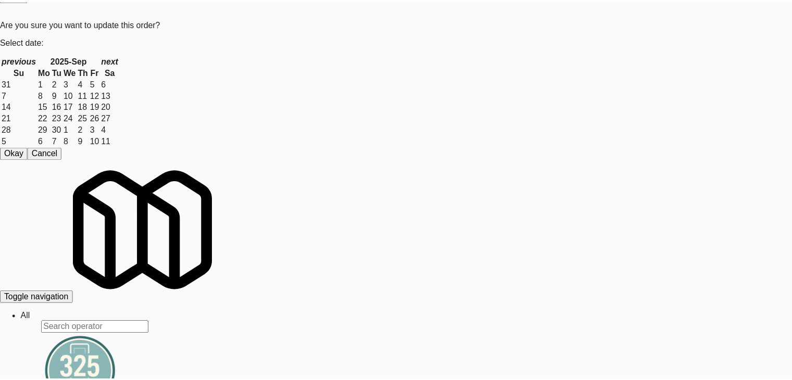
scroll to position [7573, 0]
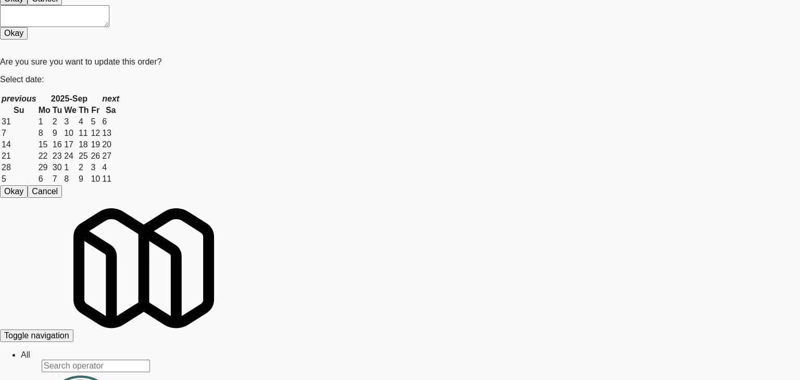
click at [360, 116] on body "Are you sure you want to update this order? Okay Cancel Okay Are you sure you w…" at bounding box center [400, 165] width 800 height 380
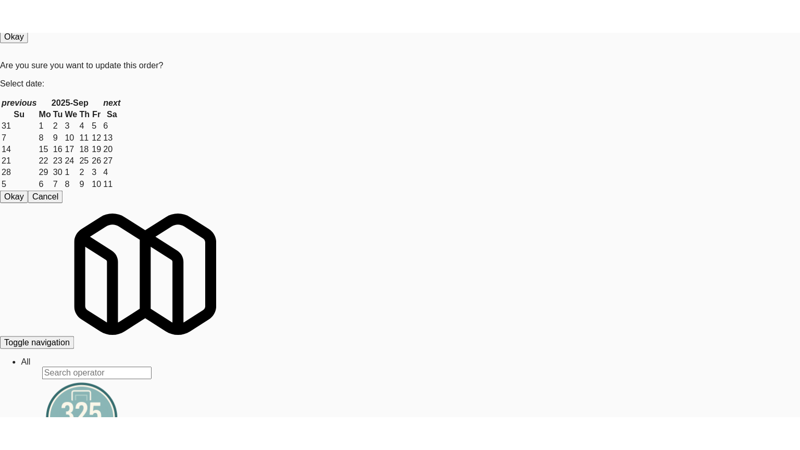
scroll to position [7677, 0]
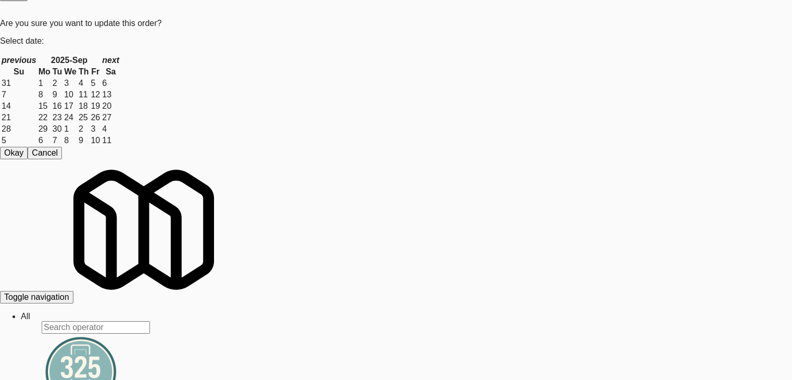
scroll to position [7665, 0]
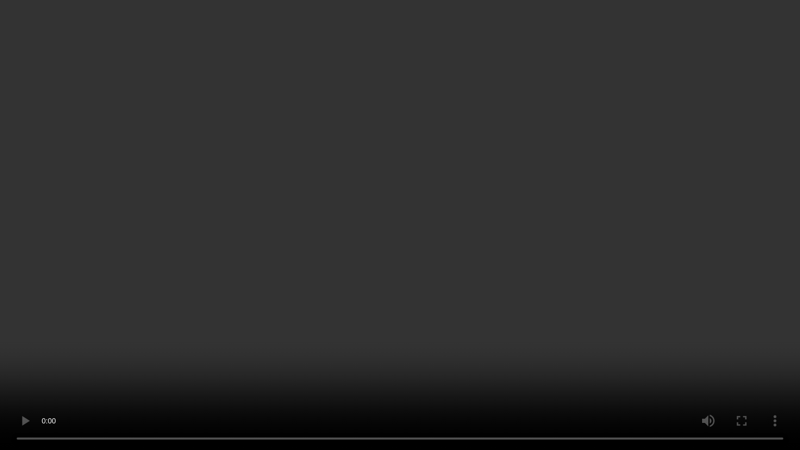
click at [452, 270] on video at bounding box center [400, 225] width 800 height 450
click at [451, 272] on video at bounding box center [400, 225] width 800 height 450
click at [451, 267] on video at bounding box center [400, 225] width 800 height 450
click at [448, 260] on video at bounding box center [400, 225] width 800 height 450
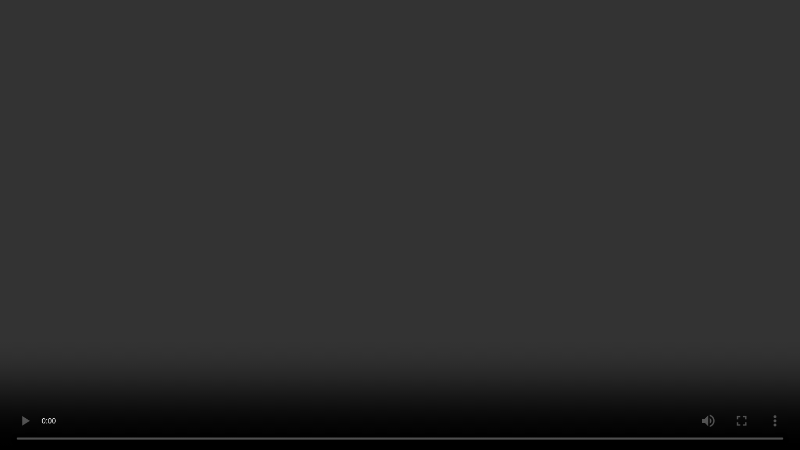
click at [448, 260] on video at bounding box center [400, 225] width 800 height 450
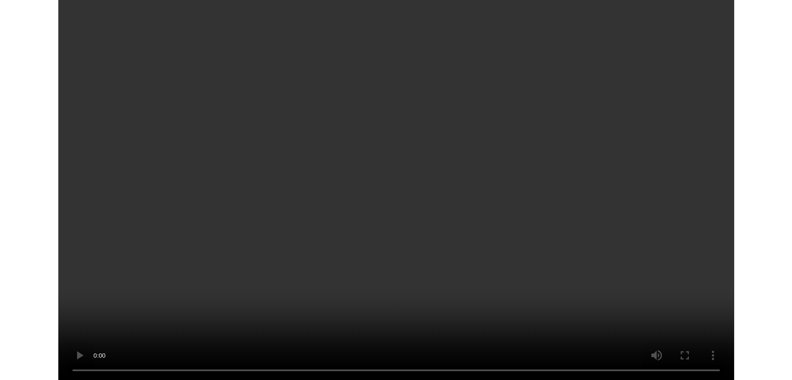
scroll to position [7677, 0]
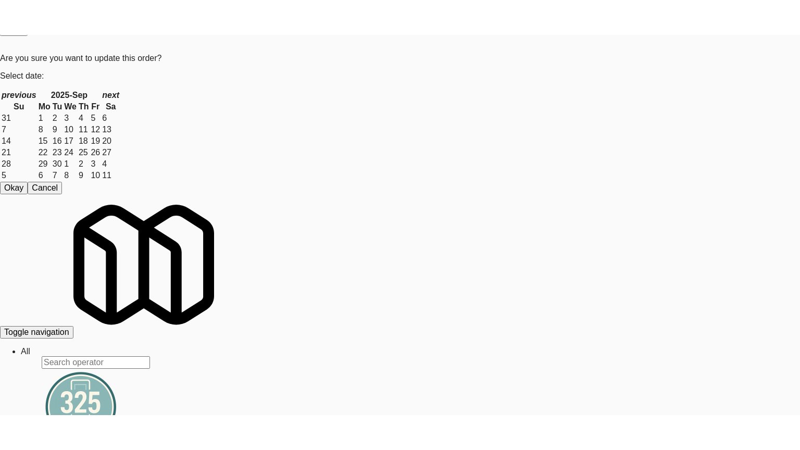
scroll to position [7677, 0]
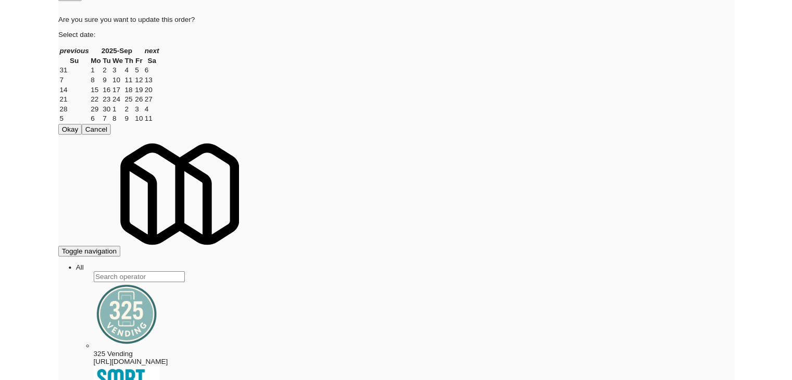
scroll to position [7665, 0]
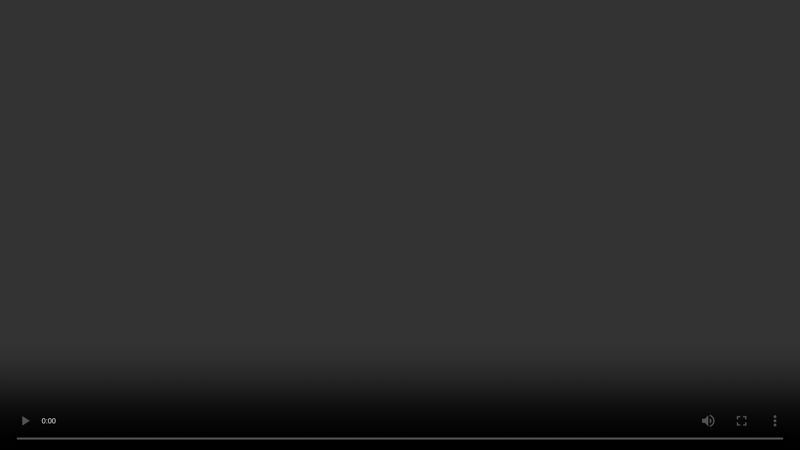
click at [450, 308] on video at bounding box center [400, 225] width 800 height 450
click at [435, 295] on video at bounding box center [400, 225] width 800 height 450
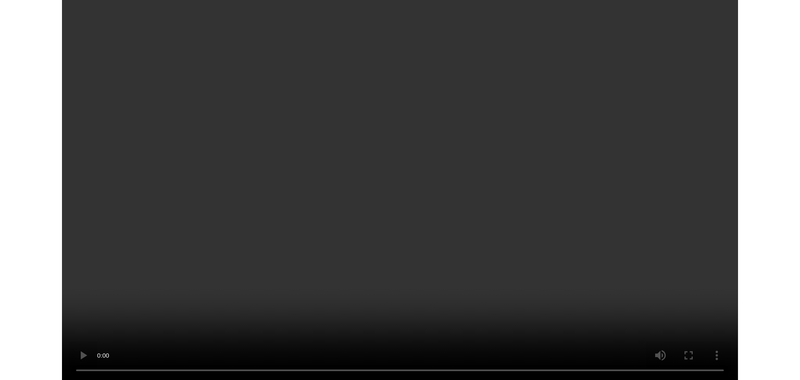
scroll to position [7677, 0]
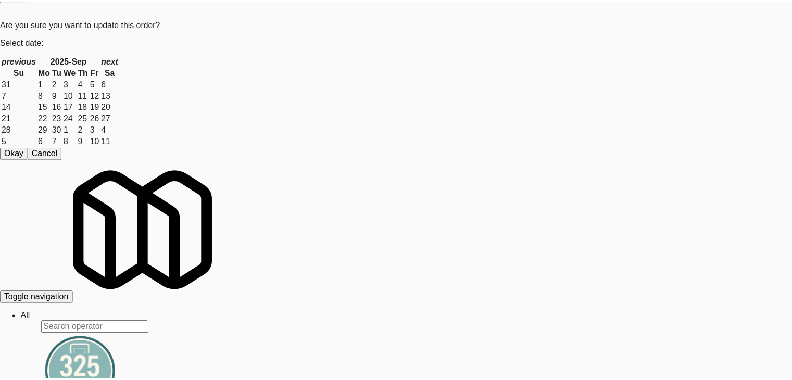
scroll to position [104, 0]
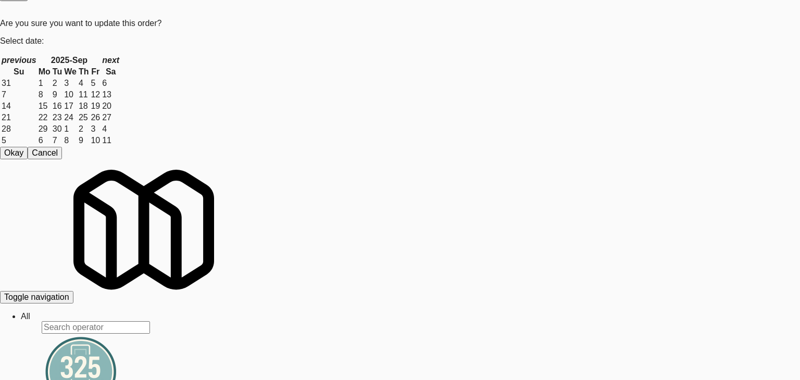
drag, startPoint x: 0, startPoint y: 273, endPoint x: 128, endPoint y: 257, distance: 128.6
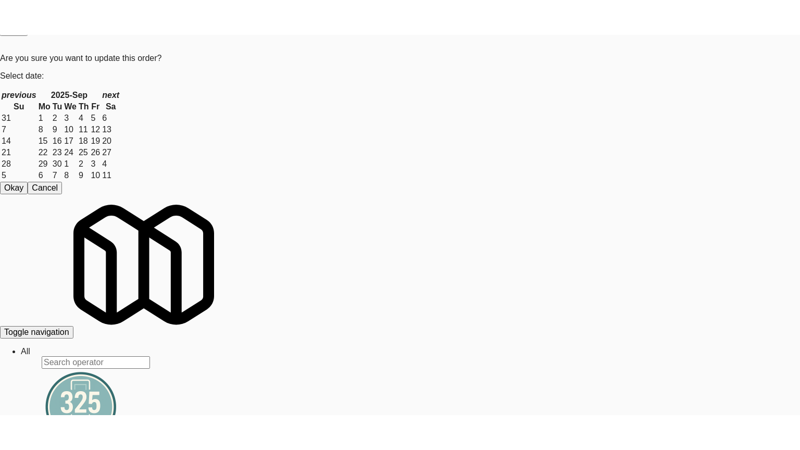
scroll to position [7677, 0]
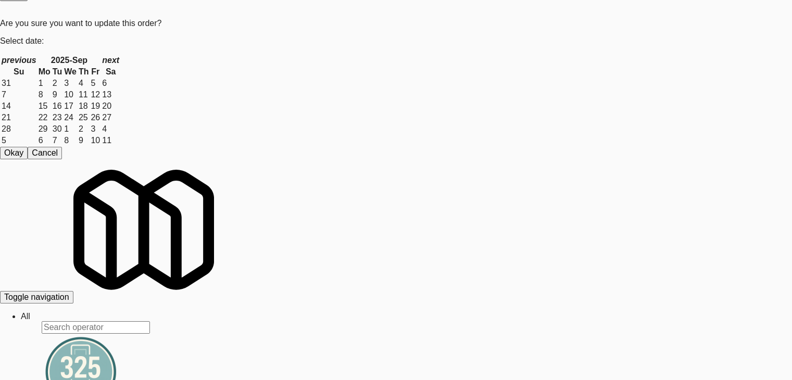
drag, startPoint x: 409, startPoint y: 250, endPoint x: 498, endPoint y: 252, distance: 88.5
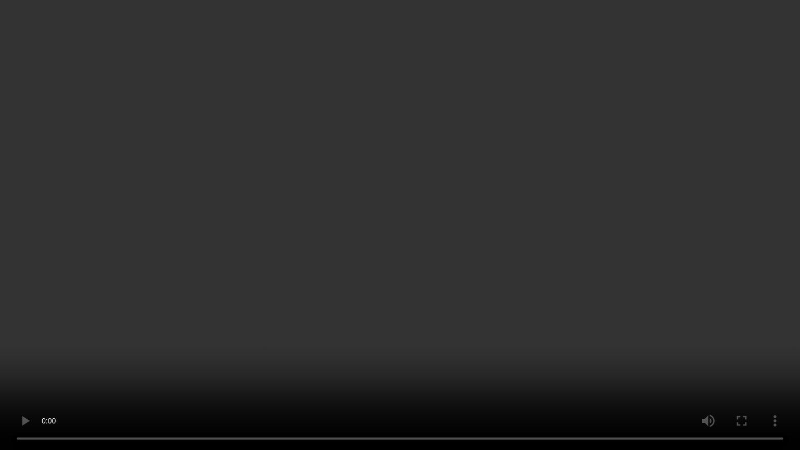
click at [457, 310] on video at bounding box center [400, 225] width 800 height 450
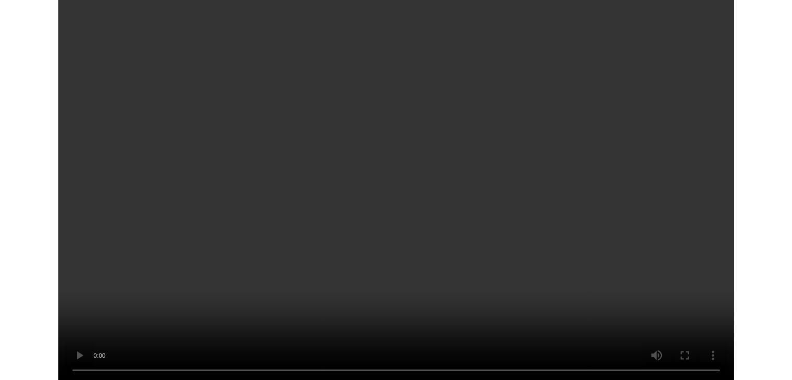
scroll to position [7677, 0]
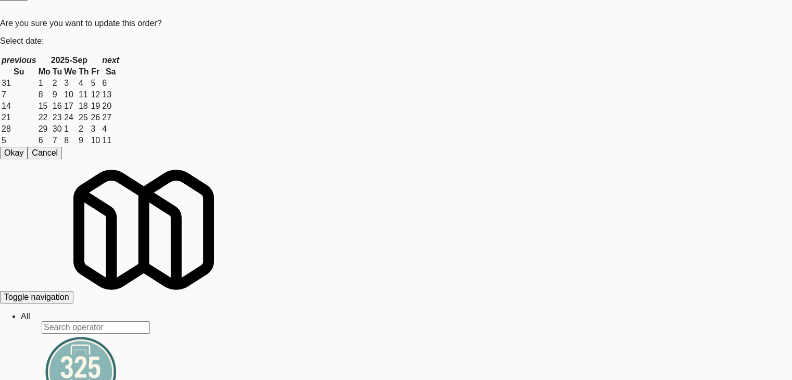
drag, startPoint x: 487, startPoint y: 274, endPoint x: 493, endPoint y: 276, distance: 6.8
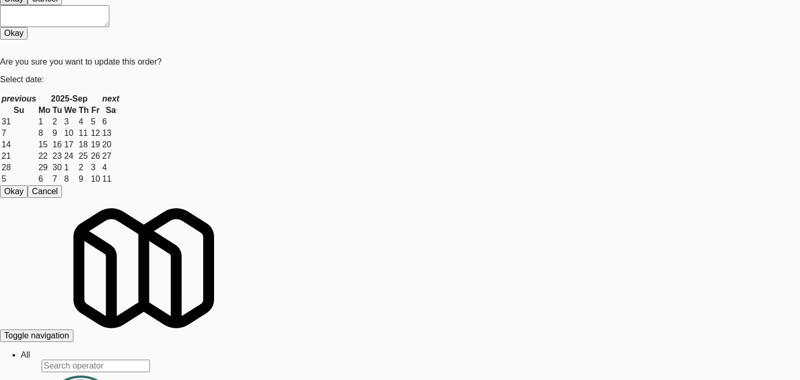
click at [377, 112] on body "Are you sure you want to update this order? Okay Cancel Okay Are you sure you w…" at bounding box center [400, 165] width 800 height 380
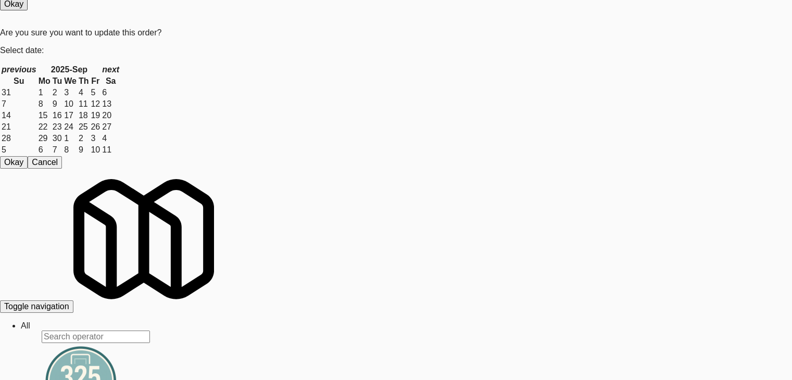
scroll to position [7781, 0]
drag, startPoint x: 207, startPoint y: 180, endPoint x: 219, endPoint y: 188, distance: 13.9
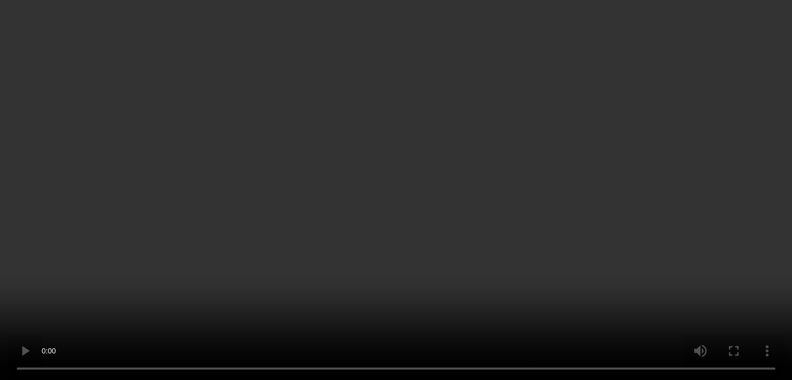
scroll to position [7769, 0]
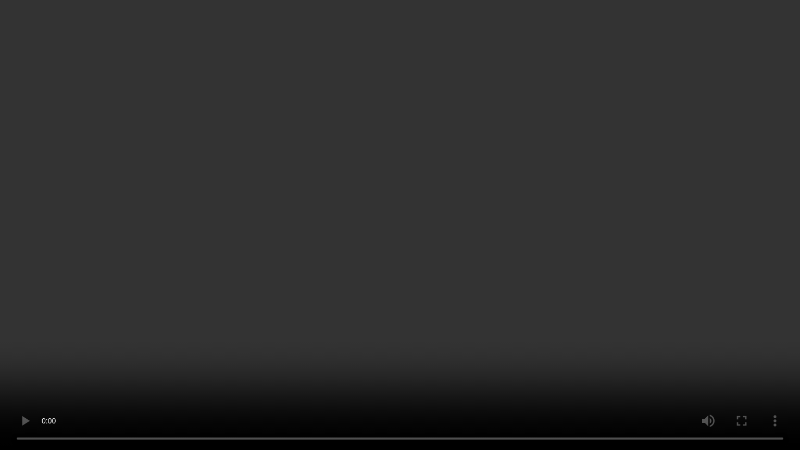
click at [450, 320] on video at bounding box center [400, 225] width 800 height 450
click at [452, 333] on video at bounding box center [400, 225] width 800 height 450
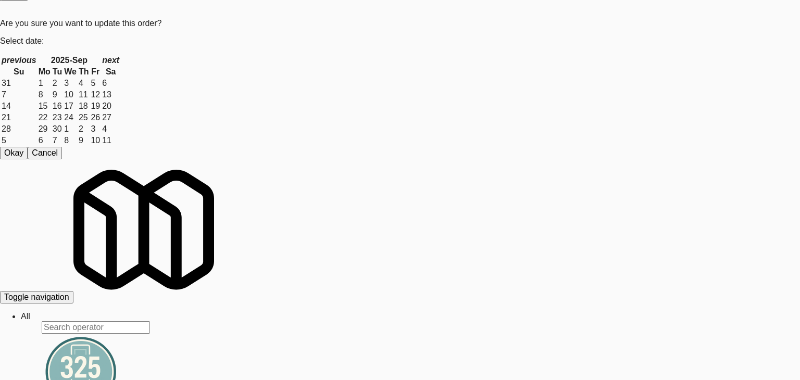
drag, startPoint x: 0, startPoint y: 255, endPoint x: 68, endPoint y: 257, distance: 67.7
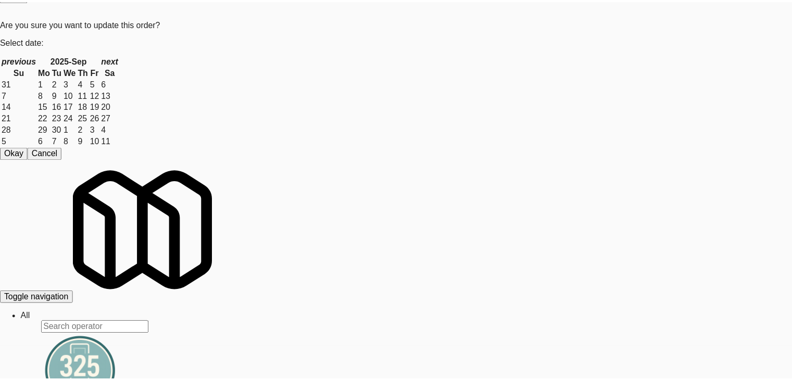
scroll to position [7781, 0]
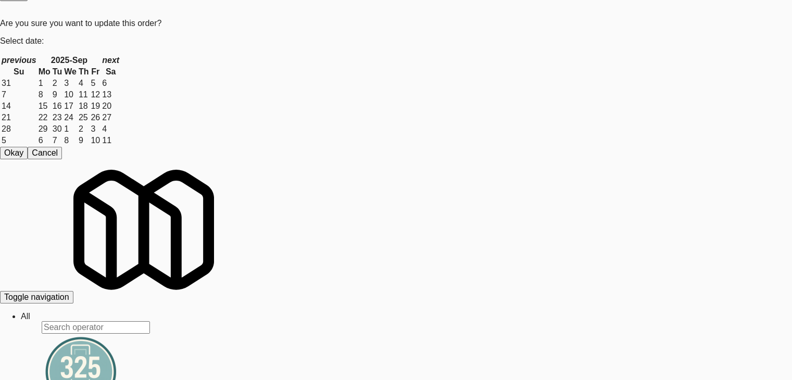
drag, startPoint x: 302, startPoint y: 255, endPoint x: 337, endPoint y: 259, distance: 35.2
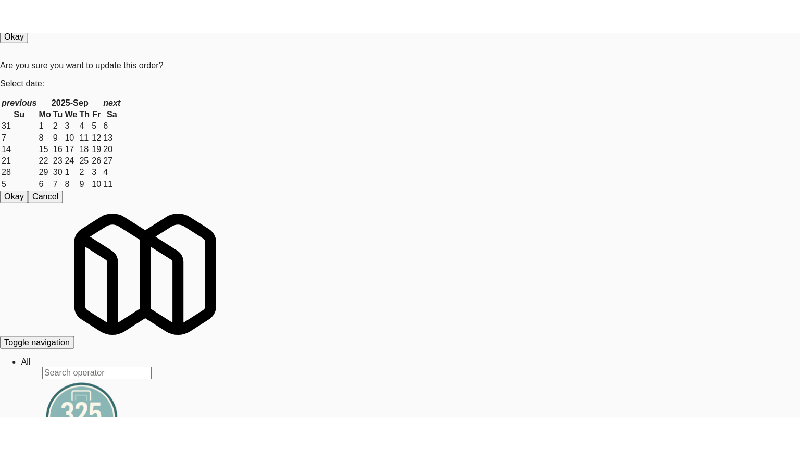
scroll to position [7885, 0]
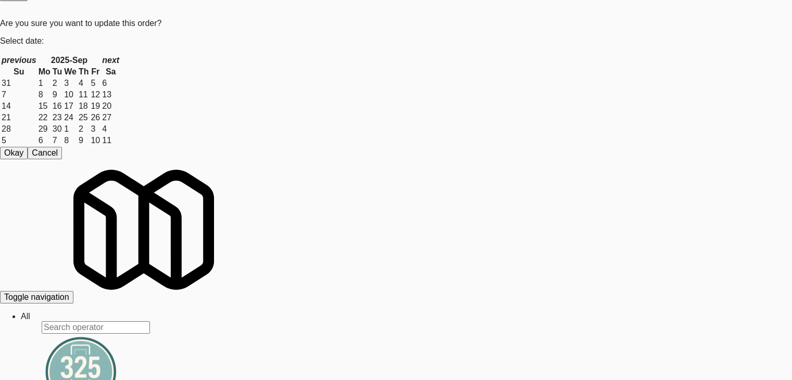
scroll to position [7873, 0]
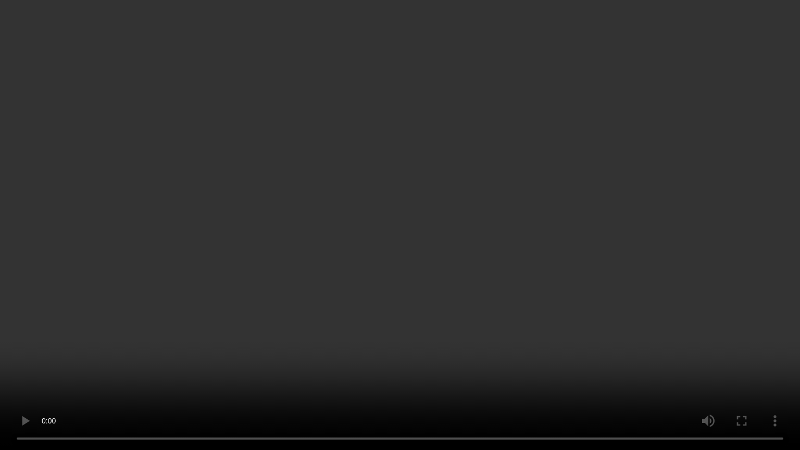
click at [473, 286] on video at bounding box center [400, 225] width 800 height 450
click at [473, 287] on video at bounding box center [400, 225] width 800 height 450
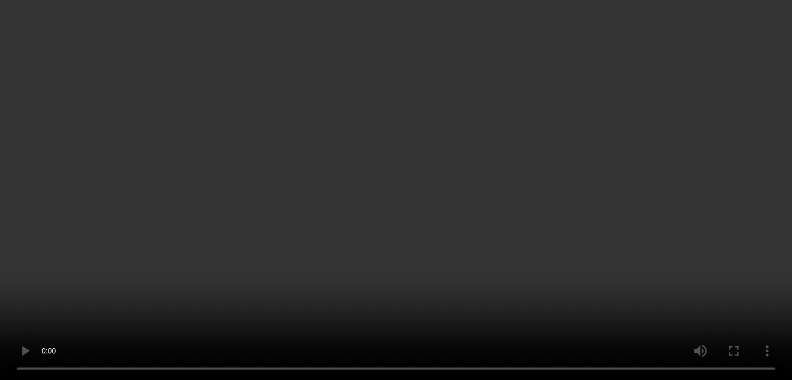
scroll to position [7885, 0]
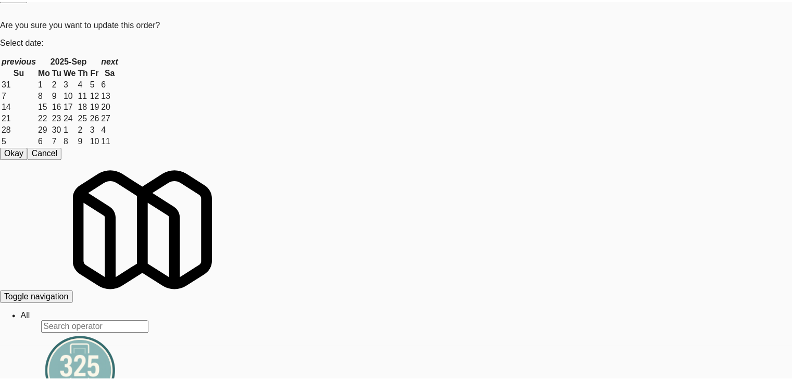
scroll to position [131, 0]
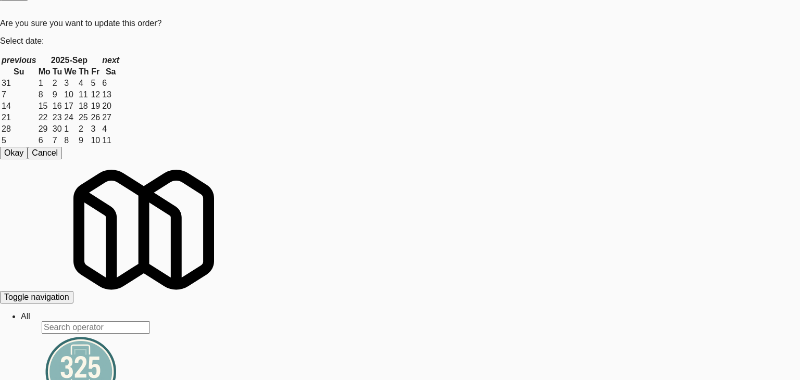
drag, startPoint x: 121, startPoint y: 270, endPoint x: 87, endPoint y: 270, distance: 33.3
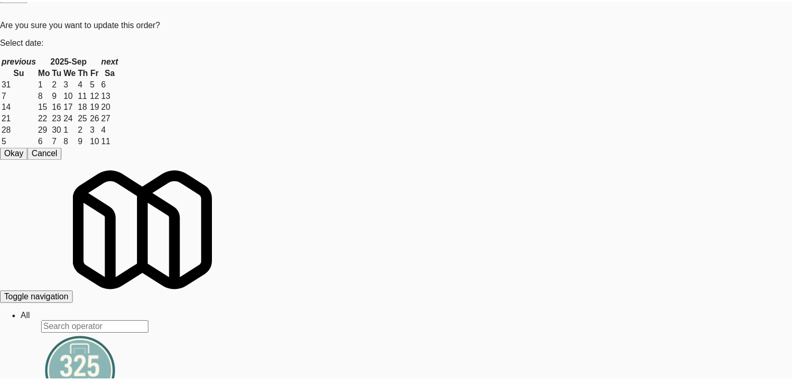
scroll to position [7885, 0]
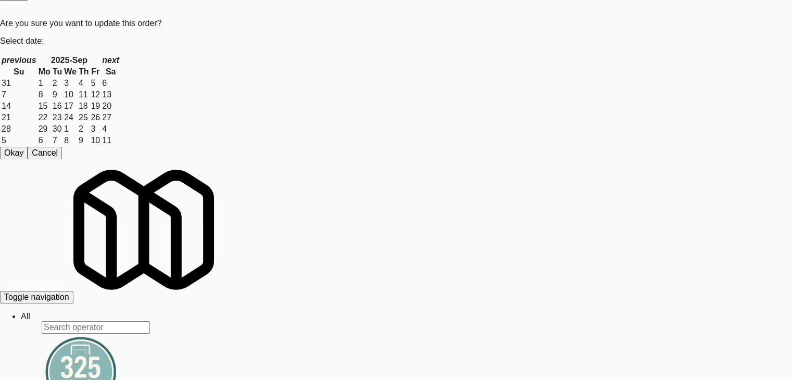
drag, startPoint x: 510, startPoint y: 263, endPoint x: 498, endPoint y: 259, distance: 13.2
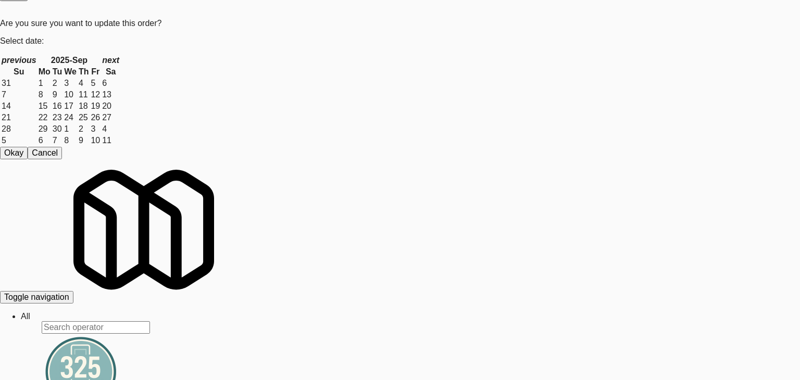
click at [364, 105] on body "Are you sure you want to update this order? Okay Cancel Okay Are you sure you w…" at bounding box center [400, 157] width 800 height 380
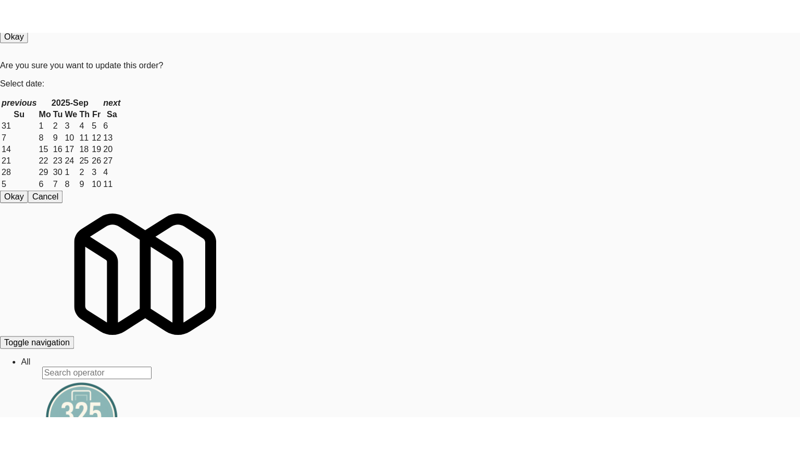
scroll to position [8054, 0]
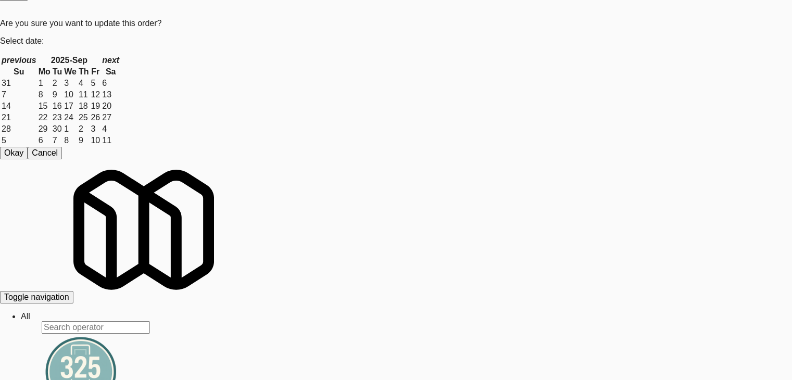
scroll to position [8041, 0]
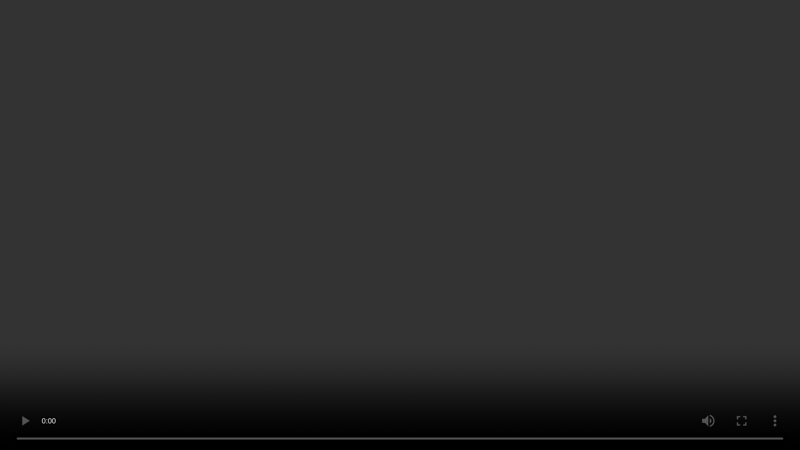
click at [633, 361] on video at bounding box center [400, 225] width 800 height 450
drag, startPoint x: 633, startPoint y: 361, endPoint x: 628, endPoint y: 310, distance: 51.2
click at [631, 360] on video at bounding box center [400, 225] width 800 height 450
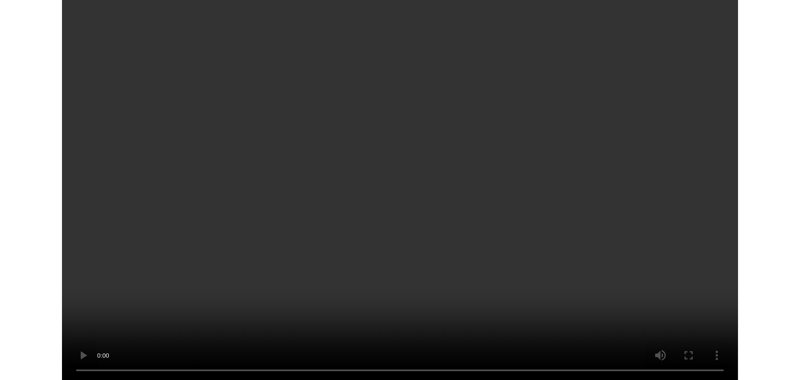
scroll to position [8054, 0]
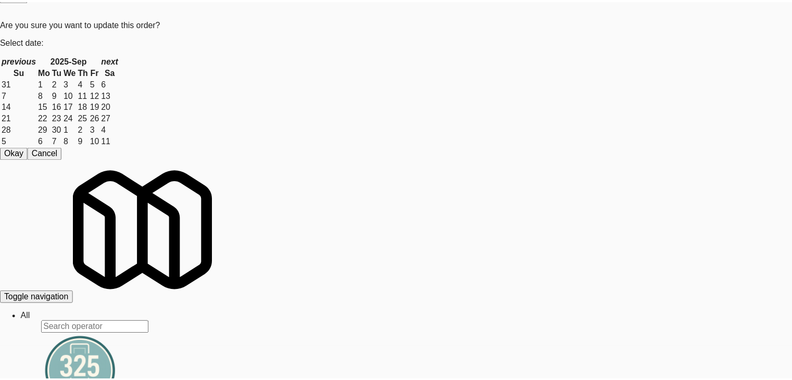
scroll to position [8041, 0]
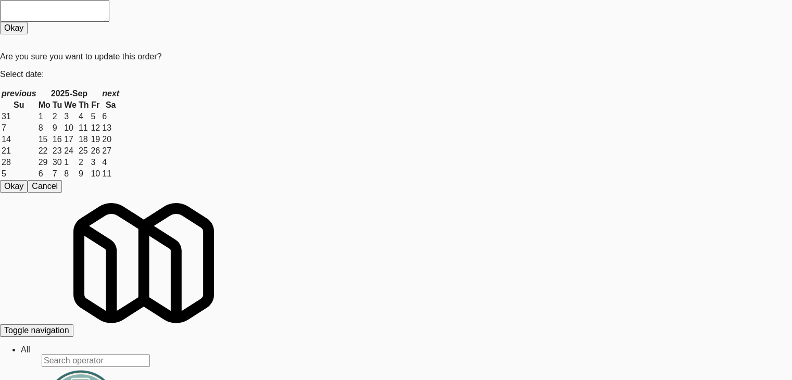
drag, startPoint x: 331, startPoint y: 244, endPoint x: 582, endPoint y: 112, distance: 283.4
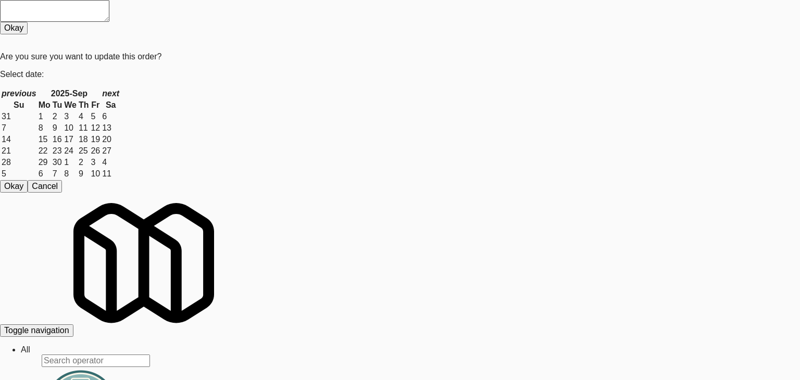
drag, startPoint x: 666, startPoint y: 245, endPoint x: 753, endPoint y: 244, distance: 87.5
drag, startPoint x: 772, startPoint y: 237, endPoint x: 673, endPoint y: 236, distance: 100.0
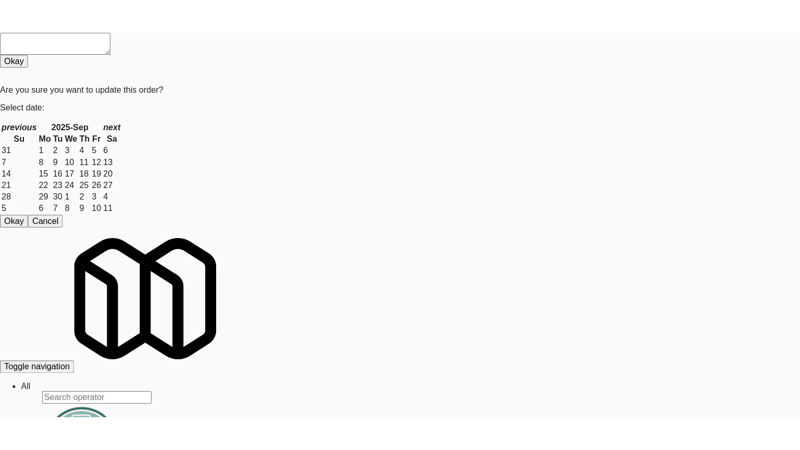
scroll to position [8054, 0]
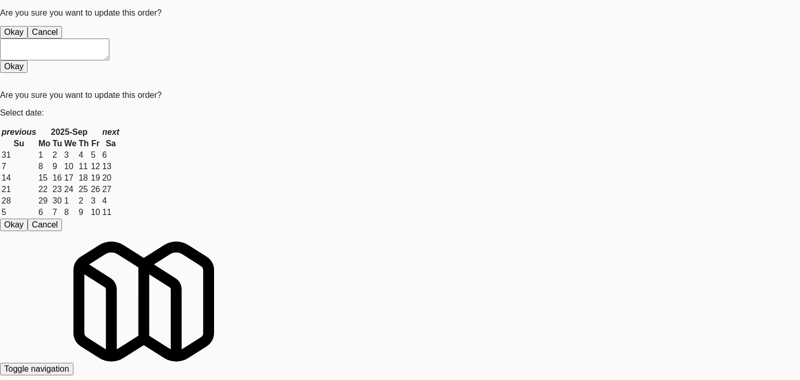
drag, startPoint x: 356, startPoint y: 98, endPoint x: 355, endPoint y: 106, distance: 7.9
click at [356, 39] on div "Okay Cancel" at bounding box center [392, 32] width 784 height 12
click at [28, 39] on button "Okay" at bounding box center [14, 32] width 28 height 12
click at [353, 39] on div "Okay Cancel" at bounding box center [392, 32] width 784 height 12
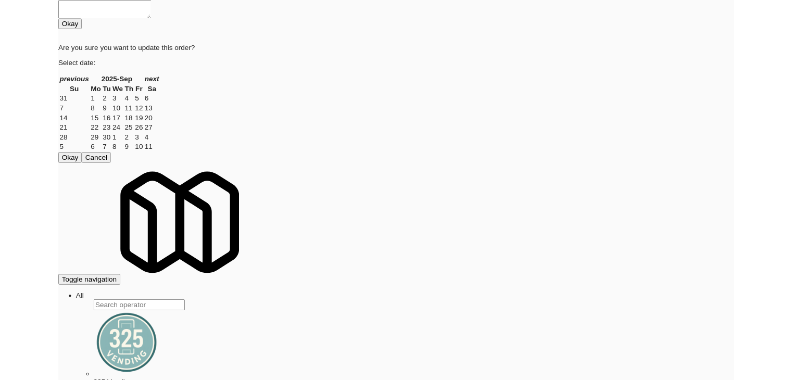
scroll to position [8041, 0]
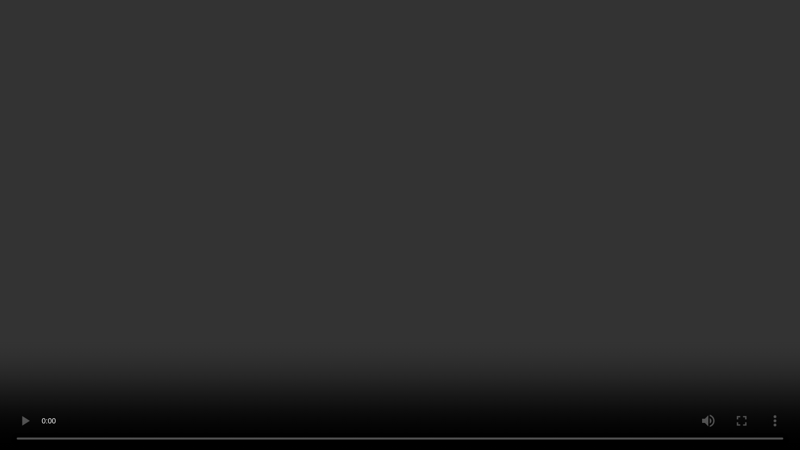
click at [436, 351] on video at bounding box center [400, 225] width 800 height 450
click at [513, 322] on video at bounding box center [400, 225] width 800 height 450
click at [511, 322] on video at bounding box center [400, 225] width 800 height 450
click at [514, 319] on video at bounding box center [400, 225] width 800 height 450
click at [516, 315] on video at bounding box center [400, 225] width 800 height 450
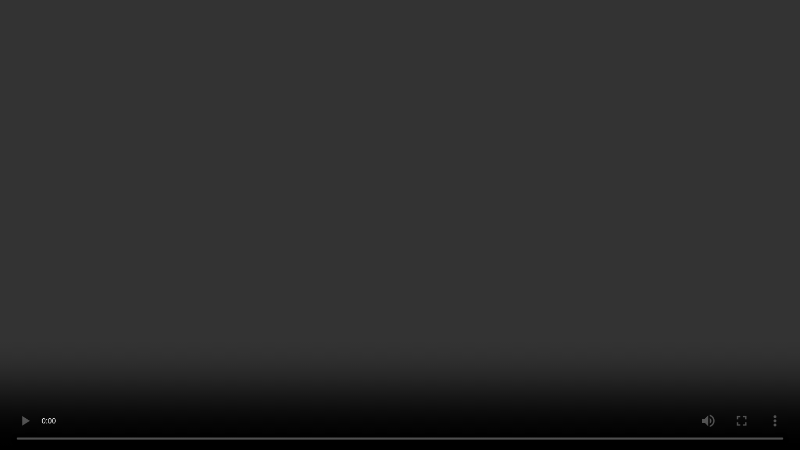
click at [515, 289] on video at bounding box center [400, 225] width 800 height 450
click at [514, 285] on video at bounding box center [400, 225] width 800 height 450
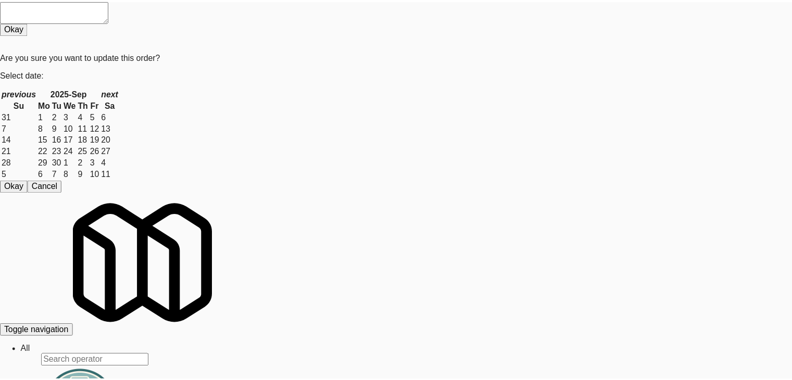
scroll to position [8054, 0]
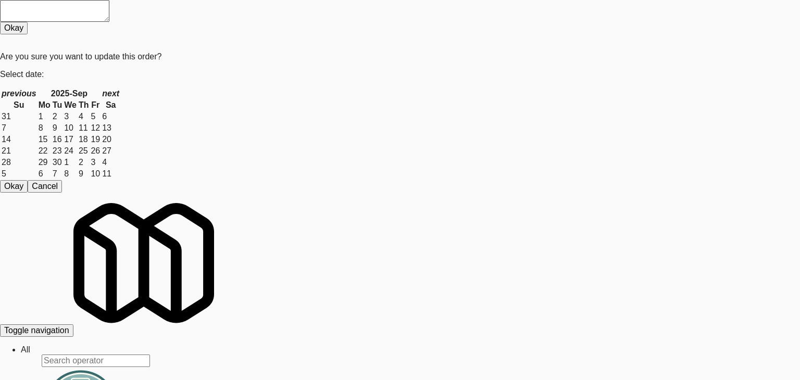
drag, startPoint x: 0, startPoint y: 207, endPoint x: 252, endPoint y: 198, distance: 252.1
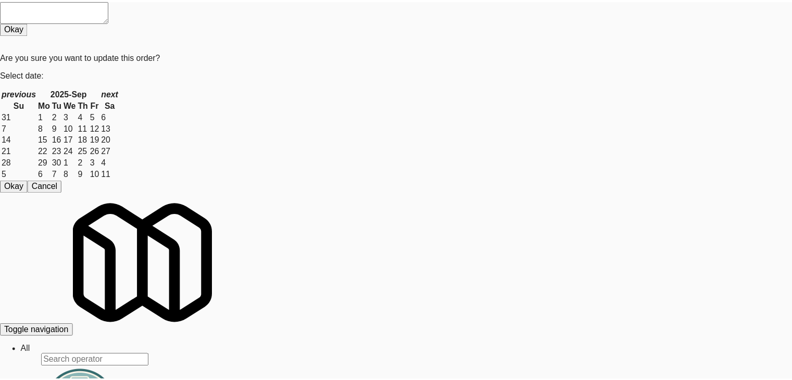
scroll to position [8054, 0]
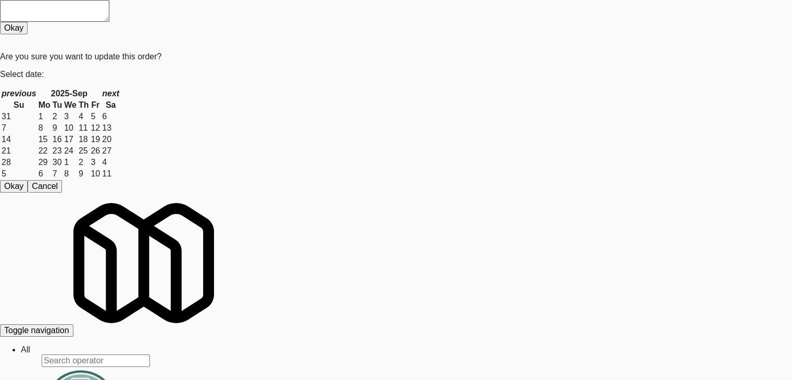
drag, startPoint x: 485, startPoint y: 267, endPoint x: 483, endPoint y: 258, distance: 9.5
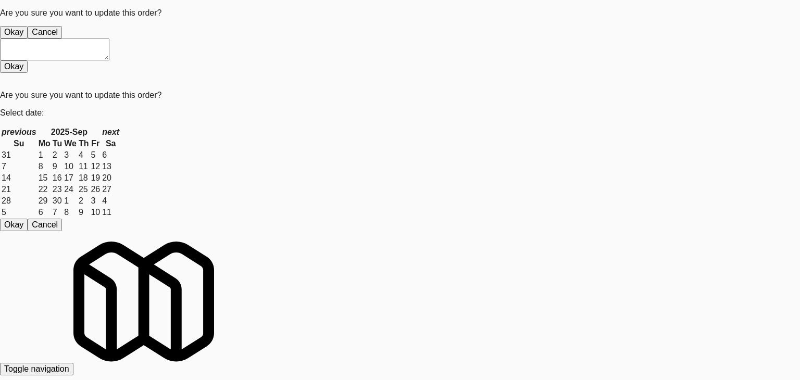
drag, startPoint x: 366, startPoint y: 132, endPoint x: 363, endPoint y: 119, distance: 13.4
click at [365, 39] on div "Are you sure you want to update this order? Okay Cancel" at bounding box center [396, 23] width 792 height 30
click at [28, 39] on button "Okay" at bounding box center [14, 32] width 28 height 12
click at [365, 39] on div "Are you sure you want to update this order? Okay Cancel" at bounding box center [392, 23] width 784 height 30
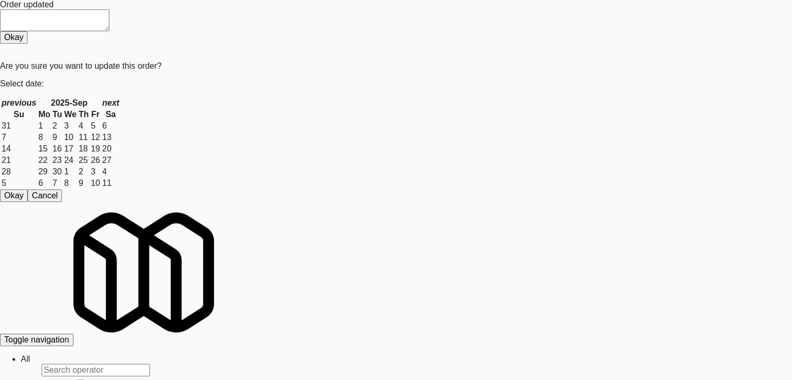
scroll to position [8159, 0]
drag, startPoint x: 192, startPoint y: 182, endPoint x: 189, endPoint y: 207, distance: 24.6
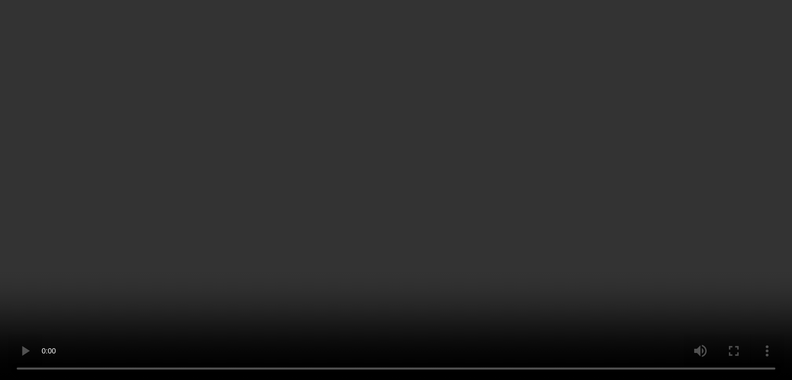
scroll to position [8146, 0]
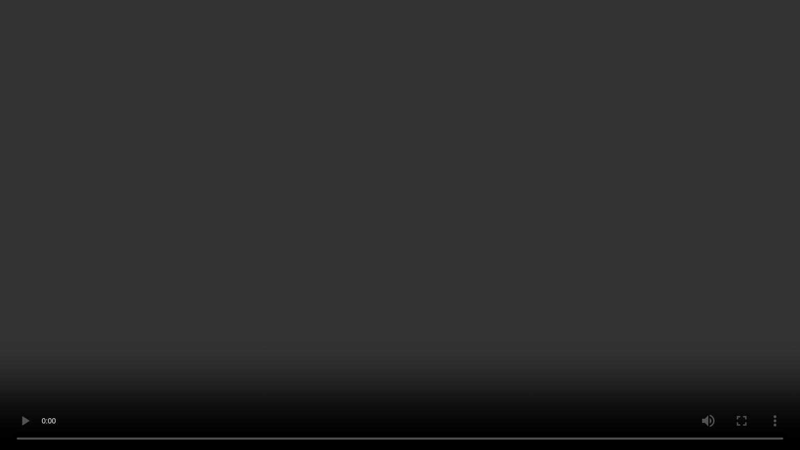
click at [457, 242] on video at bounding box center [400, 225] width 800 height 450
click at [457, 235] on video at bounding box center [400, 225] width 800 height 450
click at [500, 250] on video at bounding box center [400, 225] width 800 height 450
click at [611, 379] on video at bounding box center [400, 225] width 800 height 450
click at [579, 379] on video at bounding box center [400, 225] width 800 height 450
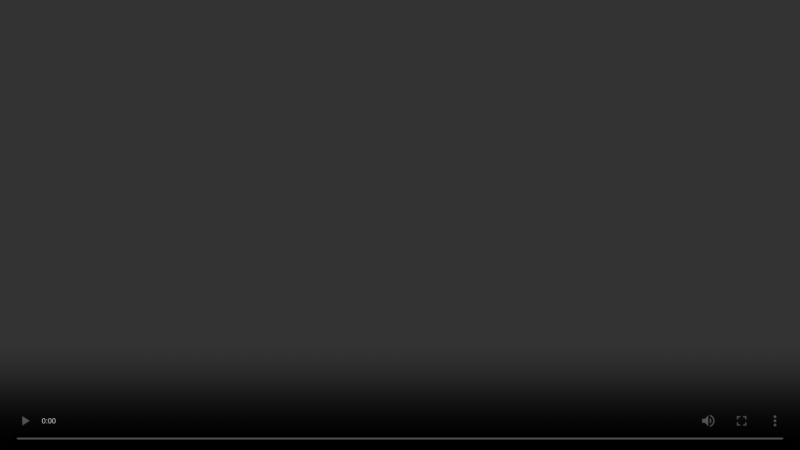
click at [597, 358] on video at bounding box center [400, 225] width 800 height 450
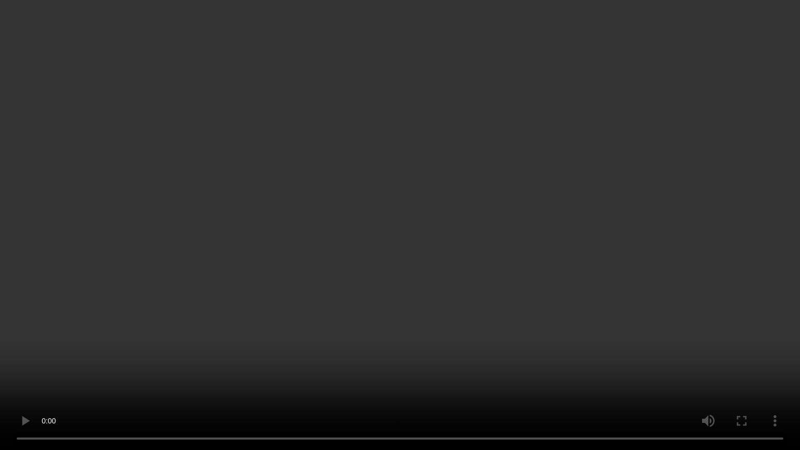
click at [597, 358] on video at bounding box center [400, 225] width 800 height 450
click at [583, 344] on video at bounding box center [400, 225] width 800 height 450
click at [582, 344] on video at bounding box center [400, 225] width 800 height 450
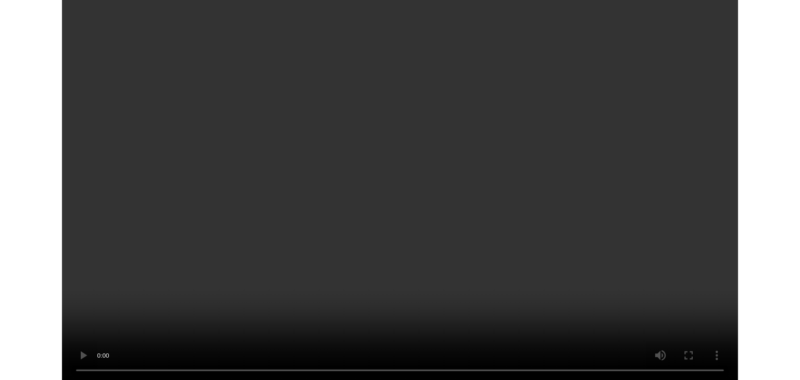
scroll to position [8159, 0]
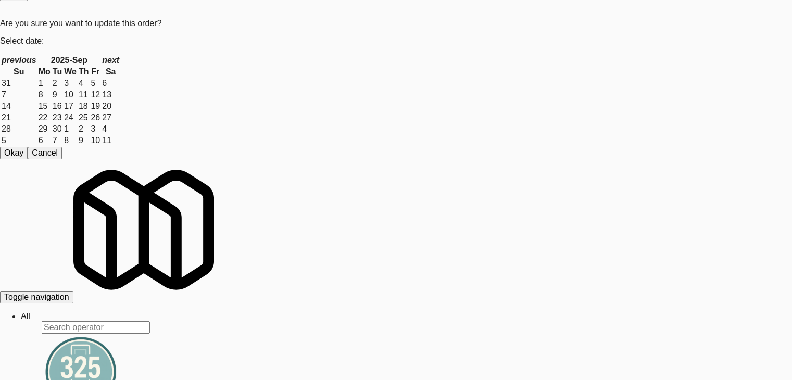
drag, startPoint x: 577, startPoint y: 106, endPoint x: 587, endPoint y: 119, distance: 15.9
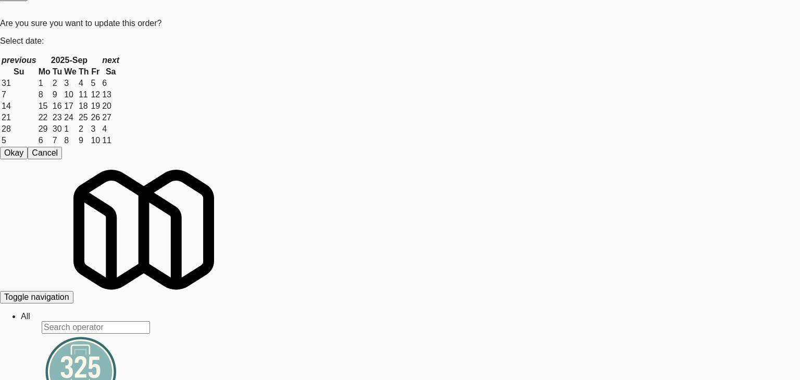
drag, startPoint x: 0, startPoint y: 194, endPoint x: 218, endPoint y: 196, distance: 217.6
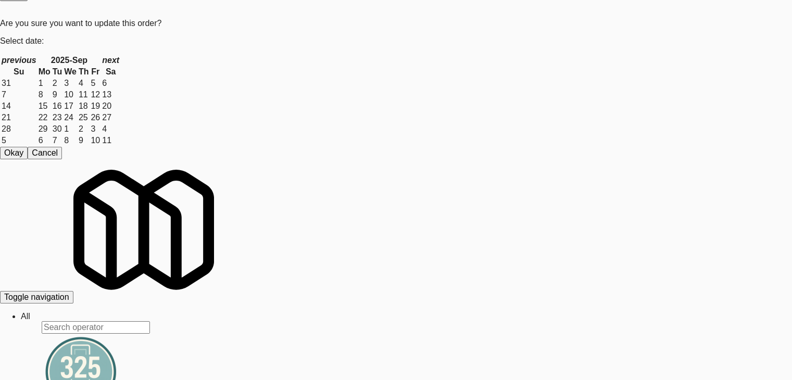
scroll to position [8159, 0]
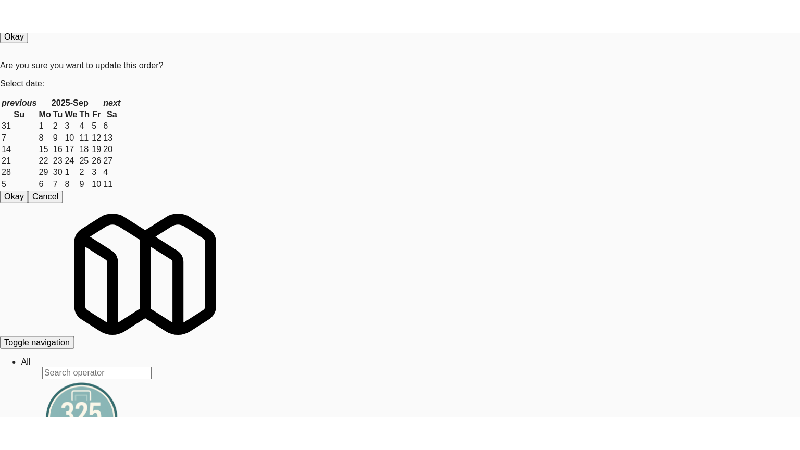
scroll to position [8263, 0]
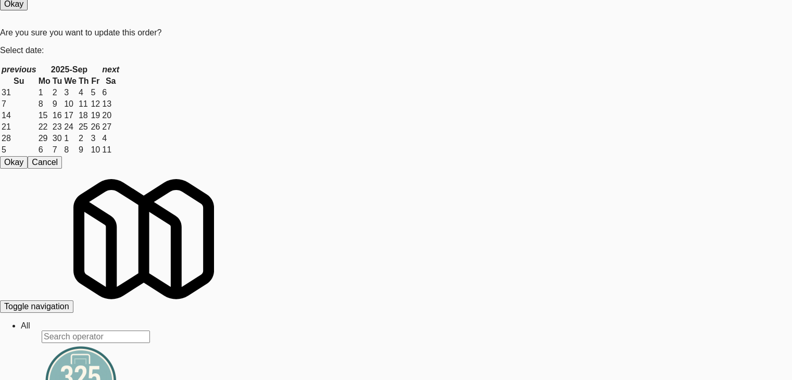
drag, startPoint x: 211, startPoint y: 134, endPoint x: 214, endPoint y: 138, distance: 5.9
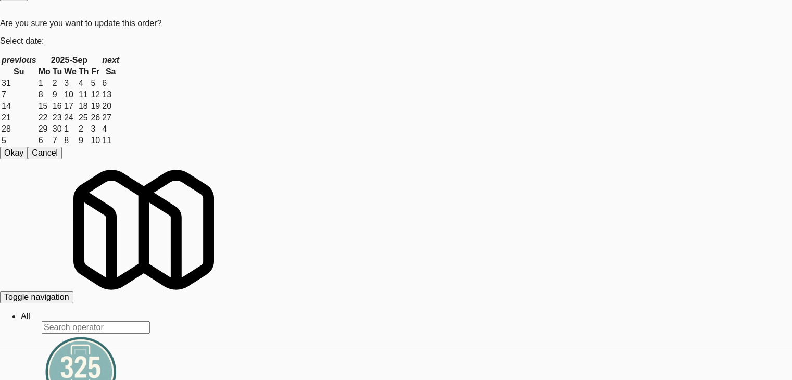
scroll to position [8250, 0]
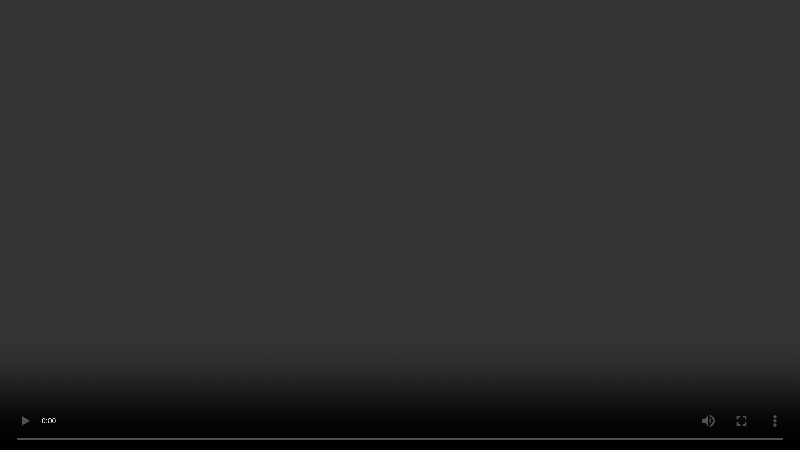
click at [463, 306] on video at bounding box center [400, 225] width 800 height 450
click at [464, 307] on video at bounding box center [400, 225] width 800 height 450
click at [464, 308] on video at bounding box center [400, 225] width 800 height 450
click at [475, 289] on video at bounding box center [400, 225] width 800 height 450
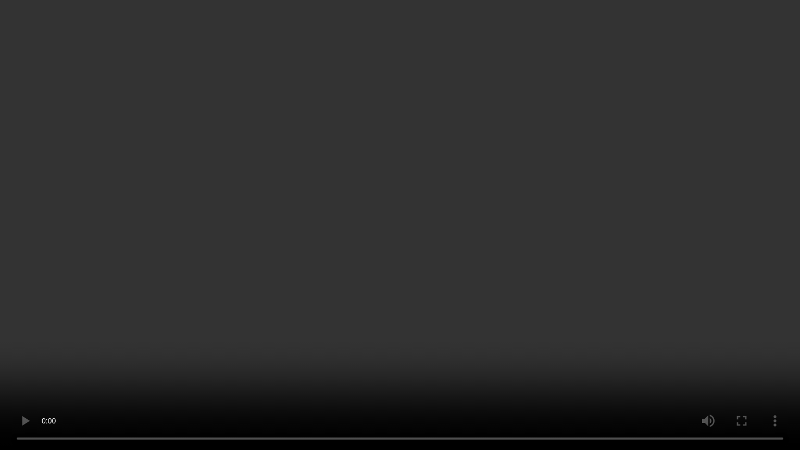
click at [475, 289] on video at bounding box center [400, 225] width 800 height 450
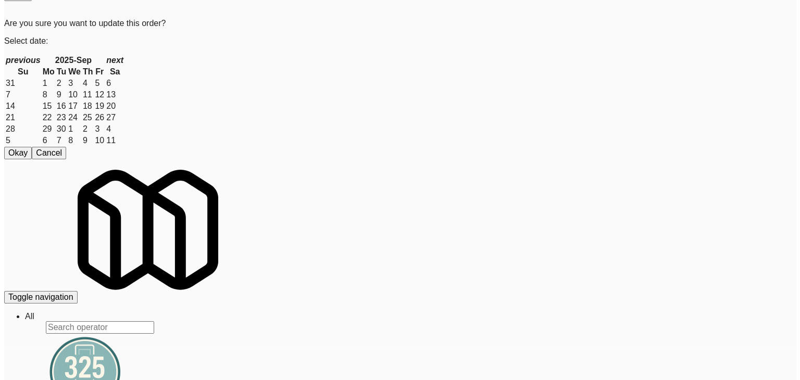
scroll to position [8250, 0]
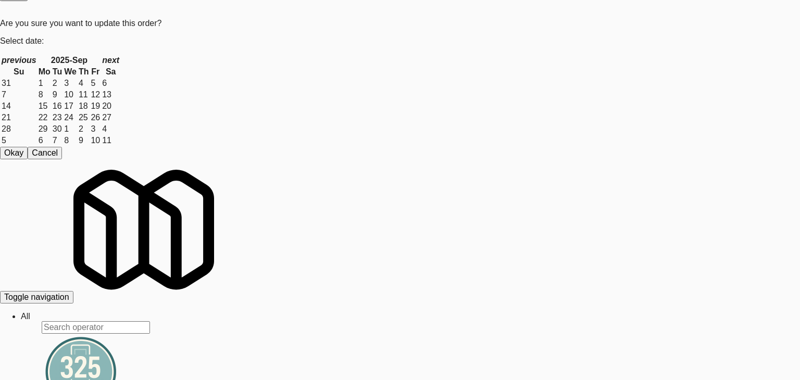
drag, startPoint x: 237, startPoint y: 265, endPoint x: 243, endPoint y: 259, distance: 8.8
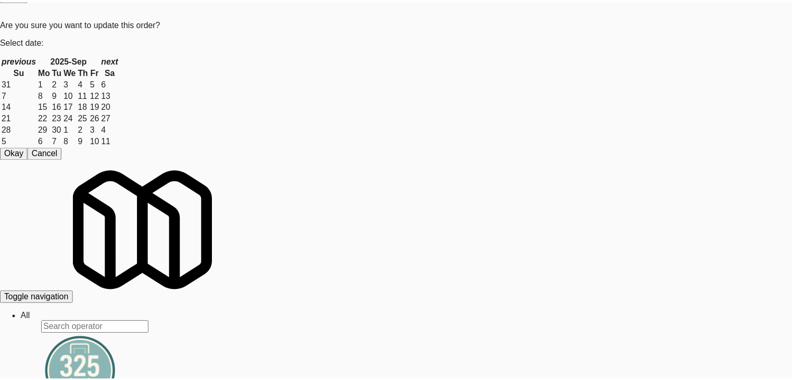
scroll to position [131, 0]
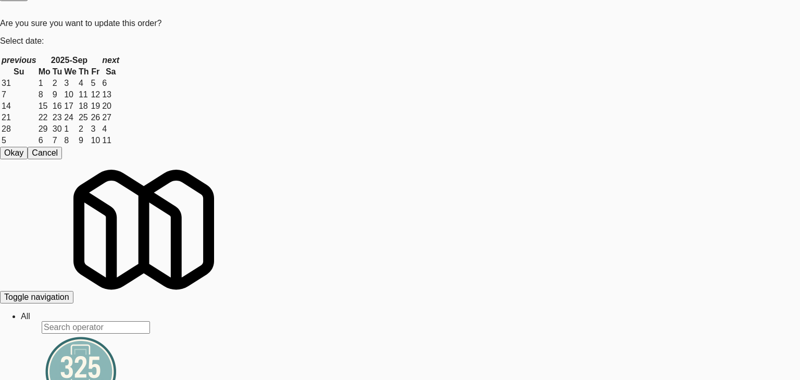
drag, startPoint x: 1, startPoint y: 259, endPoint x: 275, endPoint y: 226, distance: 276.3
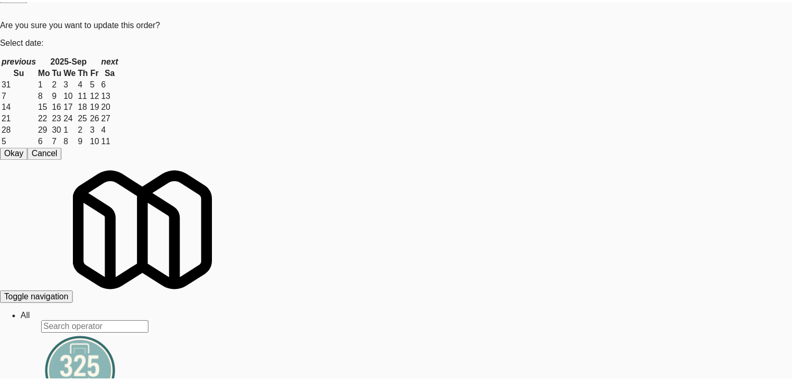
scroll to position [8263, 0]
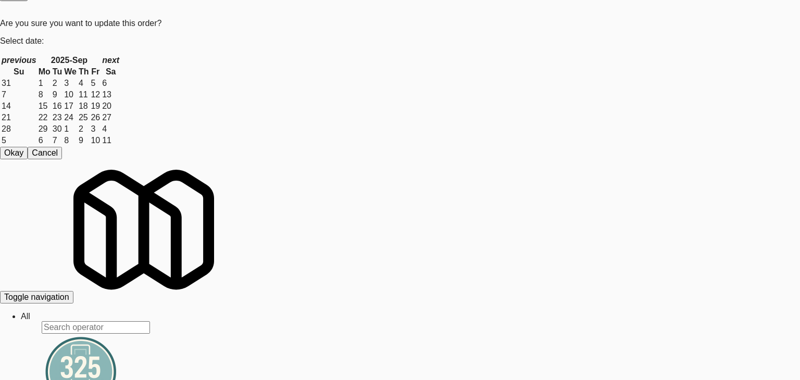
click at [371, 108] on body "Are you sure you want to update this order? Okay Cancel Okay Are you sure you w…" at bounding box center [400, 157] width 800 height 380
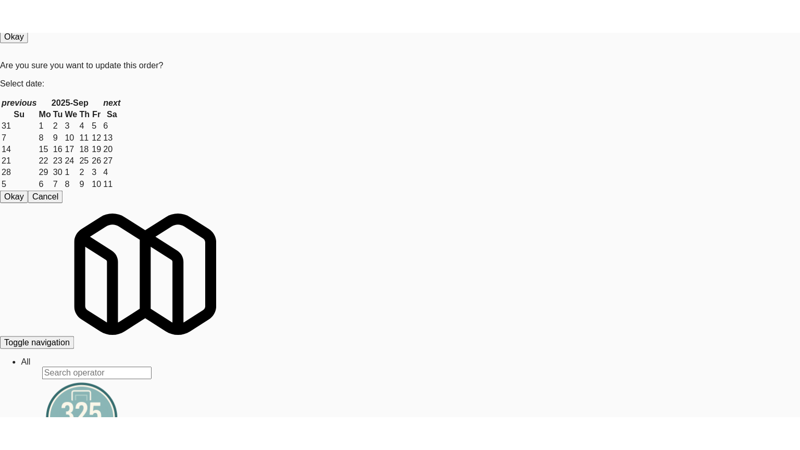
scroll to position [8367, 0]
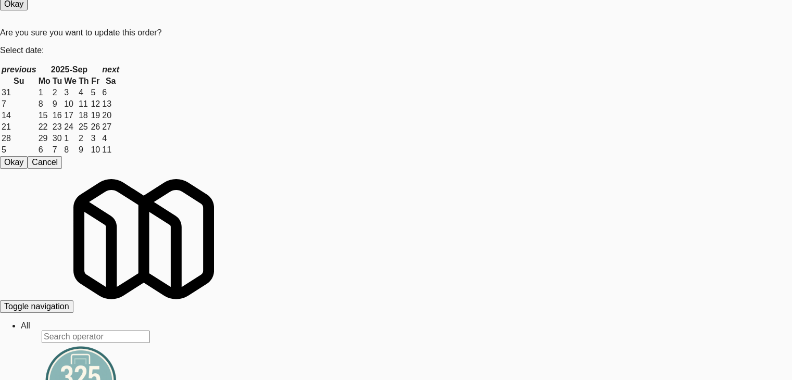
drag, startPoint x: 206, startPoint y: 111, endPoint x: 205, endPoint y: 119, distance: 7.9
drag, startPoint x: 548, startPoint y: 50, endPoint x: 528, endPoint y: 126, distance: 78.4
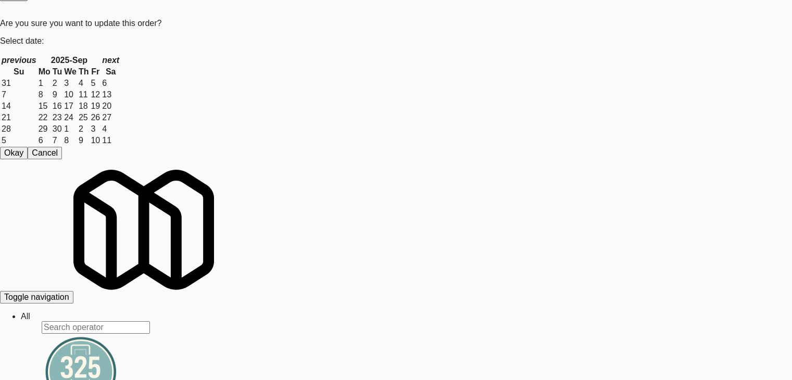
scroll to position [8354, 0]
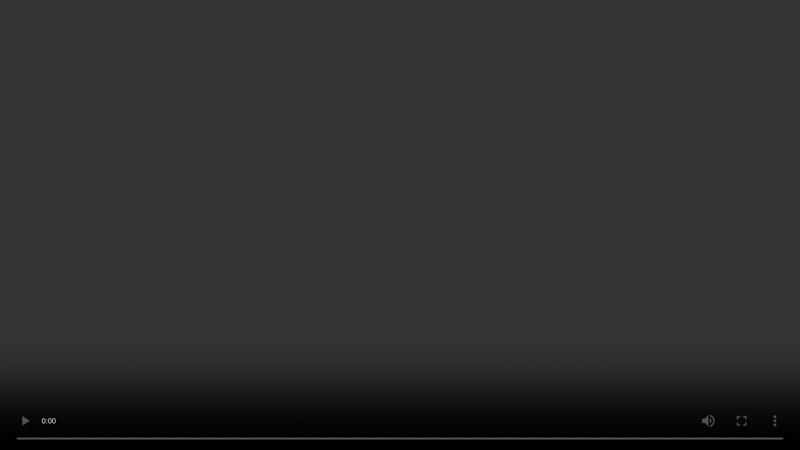
click at [452, 301] on video at bounding box center [400, 225] width 800 height 450
click at [451, 292] on video at bounding box center [400, 225] width 800 height 450
click at [540, 208] on video at bounding box center [400, 225] width 800 height 450
click at [522, 225] on video at bounding box center [400, 225] width 800 height 450
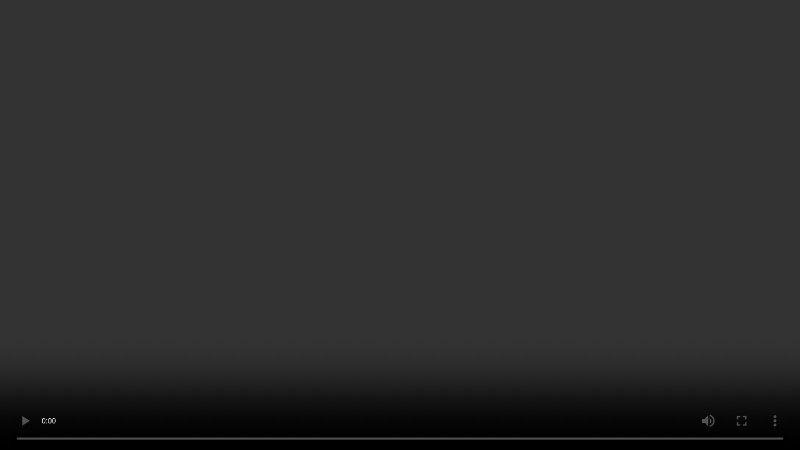
click at [521, 225] on video at bounding box center [400, 225] width 800 height 450
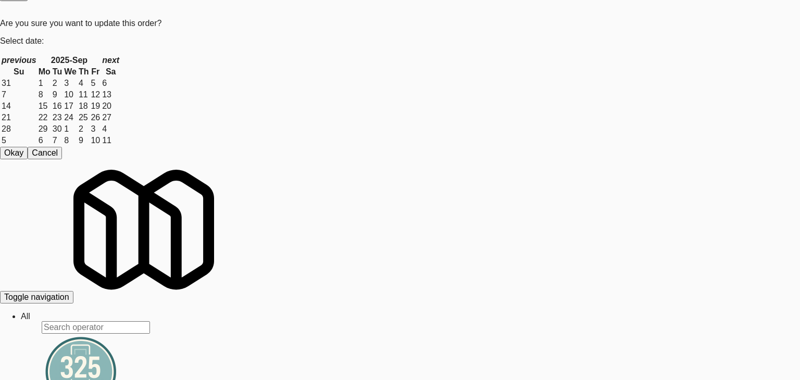
drag, startPoint x: 0, startPoint y: 210, endPoint x: 275, endPoint y: 207, distance: 274.9
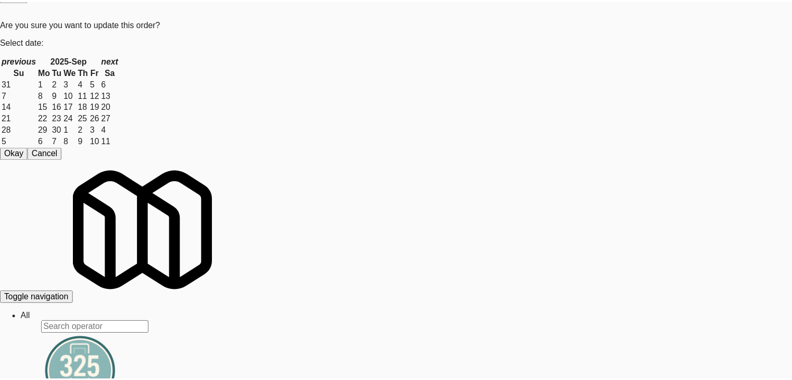
scroll to position [8367, 0]
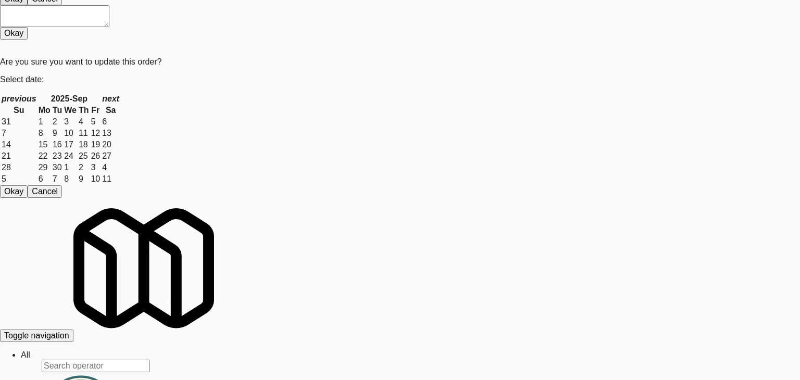
click at [366, 104] on body "Are you sure you want to update this order? Okay Cancel Okay Are you sure you w…" at bounding box center [400, 165] width 800 height 380
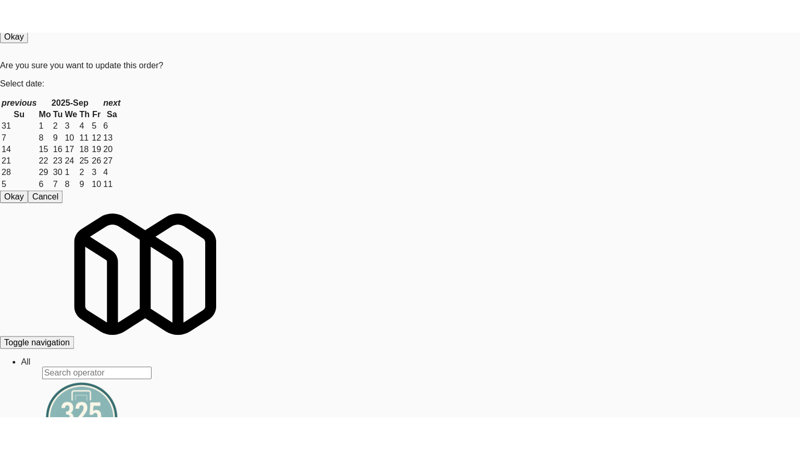
scroll to position [8419, 0]
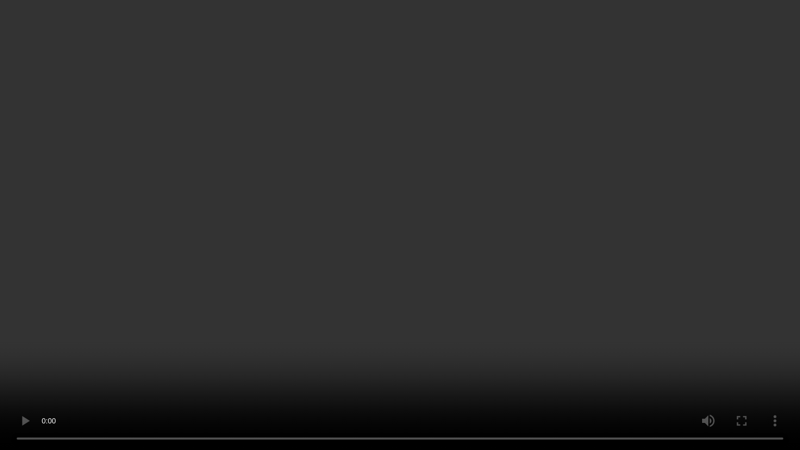
click at [402, 315] on video at bounding box center [400, 225] width 800 height 450
click at [600, 358] on video at bounding box center [400, 225] width 800 height 450
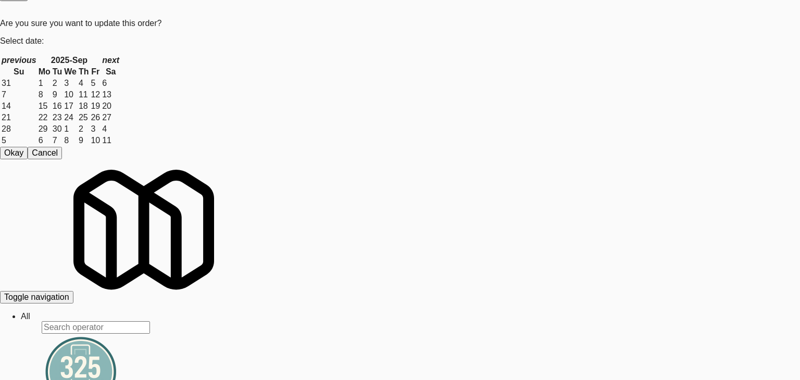
drag, startPoint x: 456, startPoint y: 255, endPoint x: 319, endPoint y: 255, distance: 137.4
drag, startPoint x: 0, startPoint y: 238, endPoint x: 244, endPoint y: 224, distance: 244.6
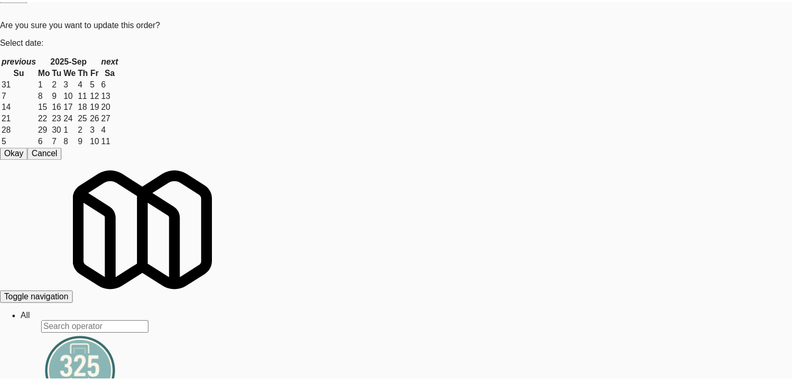
scroll to position [8419, 0]
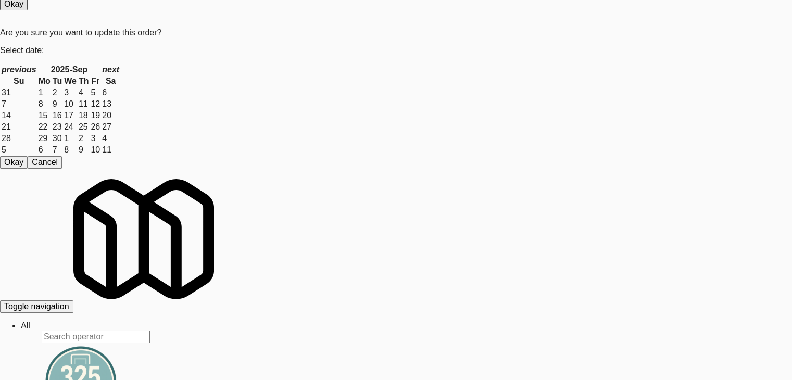
scroll to position [8523, 0]
drag, startPoint x: 223, startPoint y: 197, endPoint x: 231, endPoint y: 202, distance: 9.4
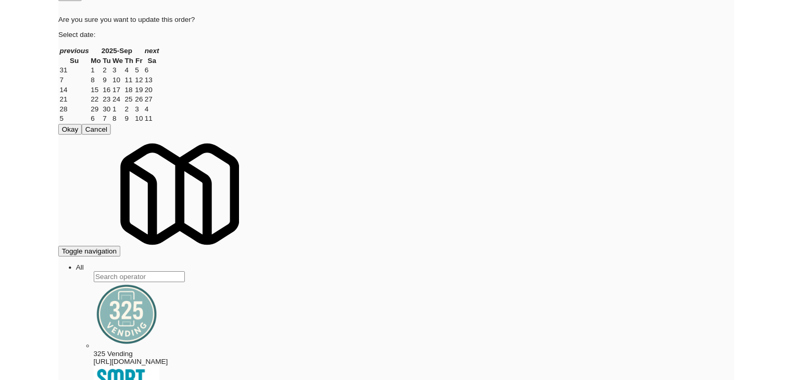
scroll to position [8615, 0]
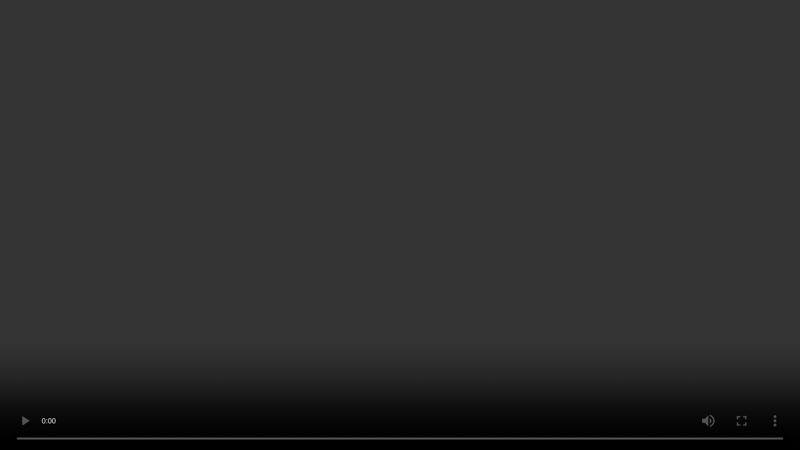
click at [453, 288] on video at bounding box center [400, 225] width 800 height 450
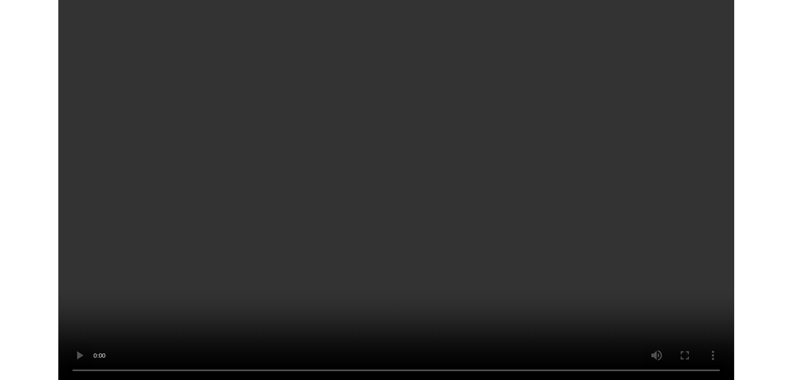
scroll to position [8627, 0]
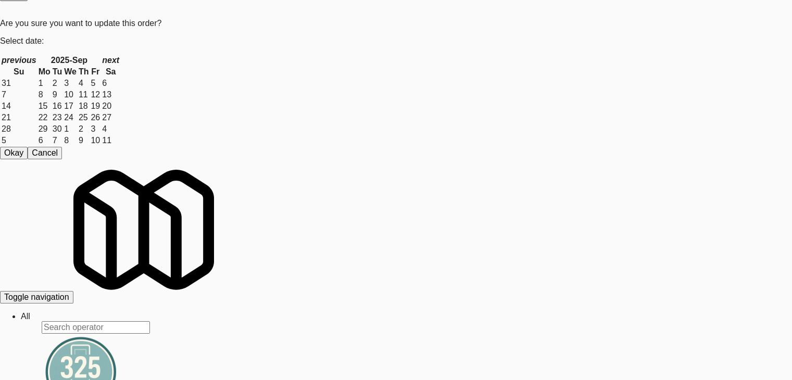
scroll to position [8627, 0]
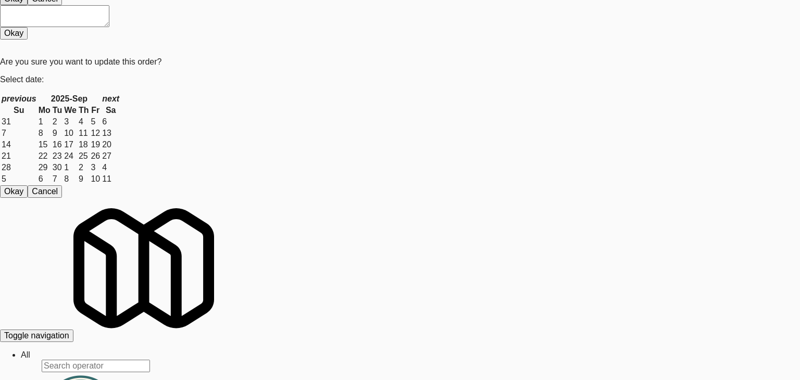
drag, startPoint x: 382, startPoint y: 96, endPoint x: 379, endPoint y: 105, distance: 8.9
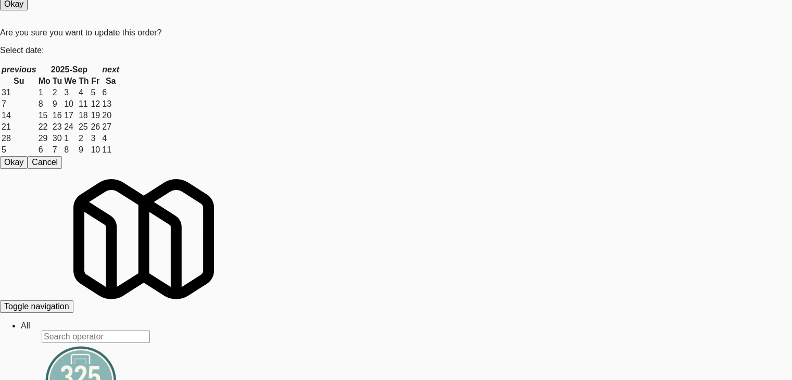
scroll to position [8679, 0]
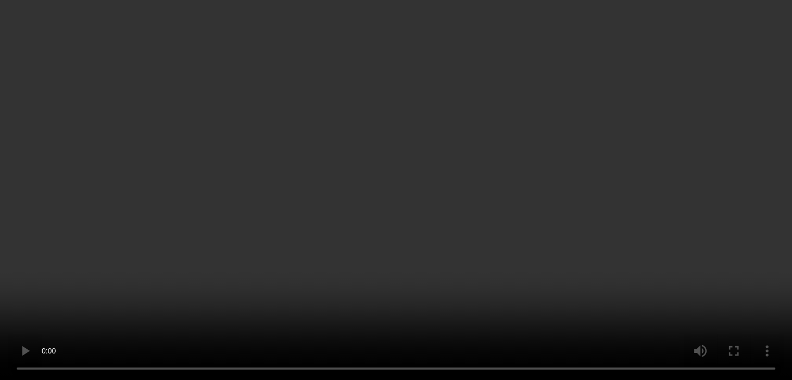
scroll to position [8666, 0]
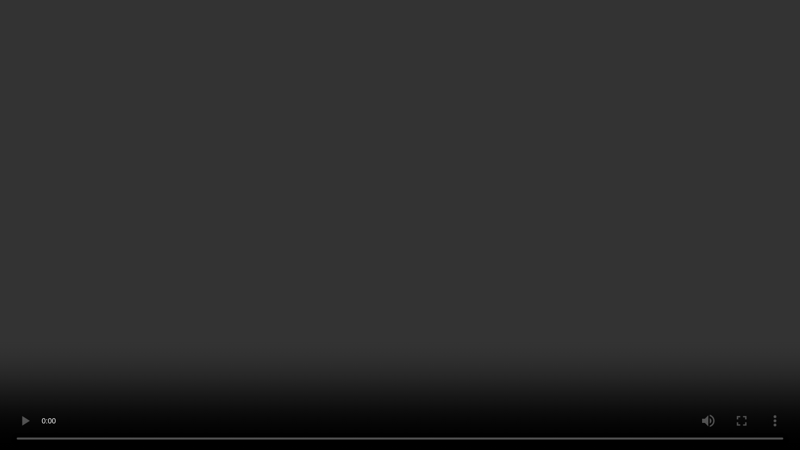
click at [483, 298] on video at bounding box center [400, 225] width 800 height 450
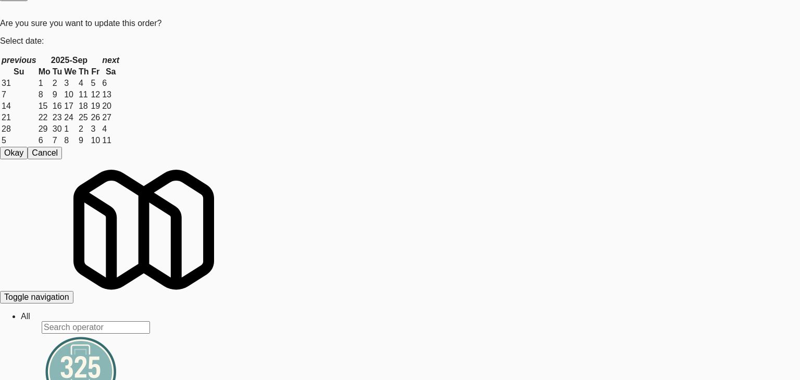
drag, startPoint x: 0, startPoint y: 230, endPoint x: 159, endPoint y: 223, distance: 159.4
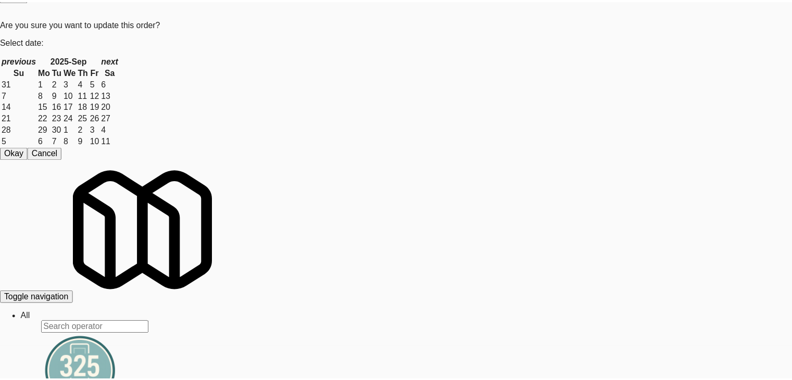
scroll to position [8679, 0]
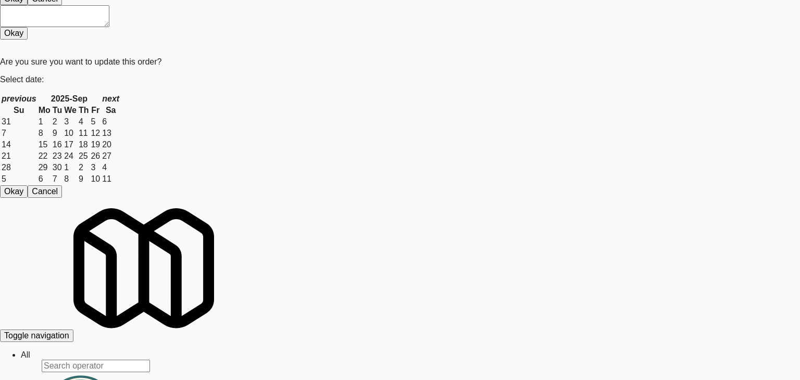
drag, startPoint x: 377, startPoint y: 114, endPoint x: 375, endPoint y: 146, distance: 31.8
click at [375, 116] on body "Are you sure you want to update this order? Okay Cancel Okay Are you sure you w…" at bounding box center [400, 165] width 800 height 380
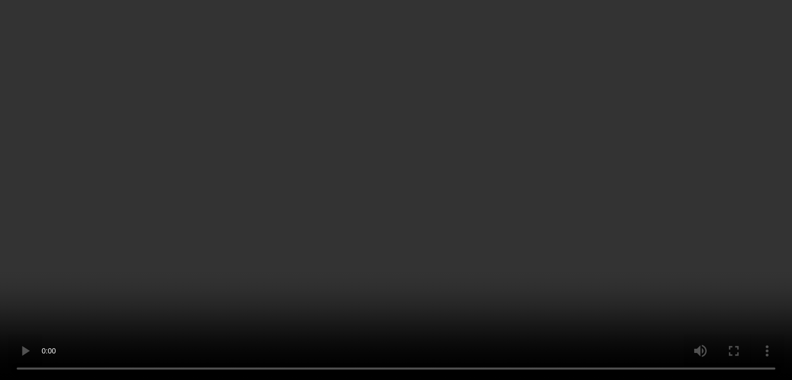
scroll to position [8874, 0]
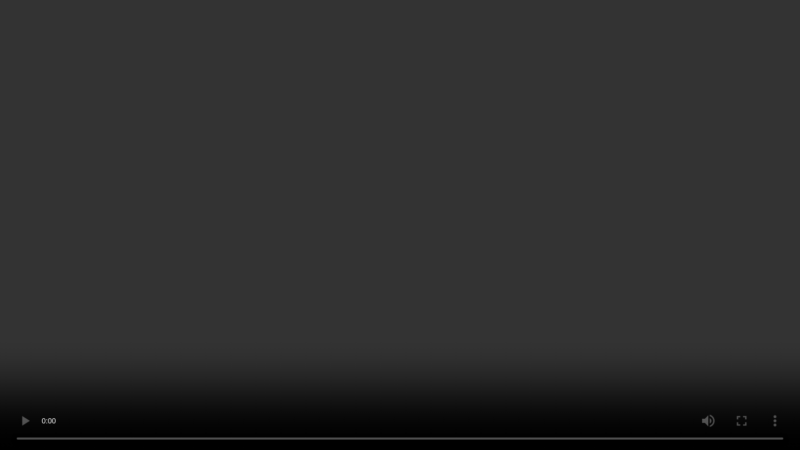
click at [429, 356] on video at bounding box center [400, 225] width 800 height 450
click at [437, 345] on video at bounding box center [400, 225] width 800 height 450
click at [439, 345] on video at bounding box center [400, 225] width 800 height 450
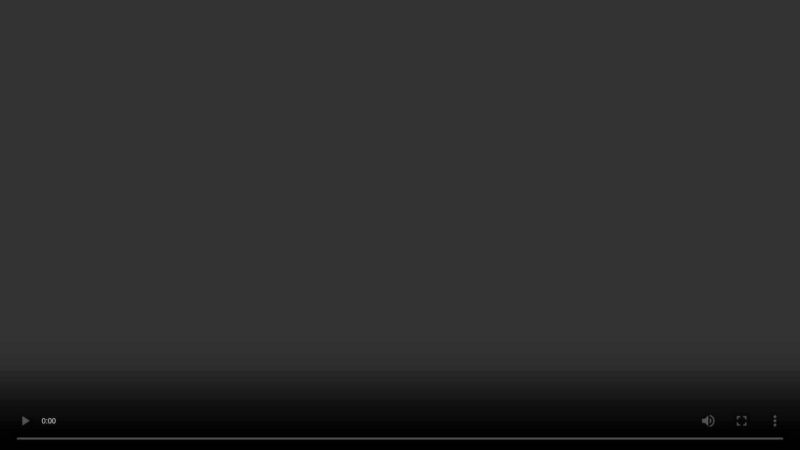
click at [443, 343] on video at bounding box center [400, 225] width 800 height 450
click at [468, 338] on video at bounding box center [400, 225] width 800 height 450
drag, startPoint x: 468, startPoint y: 338, endPoint x: 489, endPoint y: 258, distance: 83.2
click at [471, 333] on video at bounding box center [400, 225] width 800 height 450
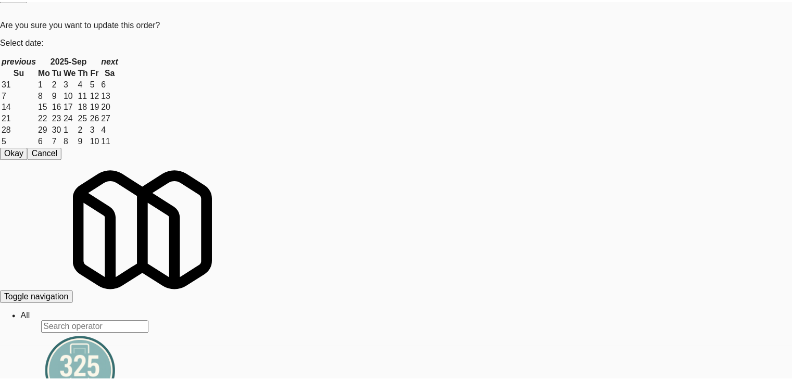
scroll to position [8874, 0]
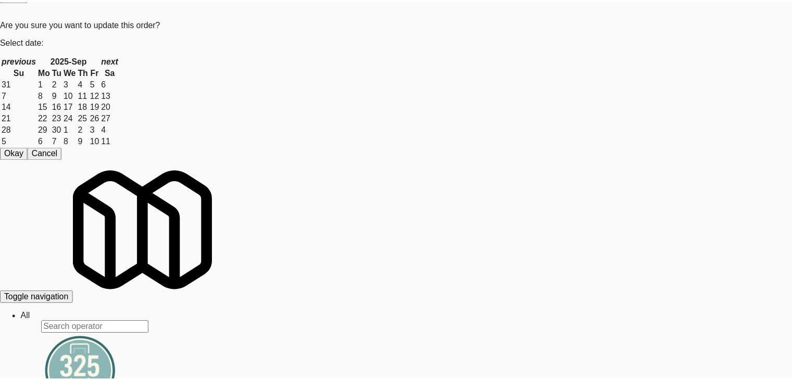
scroll to position [8887, 0]
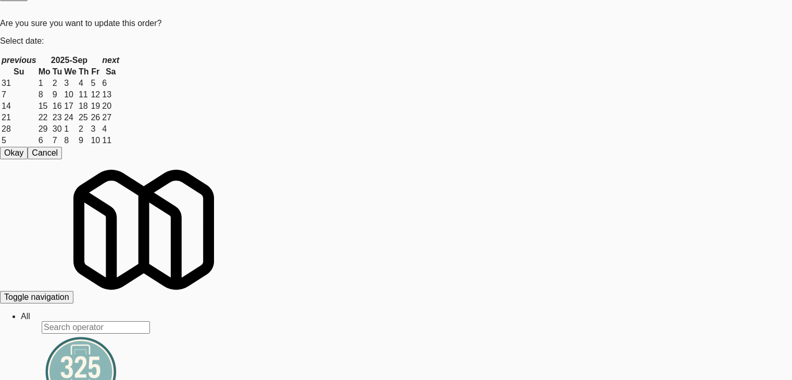
drag, startPoint x: 491, startPoint y: 244, endPoint x: 486, endPoint y: 243, distance: 5.3
drag, startPoint x: 486, startPoint y: 243, endPoint x: 479, endPoint y: 235, distance: 10.3
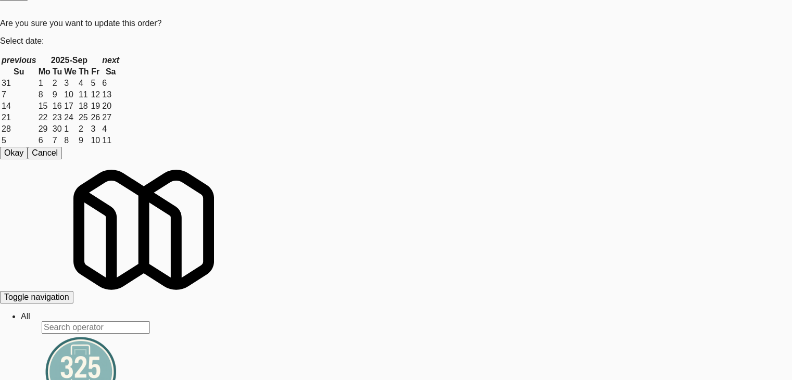
drag, startPoint x: 563, startPoint y: 48, endPoint x: 538, endPoint y: 110, distance: 66.8
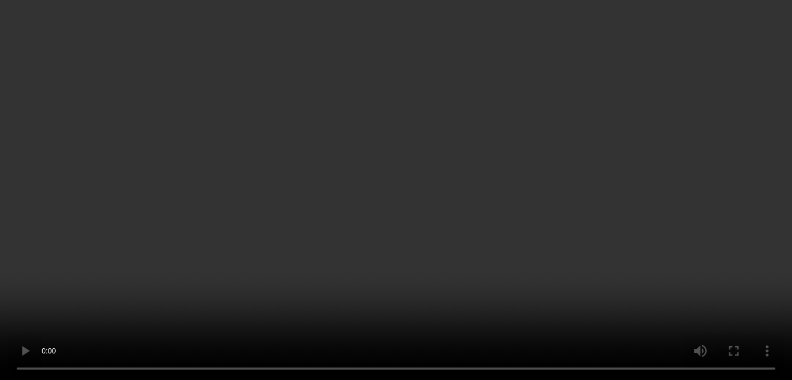
scroll to position [9031, 0]
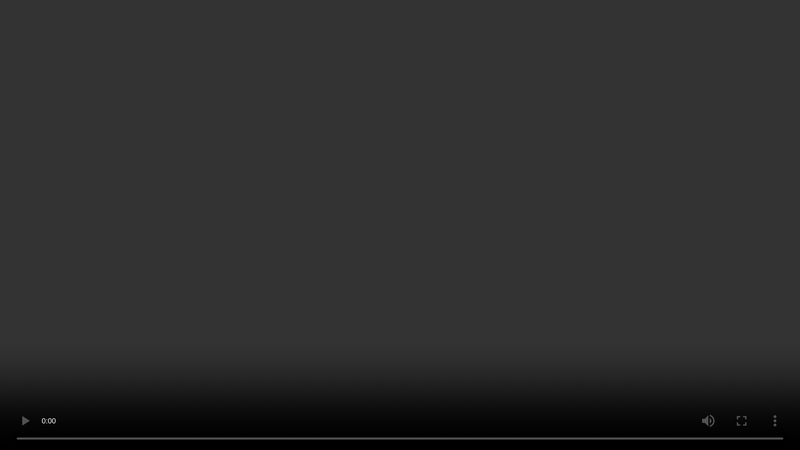
click at [429, 295] on video at bounding box center [400, 225] width 800 height 450
drag, startPoint x: 429, startPoint y: 295, endPoint x: 529, endPoint y: 178, distance: 154.0
click at [433, 290] on video at bounding box center [400, 225] width 800 height 450
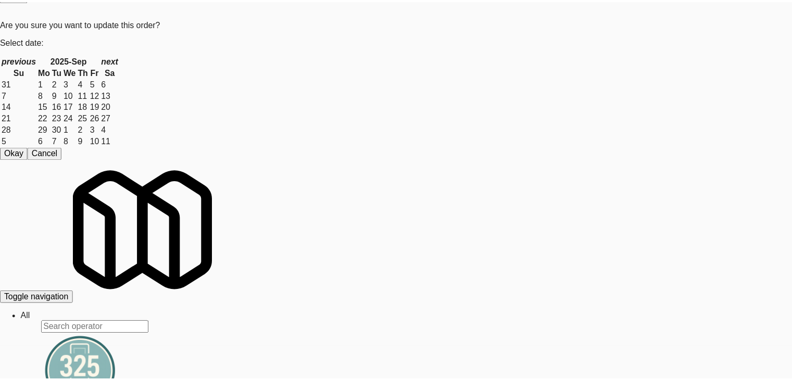
scroll to position [131, 0]
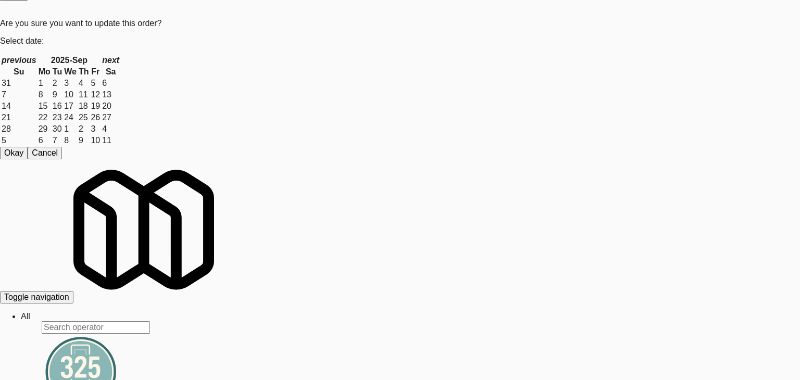
drag, startPoint x: 0, startPoint y: 254, endPoint x: 163, endPoint y: 241, distance: 163.5
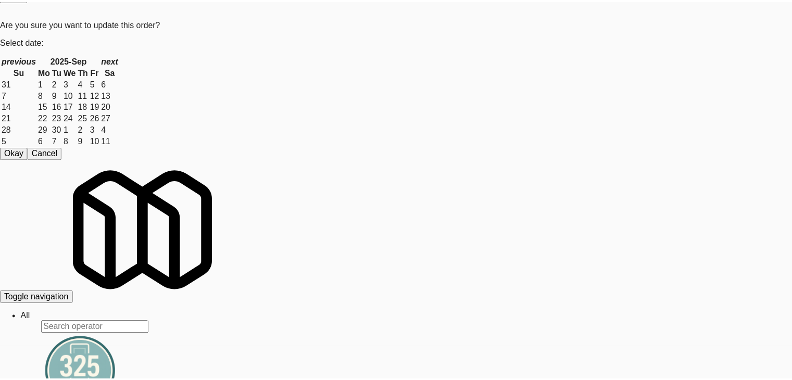
scroll to position [9044, 0]
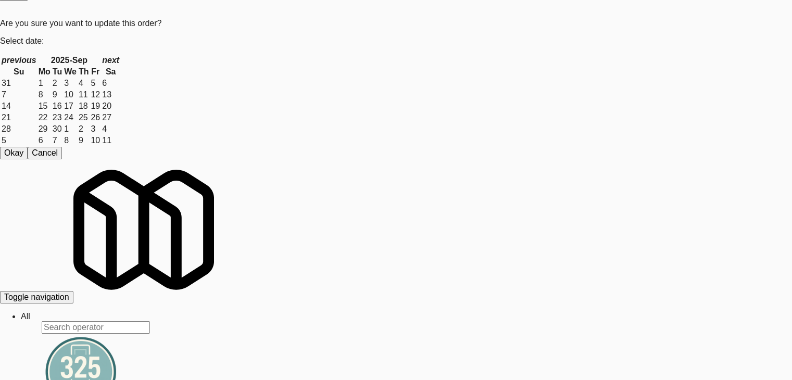
drag, startPoint x: 496, startPoint y: 234, endPoint x: 488, endPoint y: 236, distance: 8.1
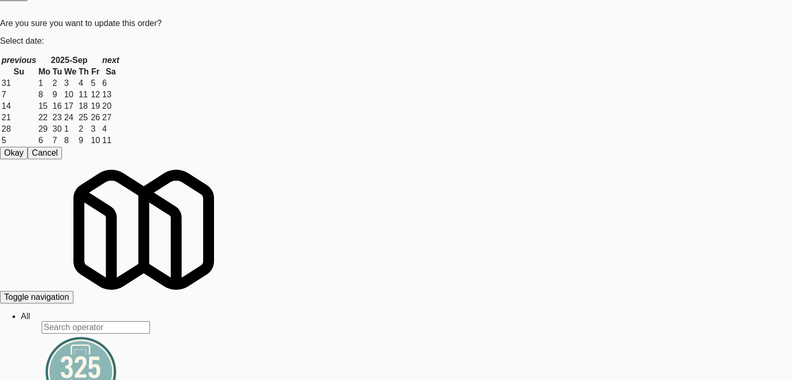
scroll to position [9187, 0]
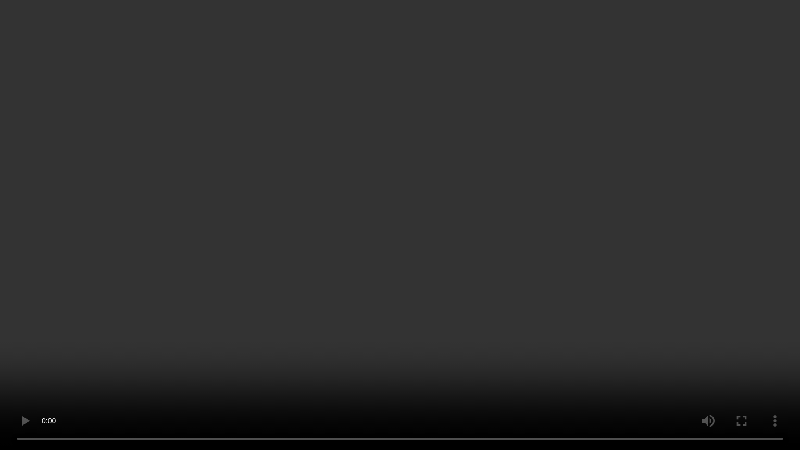
click at [404, 327] on video at bounding box center [400, 225] width 800 height 450
click at [413, 325] on video at bounding box center [400, 225] width 800 height 450
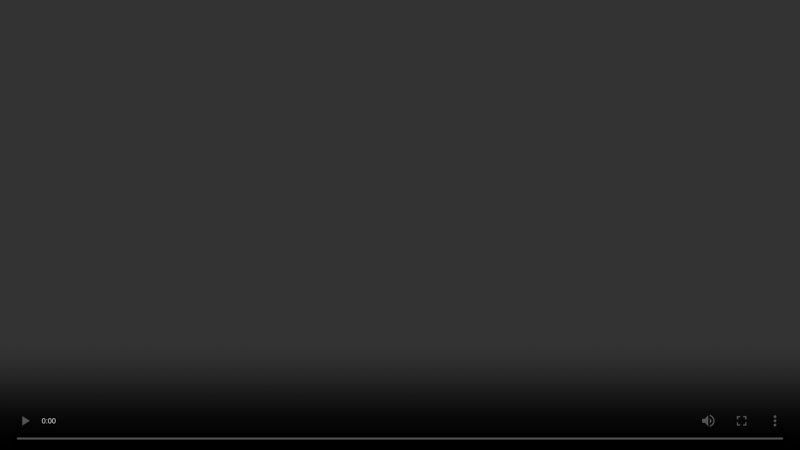
drag, startPoint x: 413, startPoint y: 325, endPoint x: 425, endPoint y: 264, distance: 62.0
click at [413, 323] on video at bounding box center [400, 225] width 800 height 450
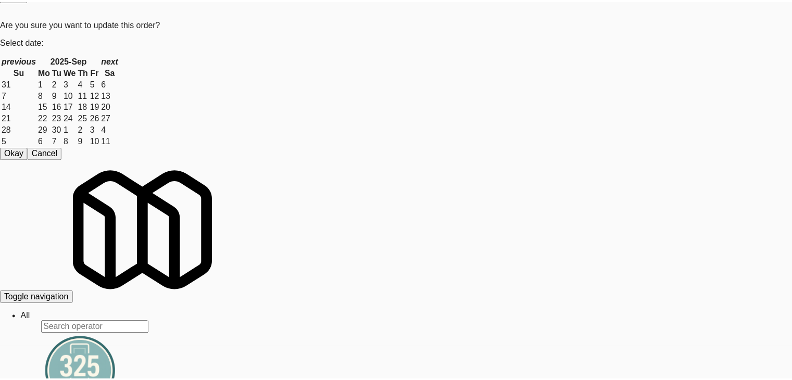
scroll to position [131, 0]
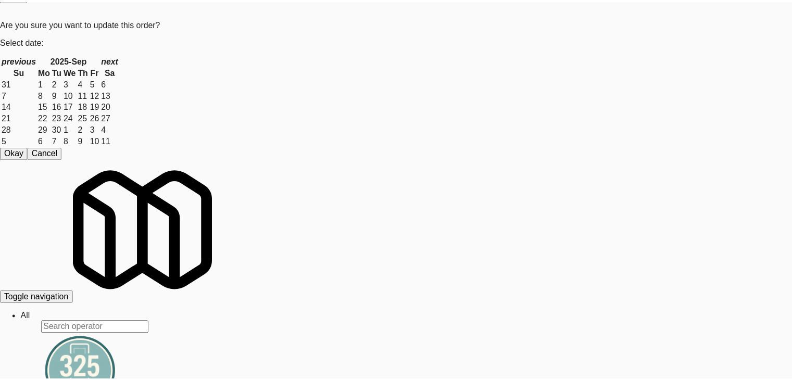
scroll to position [9200, 0]
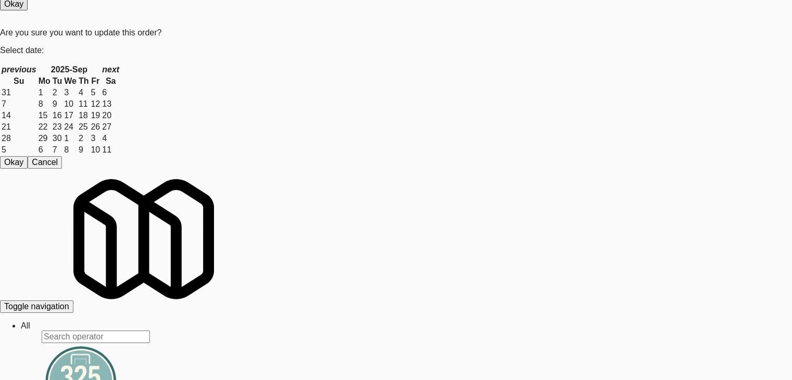
scroll to position [9109, 0]
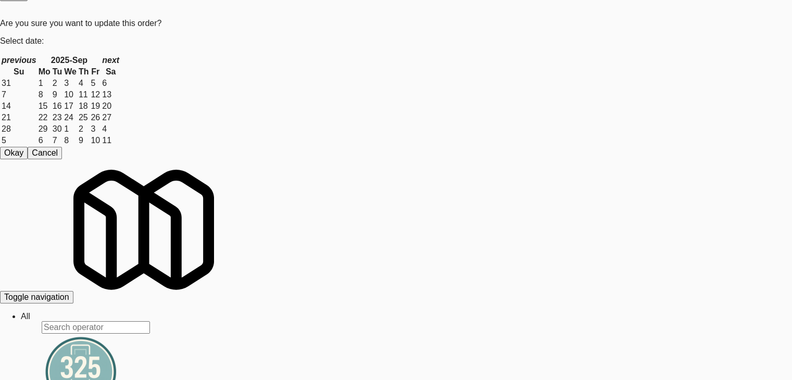
drag, startPoint x: 487, startPoint y: 227, endPoint x: 487, endPoint y: 222, distance: 5.7
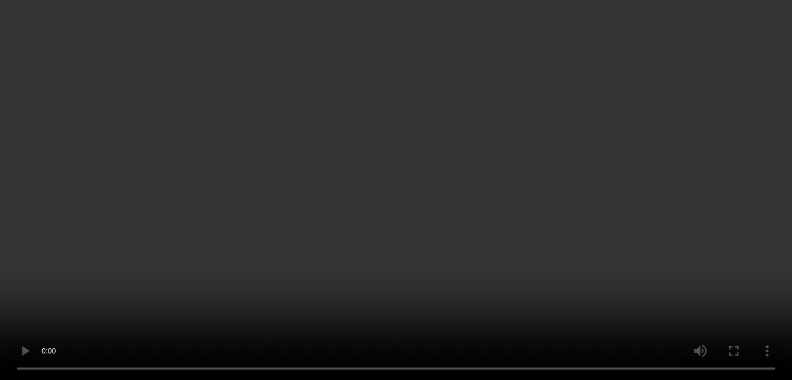
scroll to position [9096, 0]
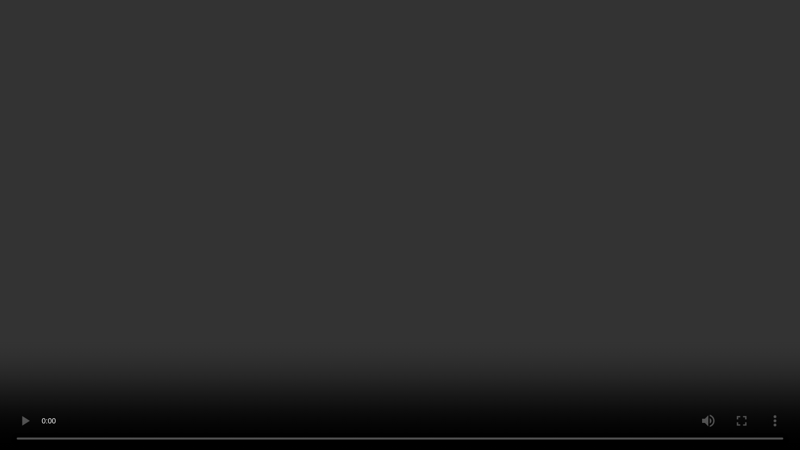
click at [451, 310] on video at bounding box center [400, 225] width 800 height 450
click at [448, 311] on video at bounding box center [400, 225] width 800 height 450
click at [493, 292] on video at bounding box center [400, 225] width 800 height 450
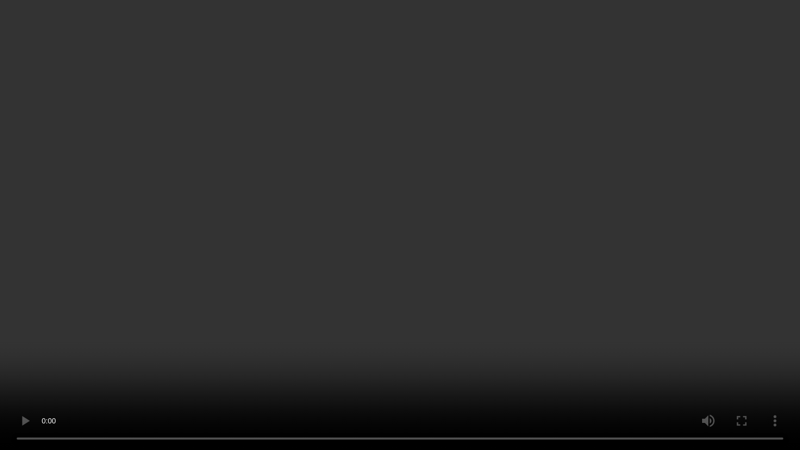
drag, startPoint x: 493, startPoint y: 292, endPoint x: 525, endPoint y: 171, distance: 124.4
click at [494, 288] on video at bounding box center [400, 225] width 800 height 450
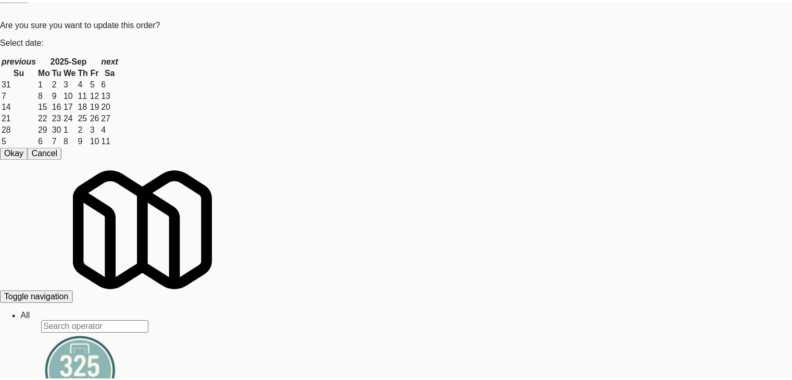
scroll to position [9109, 0]
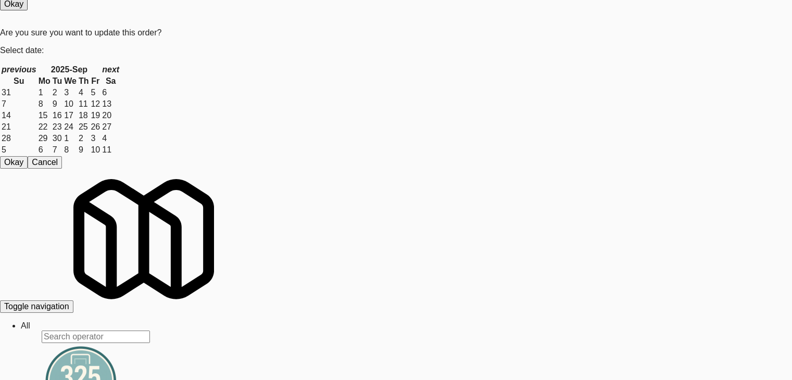
scroll to position [9161, 0]
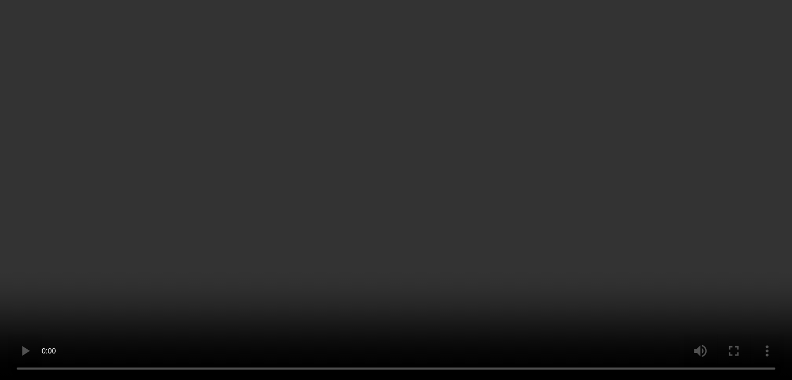
scroll to position [9148, 0]
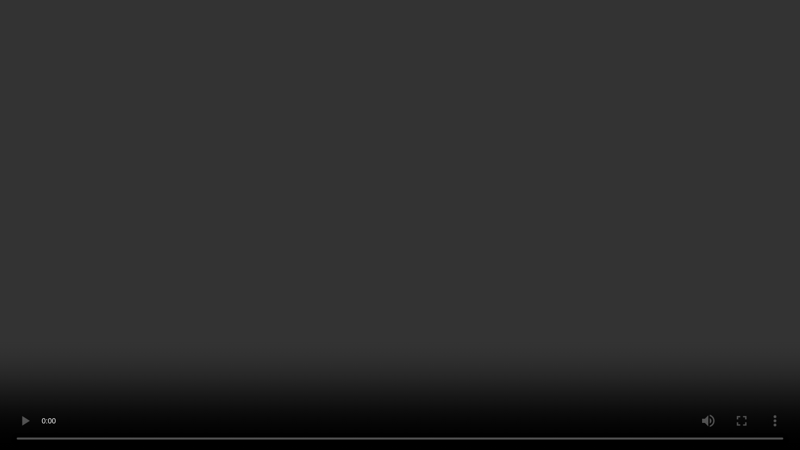
click at [458, 308] on video at bounding box center [400, 225] width 800 height 450
drag, startPoint x: 457, startPoint y: 308, endPoint x: 449, endPoint y: 312, distance: 8.4
click at [456, 310] on video at bounding box center [400, 225] width 800 height 450
click at [415, 306] on video at bounding box center [400, 225] width 800 height 450
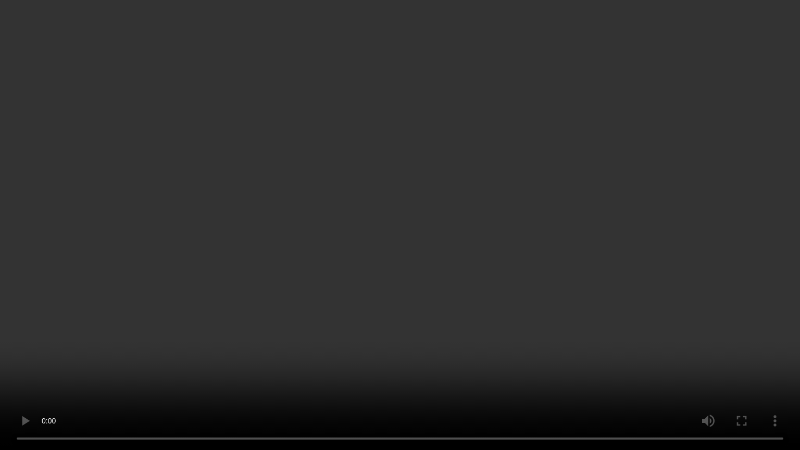
click at [416, 306] on video at bounding box center [400, 225] width 800 height 450
drag, startPoint x: 416, startPoint y: 306, endPoint x: 462, endPoint y: 179, distance: 135.0
click at [418, 300] on video at bounding box center [400, 225] width 800 height 450
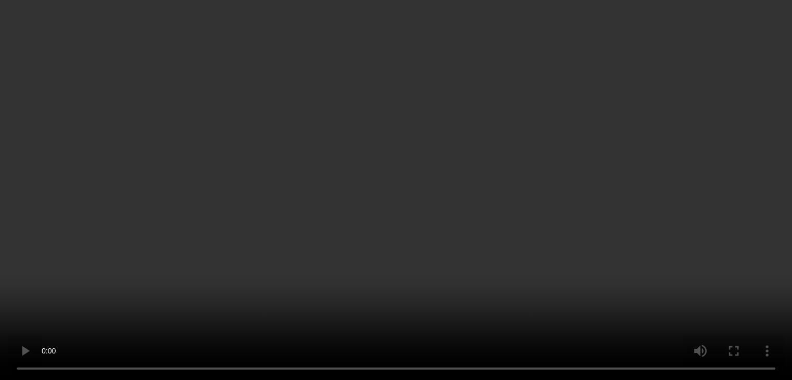
drag, startPoint x: 560, startPoint y: 109, endPoint x: 562, endPoint y: 116, distance: 7.1
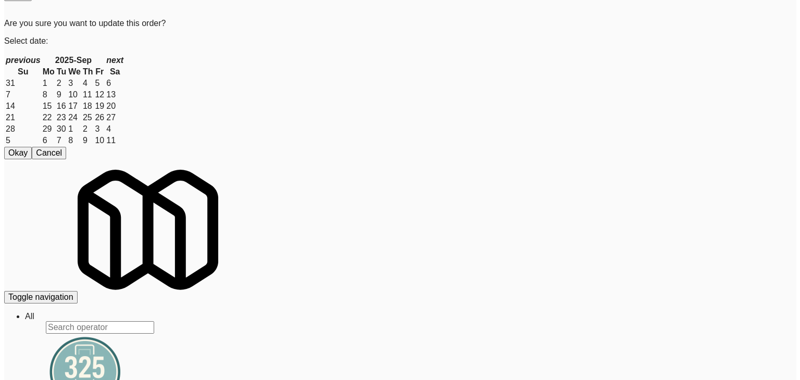
scroll to position [9148, 0]
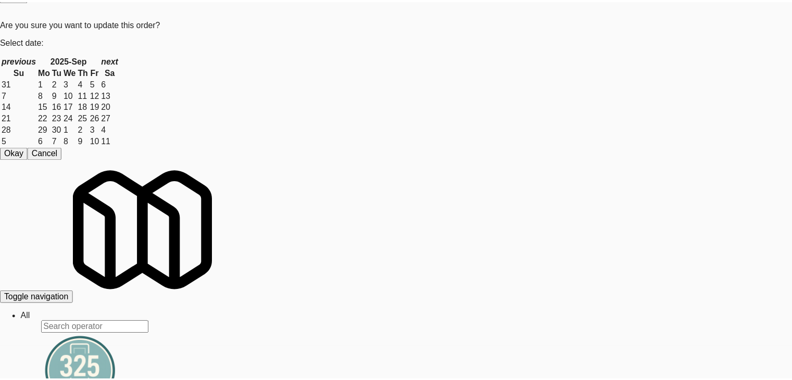
scroll to position [131, 0]
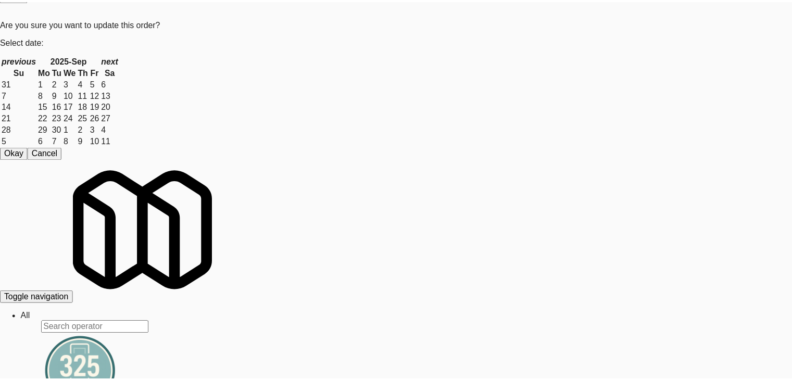
scroll to position [9161, 0]
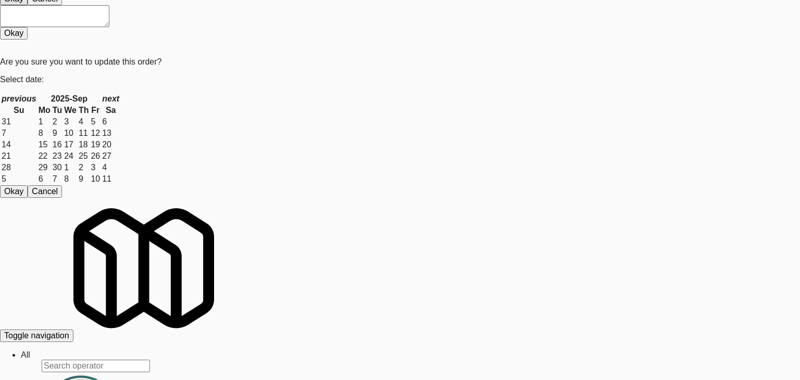
drag, startPoint x: 323, startPoint y: 95, endPoint x: 352, endPoint y: 106, distance: 31.6
click at [353, 106] on body "Are you sure you want to update this order? Okay Cancel Okay Are you sure you w…" at bounding box center [400, 165] width 800 height 380
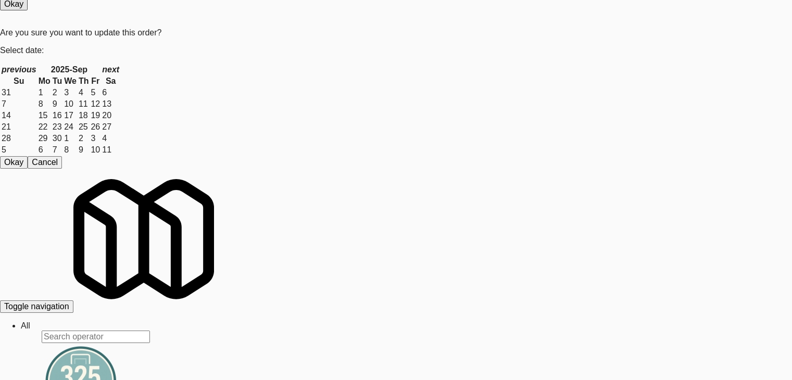
scroll to position [9317, 0]
drag, startPoint x: 208, startPoint y: 152, endPoint x: 214, endPoint y: 159, distance: 9.3
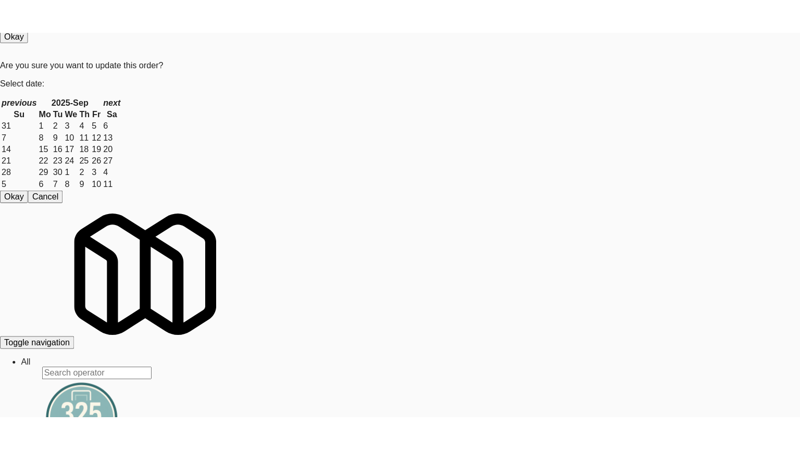
click
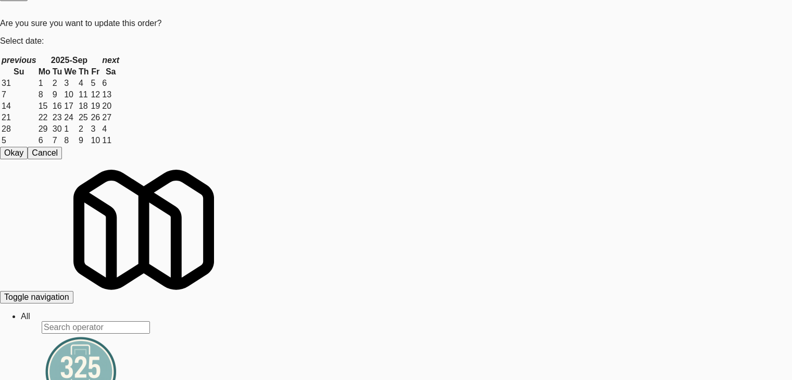
drag, startPoint x: 568, startPoint y: 44, endPoint x: 563, endPoint y: 67, distance: 23.6
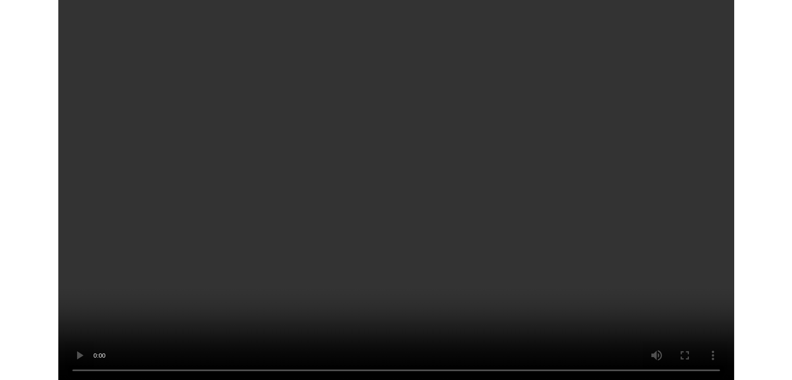
scroll to position [9461, 0]
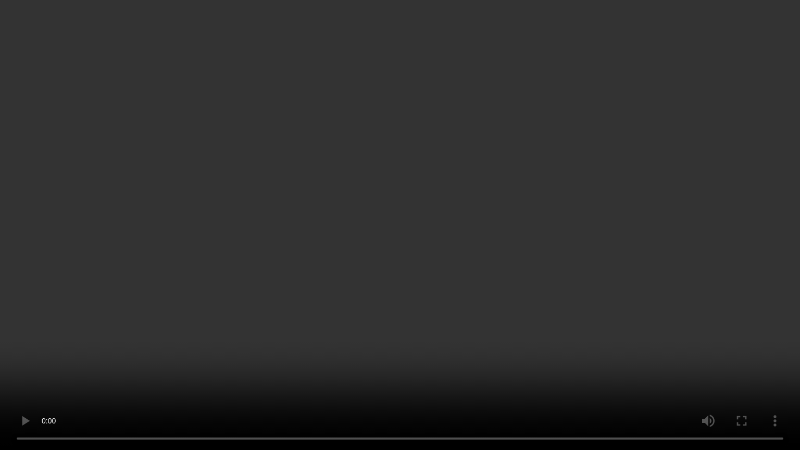
drag, startPoint x: 456, startPoint y: 341, endPoint x: 450, endPoint y: 343, distance: 6.4
drag, startPoint x: 512, startPoint y: 292, endPoint x: 512, endPoint y: 298, distance: 5.7
drag, startPoint x: 535, startPoint y: 293, endPoint x: 573, endPoint y: 131, distance: 165.7
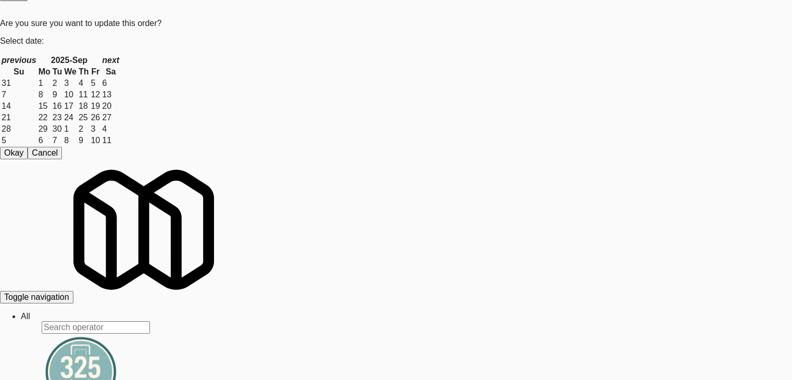
scroll to position [9461, 0]
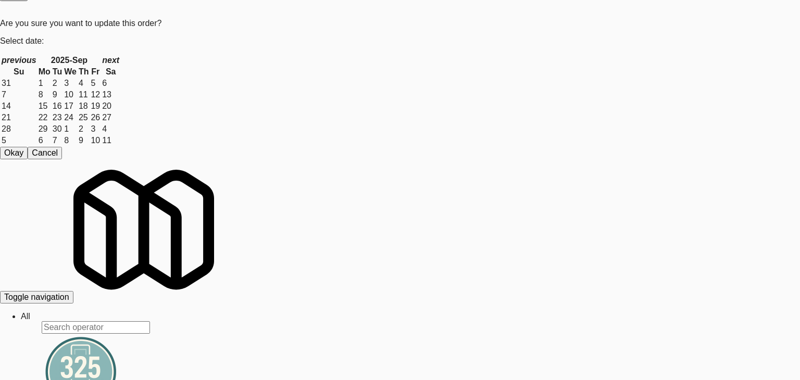
drag, startPoint x: 0, startPoint y: 207, endPoint x: 207, endPoint y: 202, distance: 206.7
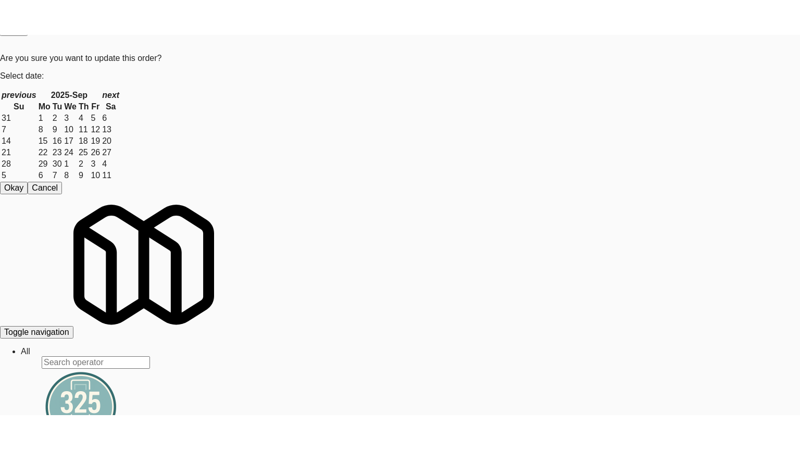
scroll to position [9473, 0]
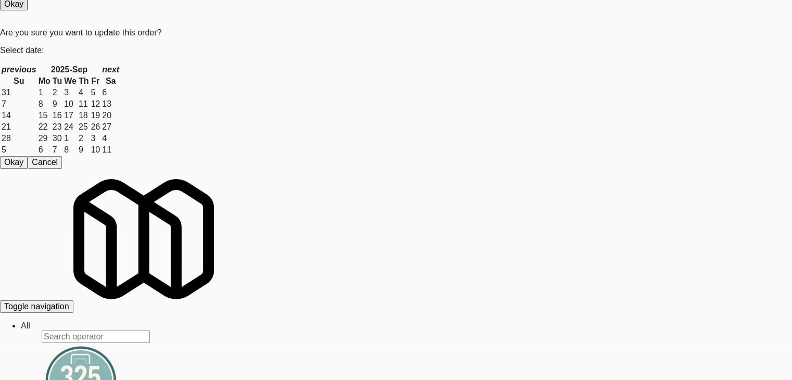
drag, startPoint x: 560, startPoint y: 50, endPoint x: 526, endPoint y: 118, distance: 75.7
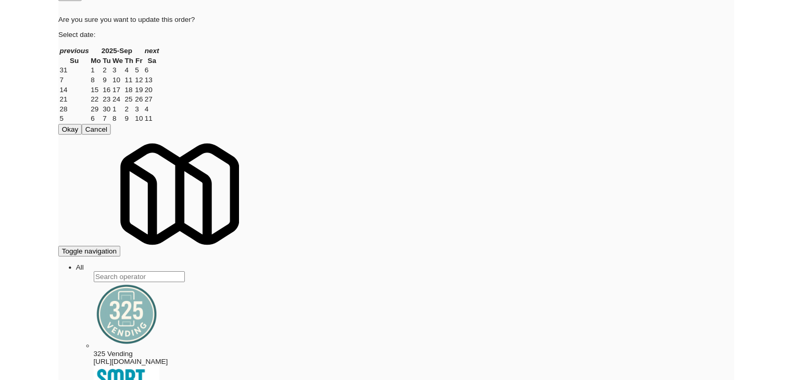
scroll to position [9461, 0]
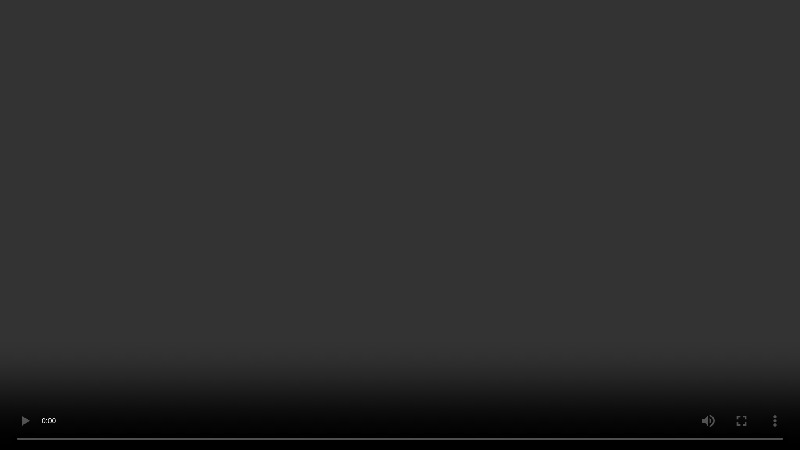
drag, startPoint x: 518, startPoint y: 271, endPoint x: 560, endPoint y: 145, distance: 132.5
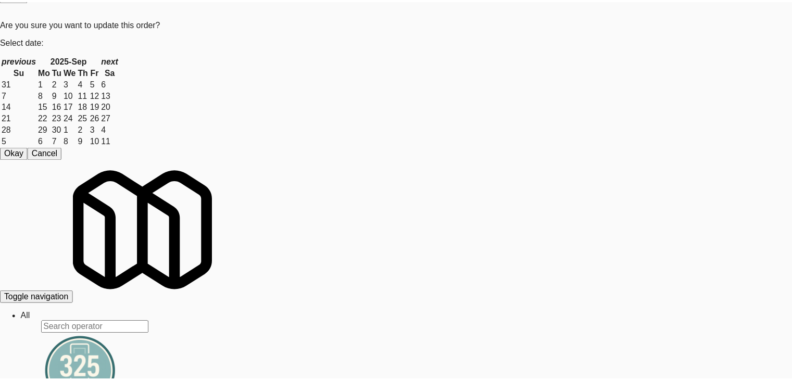
scroll to position [104, 0]
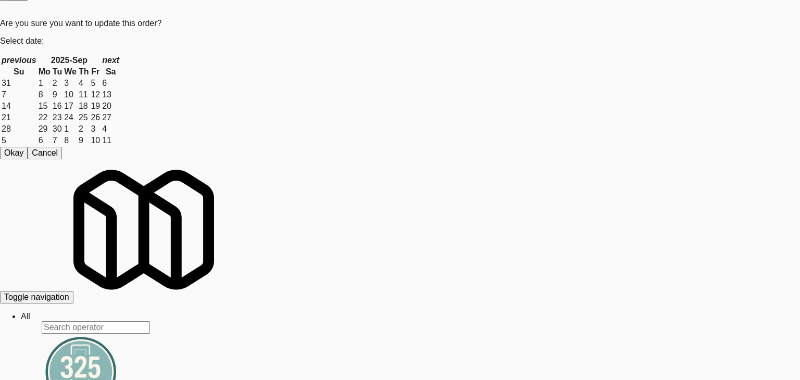
drag, startPoint x: 0, startPoint y: 274, endPoint x: 265, endPoint y: 246, distance: 266.5
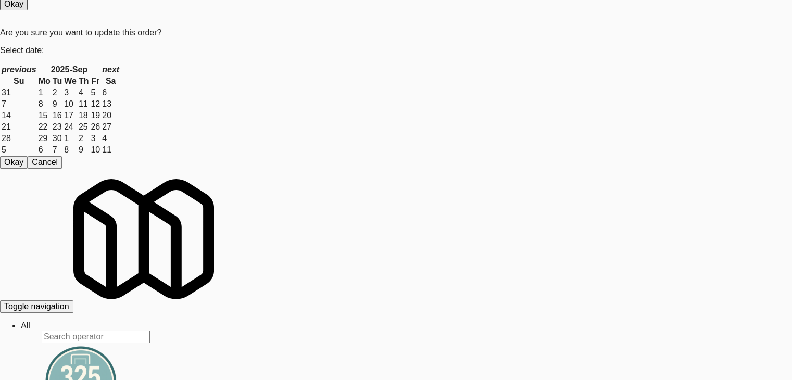
scroll to position [9525, 0]
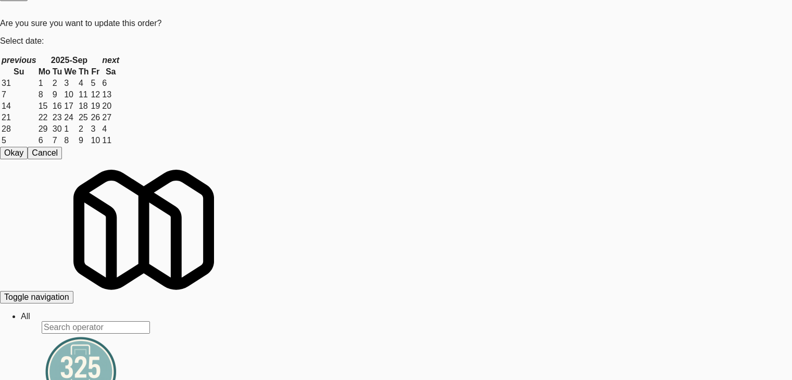
scroll to position [9616, 0]
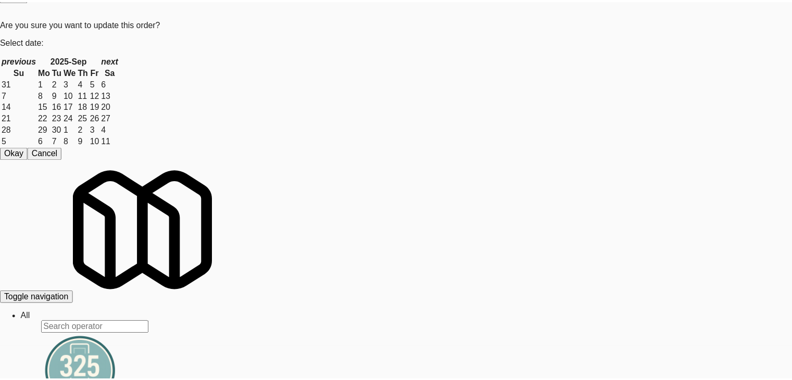
scroll to position [131, 0]
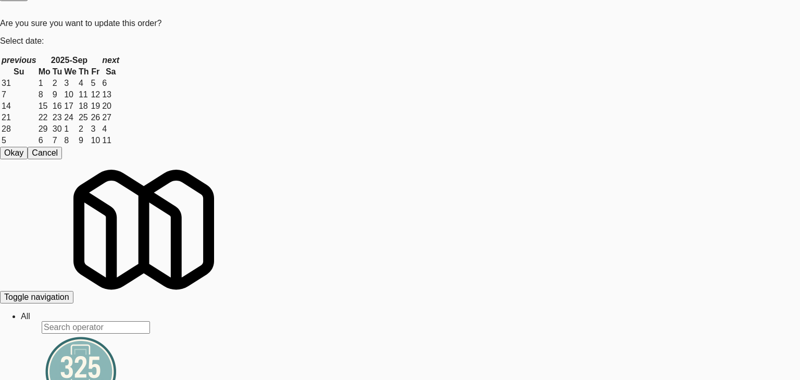
drag, startPoint x: 705, startPoint y: 250, endPoint x: 764, endPoint y: 252, distance: 58.9
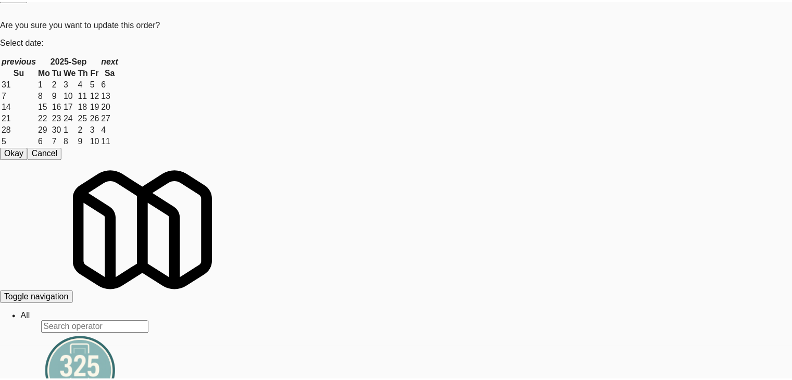
scroll to position [9629, 0]
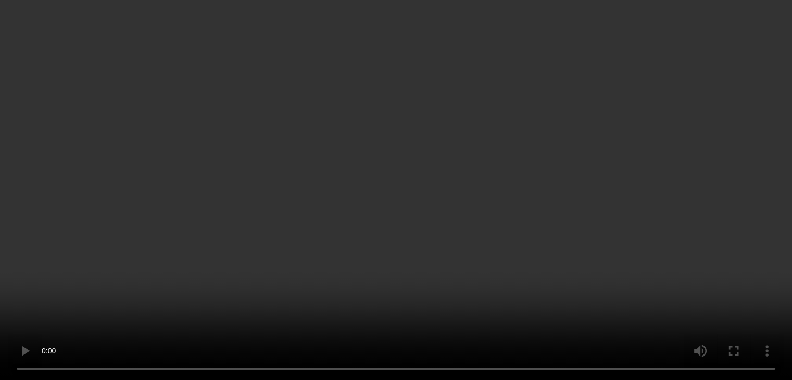
scroll to position [9616, 0]
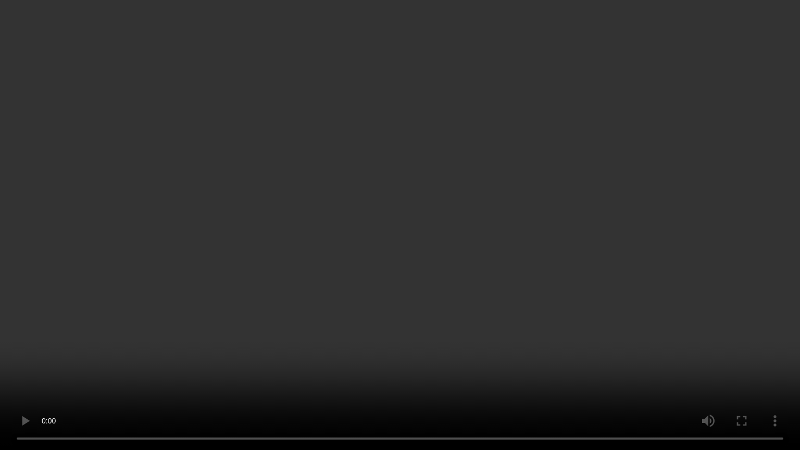
drag, startPoint x: 458, startPoint y: 308, endPoint x: 539, endPoint y: 173, distance: 157.1
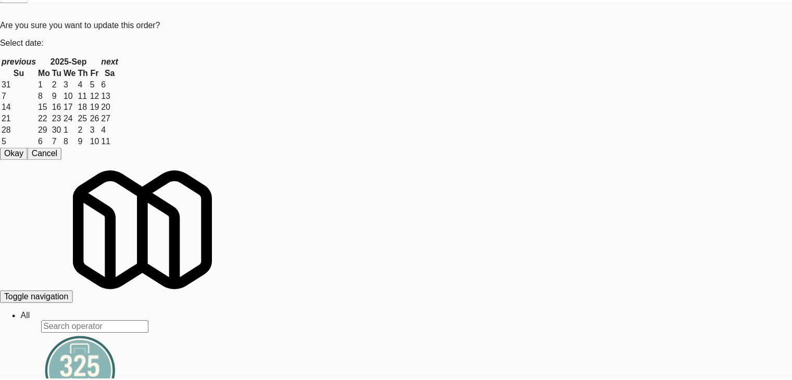
scroll to position [131, 0]
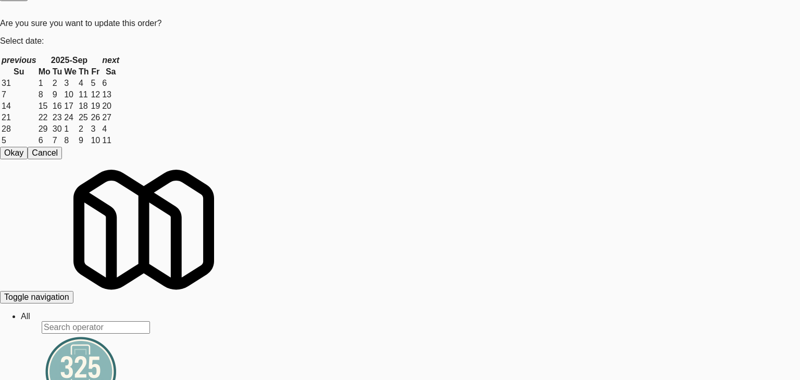
drag, startPoint x: 0, startPoint y: 231, endPoint x: 230, endPoint y: 224, distance: 229.7
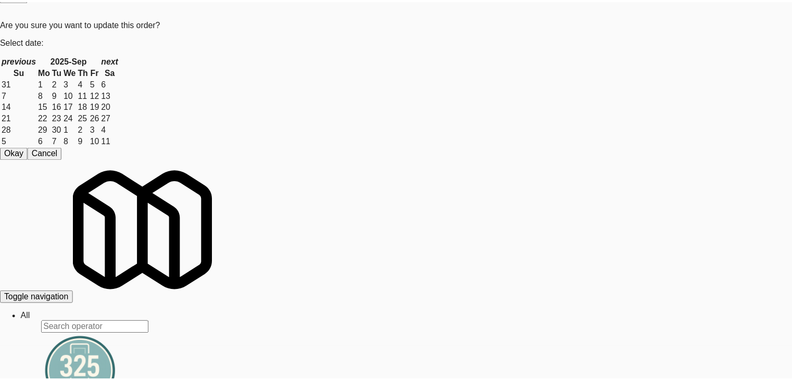
scroll to position [9629, 0]
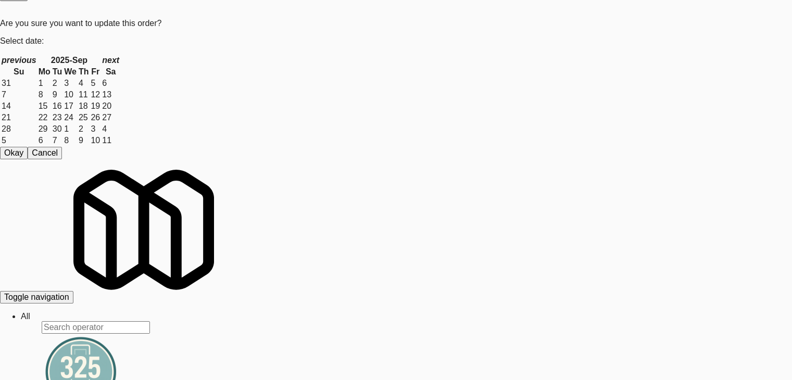
drag, startPoint x: 508, startPoint y: 257, endPoint x: 502, endPoint y: 259, distance: 6.3
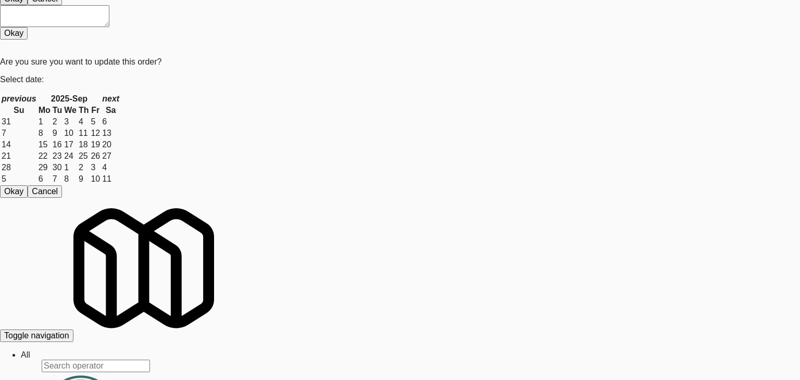
drag, startPoint x: 354, startPoint y: 111, endPoint x: 361, endPoint y: 112, distance: 7.4
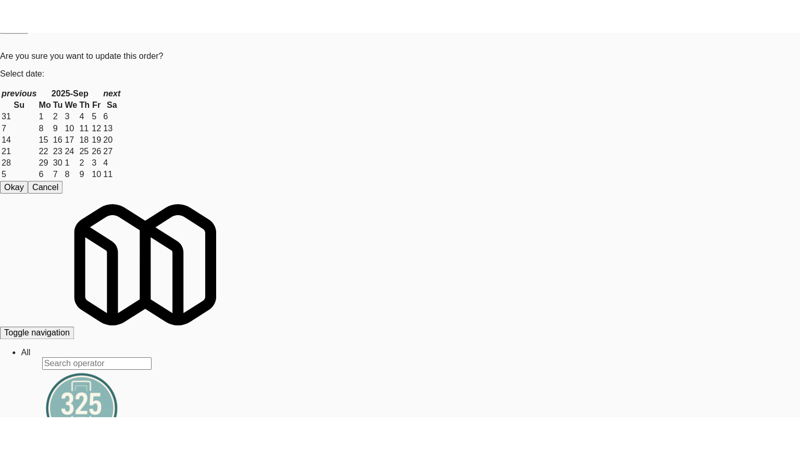
scroll to position [9837, 0]
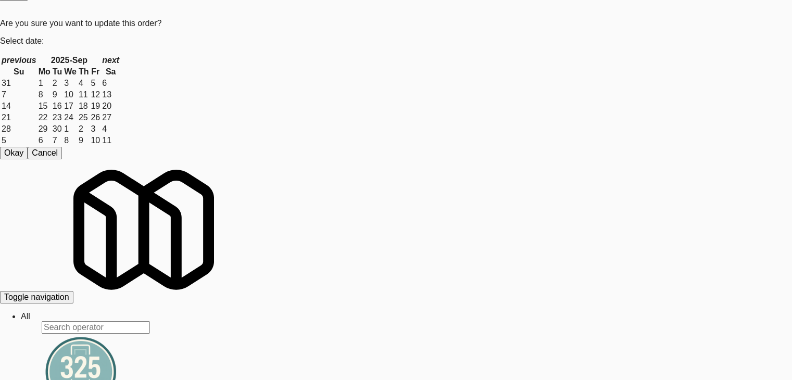
drag, startPoint x: 212, startPoint y: 191, endPoint x: 225, endPoint y: 195, distance: 13.7
drag, startPoint x: 564, startPoint y: 109, endPoint x: 548, endPoint y: 123, distance: 21.8
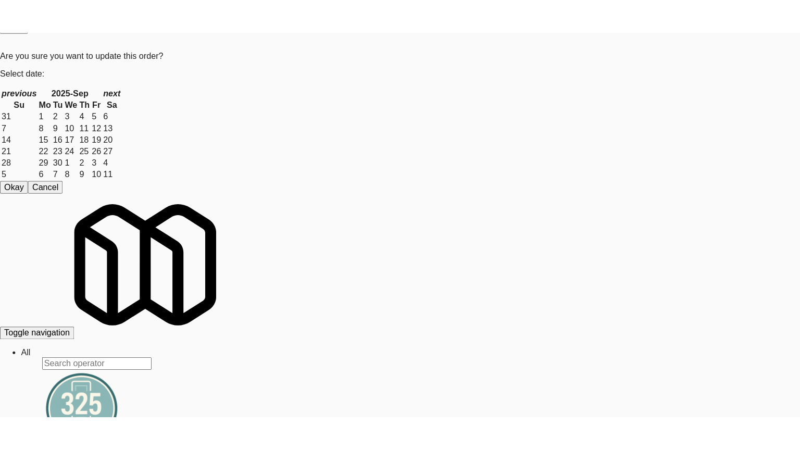
scroll to position [5933, 0]
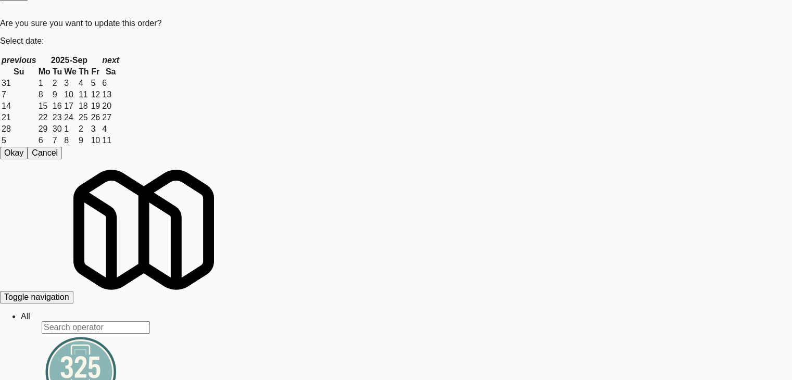
drag, startPoint x: 555, startPoint y: 46, endPoint x: 551, endPoint y: 58, distance: 13.3
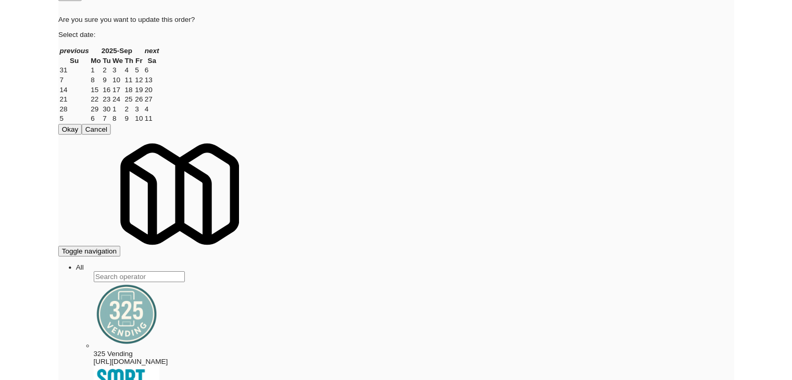
scroll to position [5921, 0]
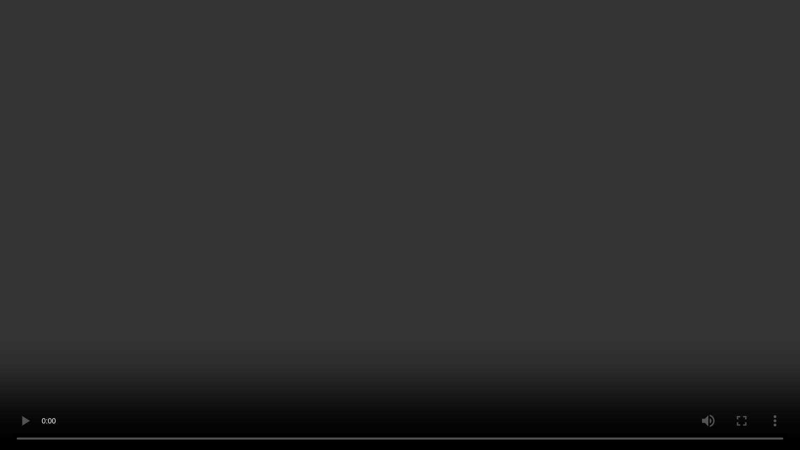
drag, startPoint x: 554, startPoint y: 325, endPoint x: 554, endPoint y: 282, distance: 43.7
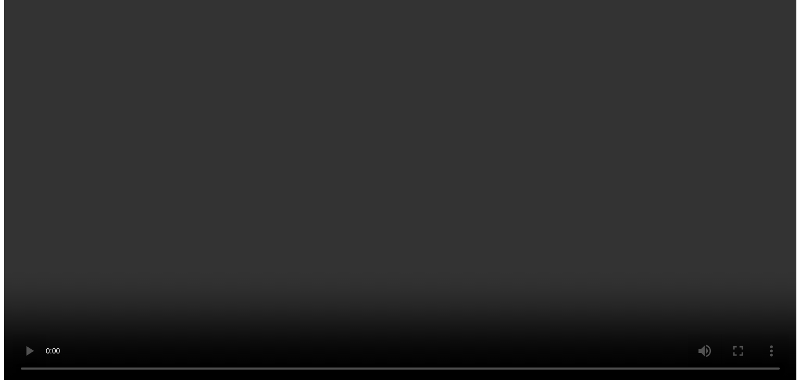
scroll to position [5933, 0]
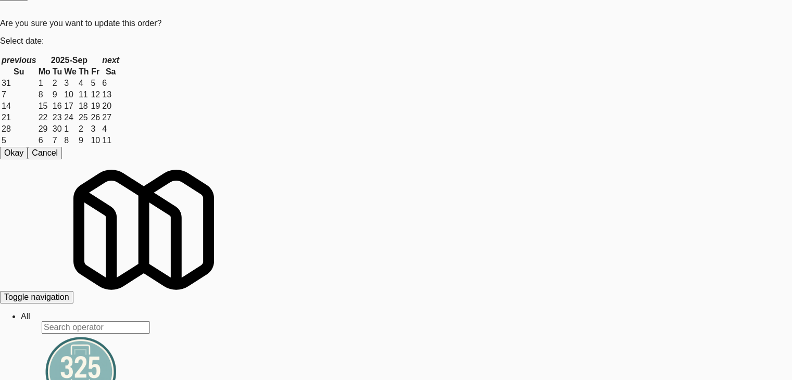
scroll to position [5921, 0]
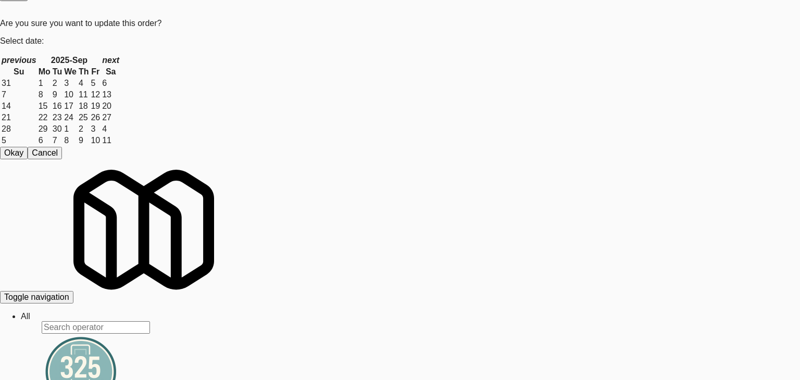
drag, startPoint x: 525, startPoint y: 198, endPoint x: 726, endPoint y: 208, distance: 200.7
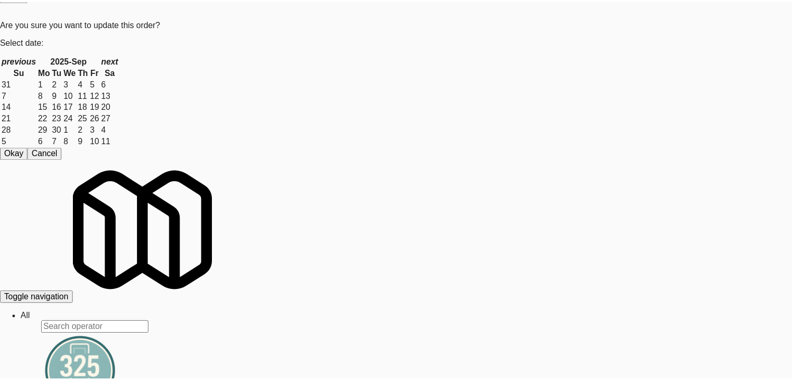
scroll to position [5933, 0]
